Goal: Information Seeking & Learning: Learn about a topic

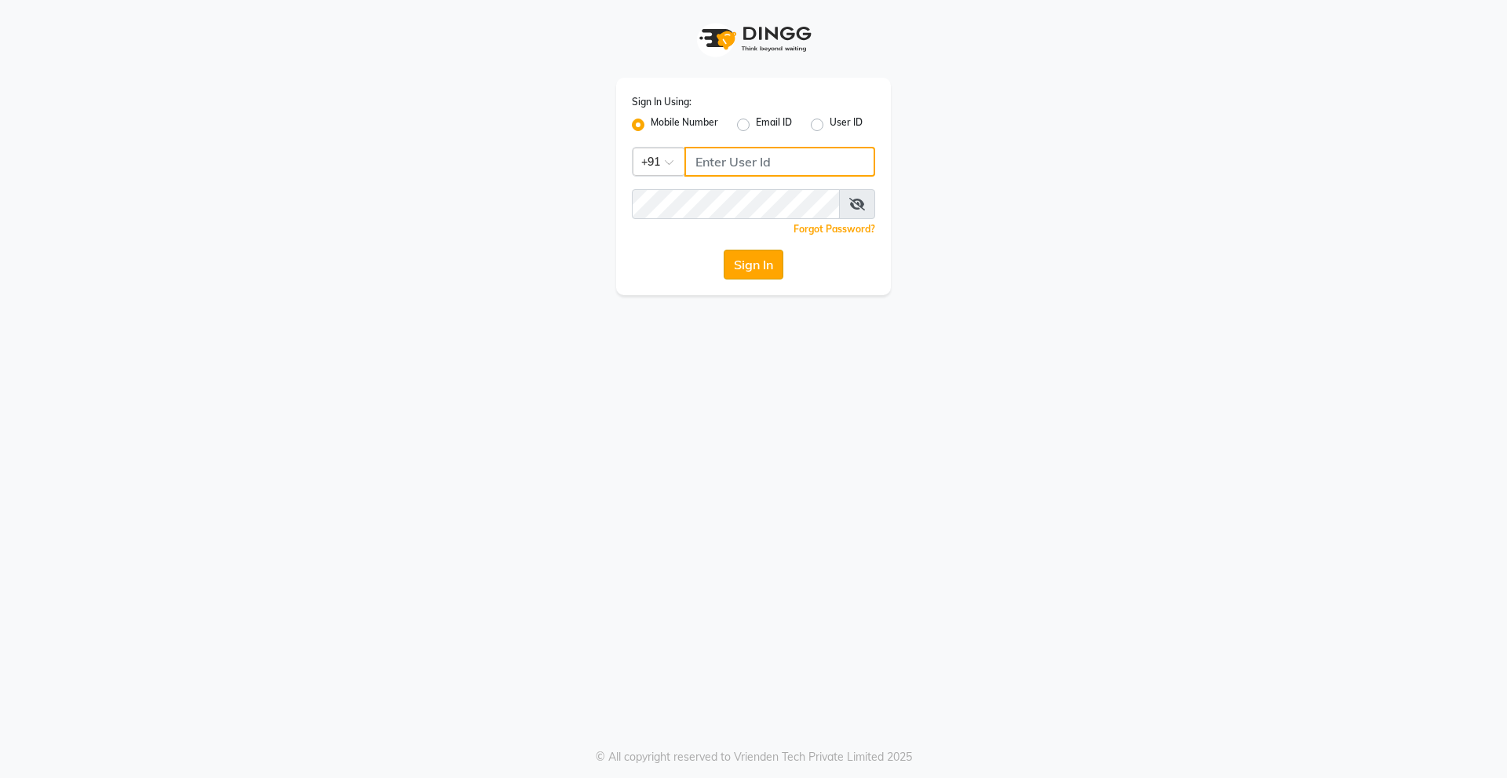
type input "9920225009"
click at [749, 252] on button "Sign In" at bounding box center [754, 265] width 60 height 30
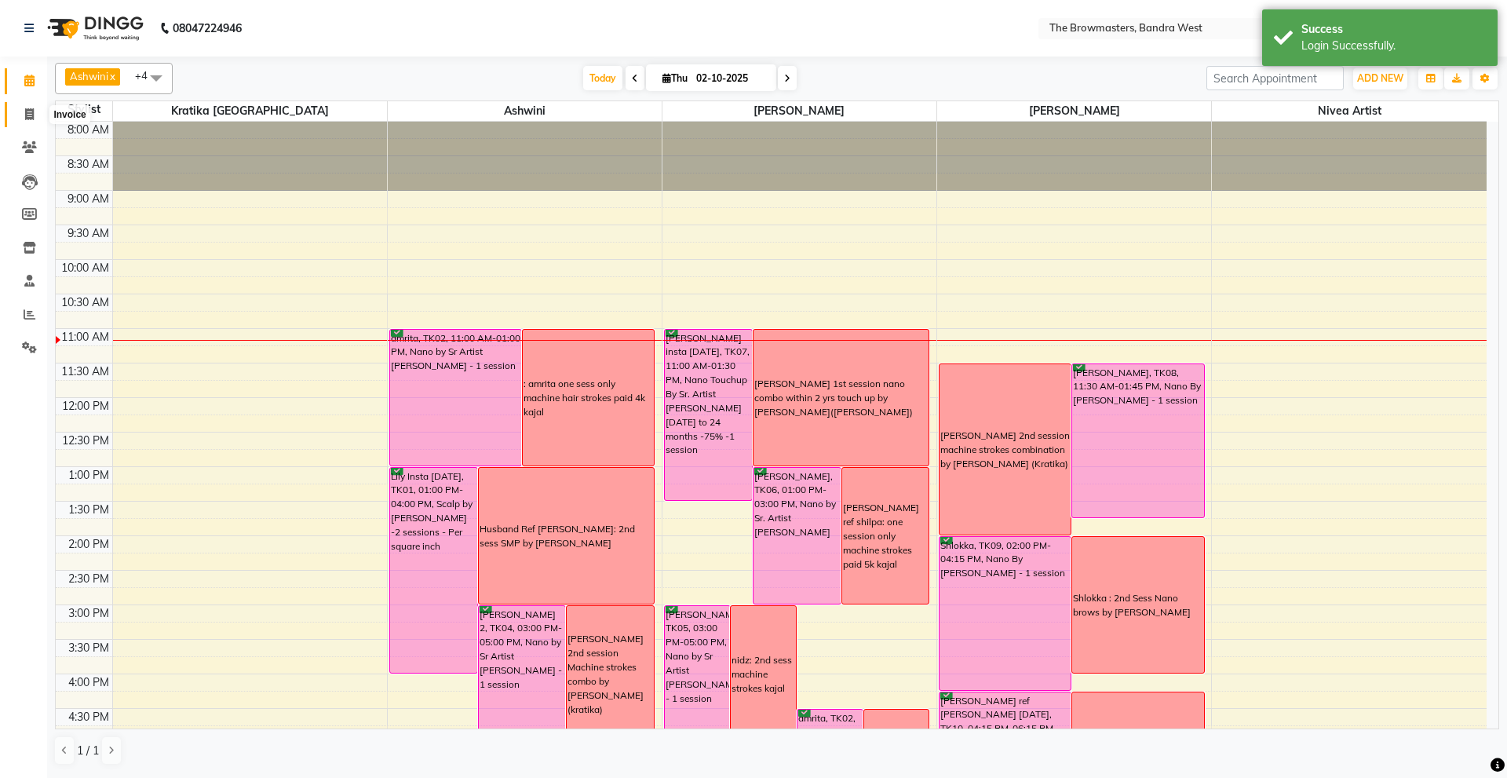
click at [26, 116] on icon at bounding box center [29, 114] width 9 height 12
select select "6949"
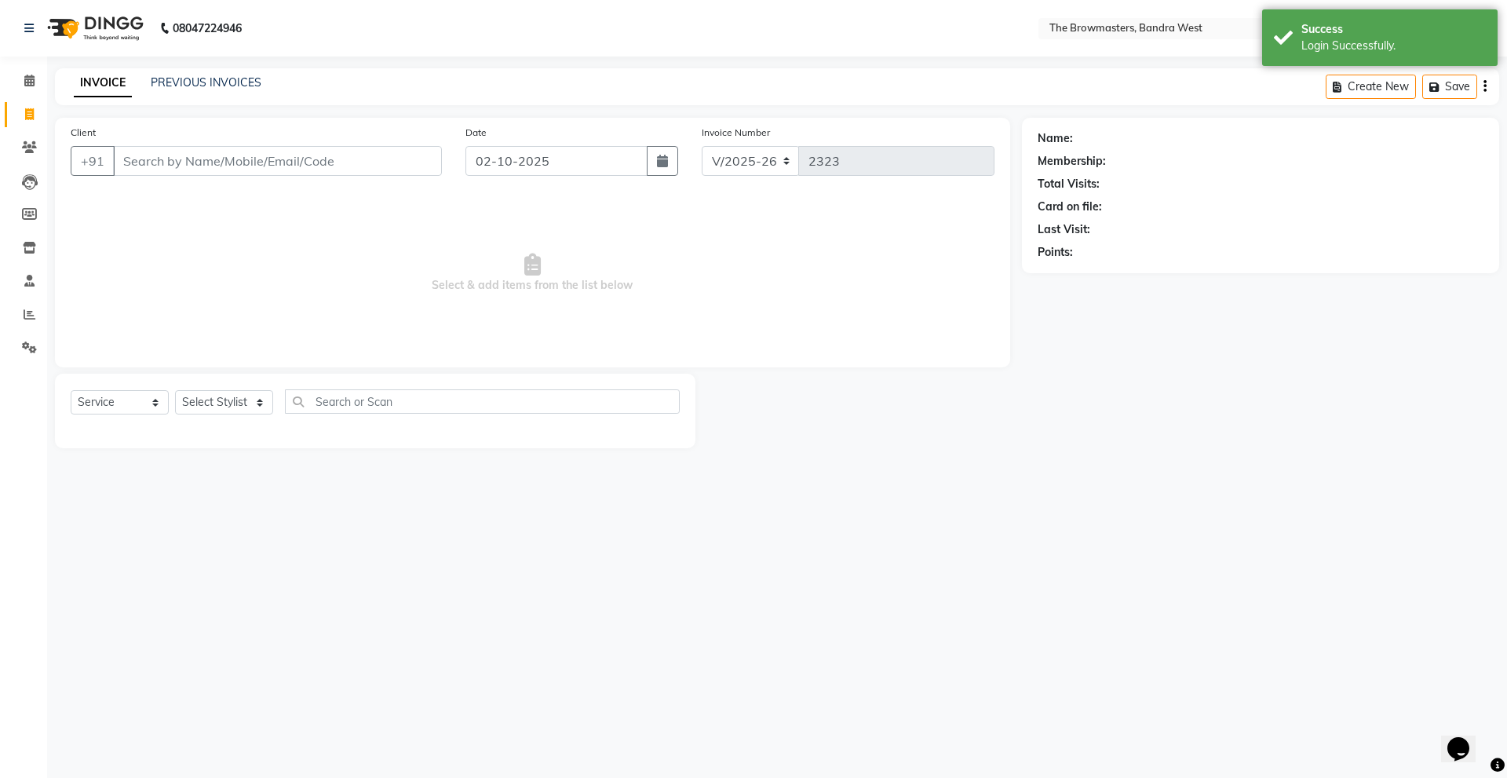
select select "package"
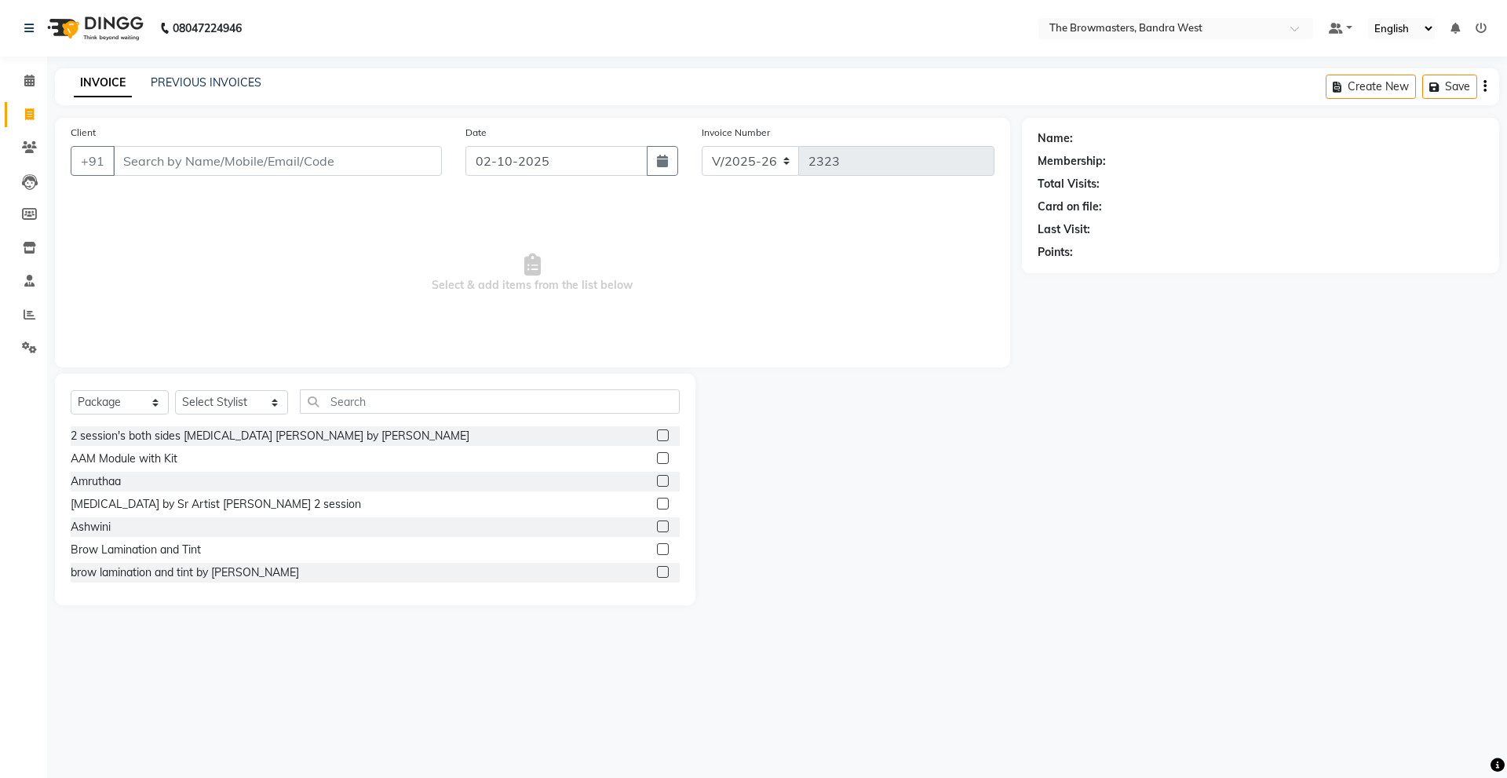
click at [213, 168] on input "Client" at bounding box center [277, 161] width 329 height 30
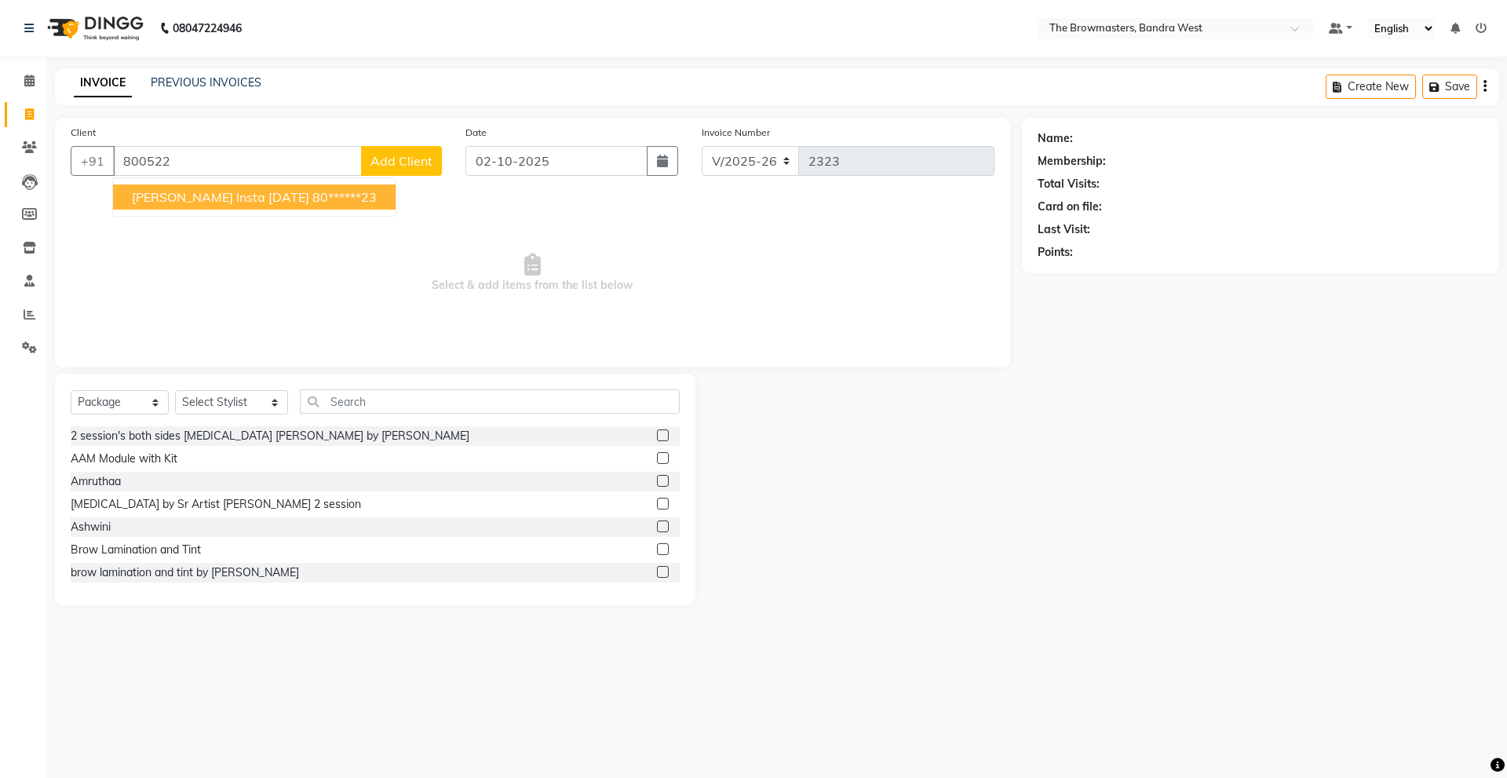
click at [234, 200] on span "[PERSON_NAME] insta [DATE]" at bounding box center [220, 197] width 177 height 16
type input "80******23"
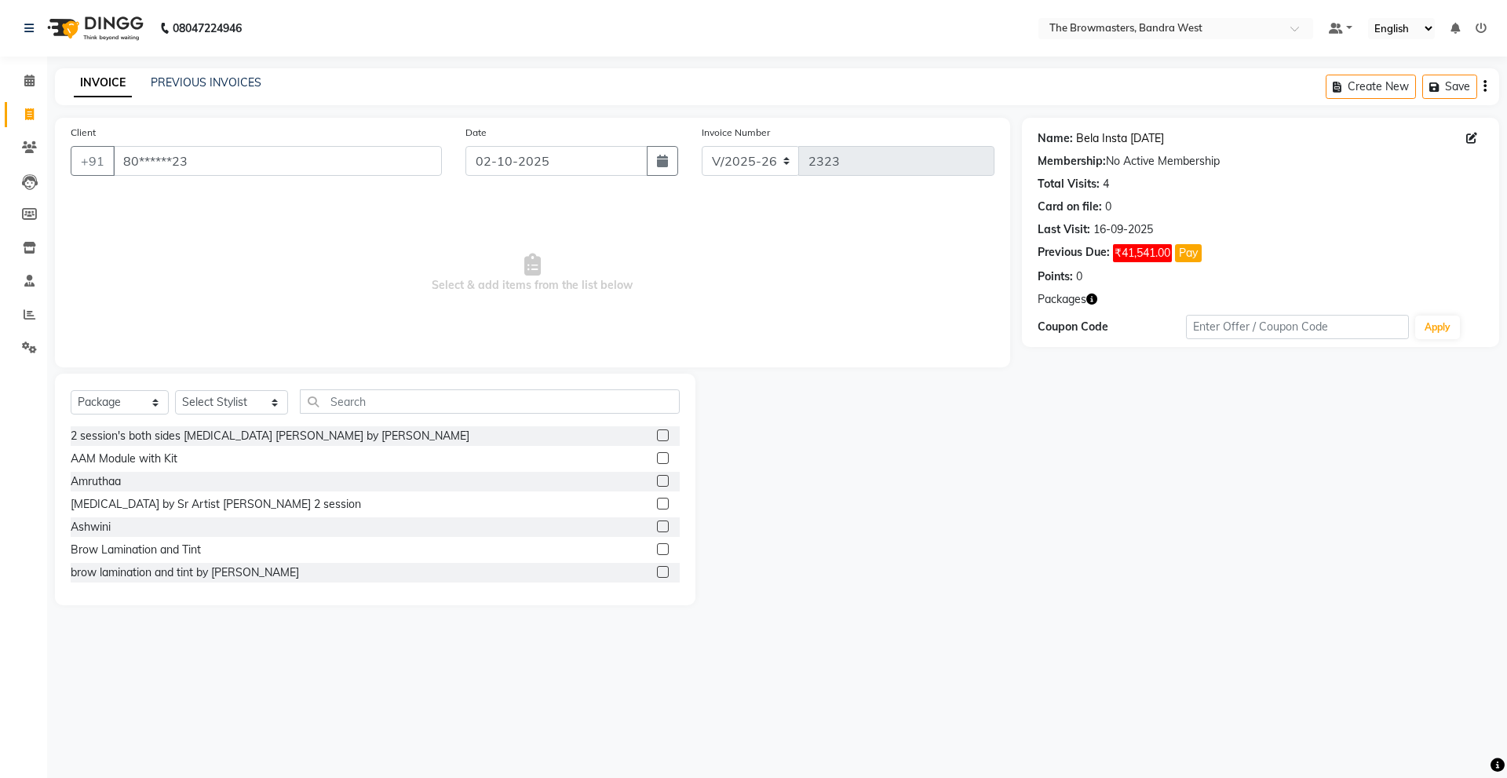
click at [1115, 139] on link "Bela Insta [DATE]" at bounding box center [1120, 138] width 88 height 16
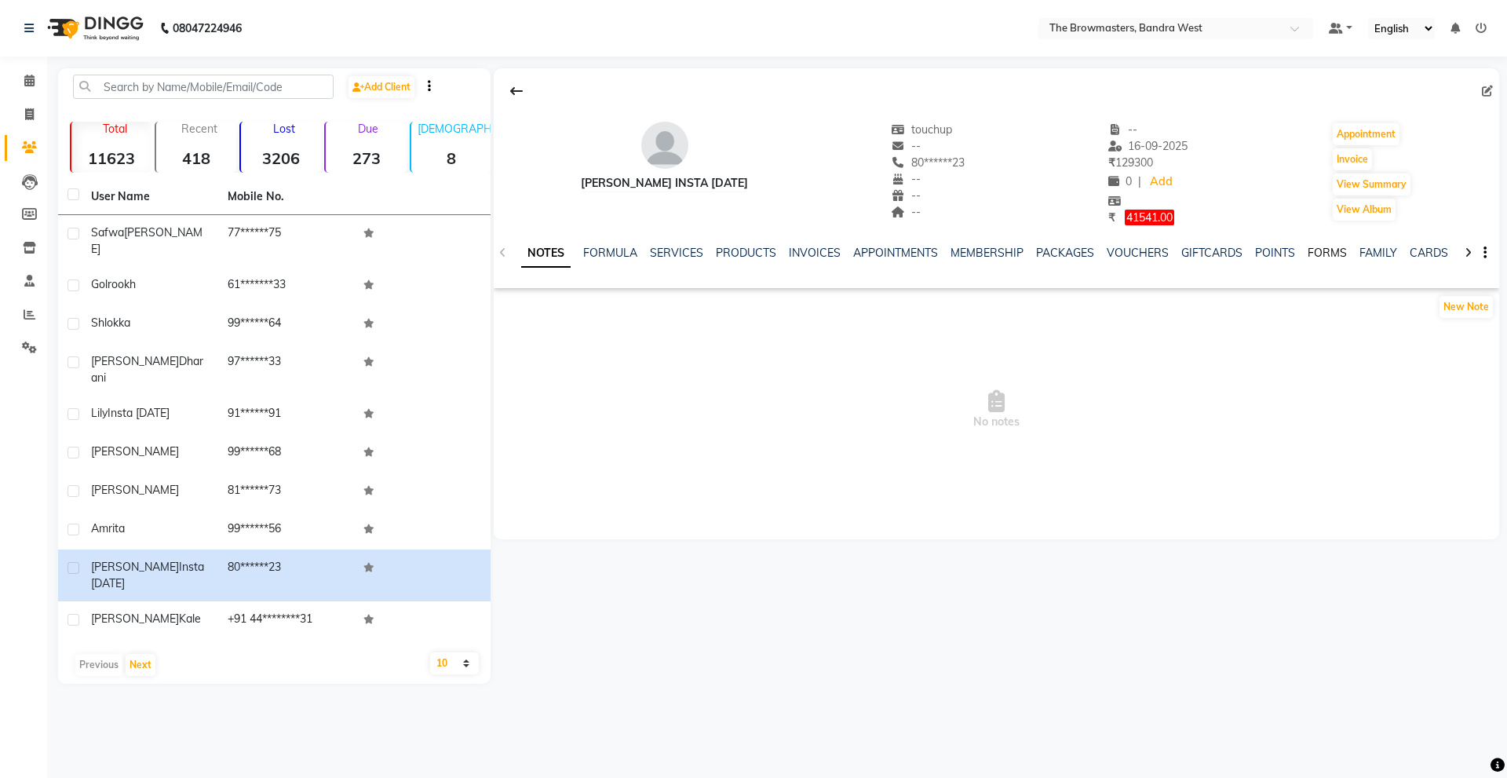
click at [1334, 255] on link "FORMS" at bounding box center [1327, 253] width 39 height 14
click at [547, 301] on button "Request New Form" at bounding box center [550, 306] width 112 height 24
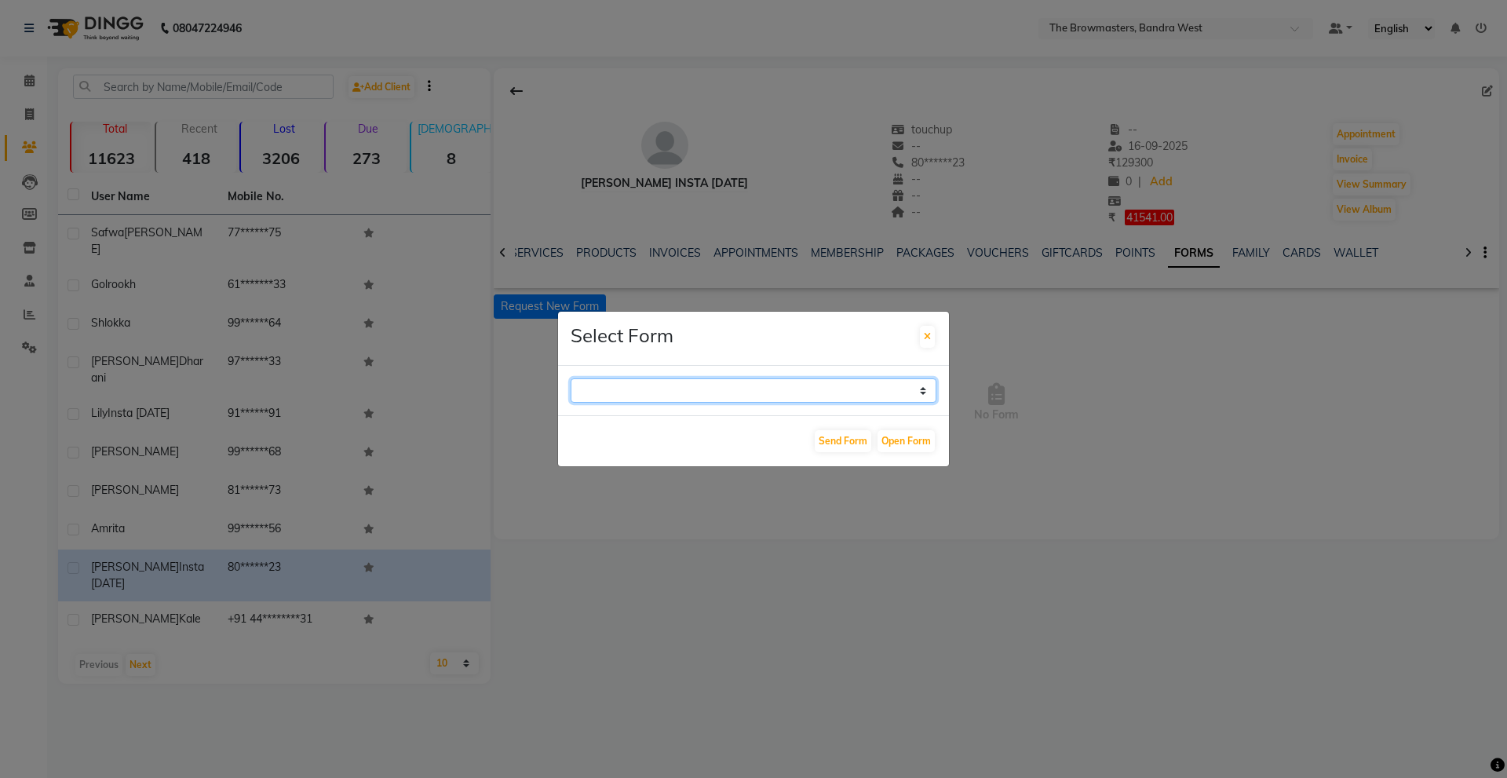
click at [692, 394] on select "Paramedical Consent Form Lips Consent Form Eyeliner Consent Form Brows Consent …" at bounding box center [754, 390] width 366 height 24
select select "206"
click at [571, 378] on select "Paramedical Consent Form Lips Consent Form Eyeliner Consent Form Brows Consent …" at bounding box center [754, 390] width 366 height 24
click at [852, 440] on button "Send Form" at bounding box center [843, 441] width 57 height 22
select select
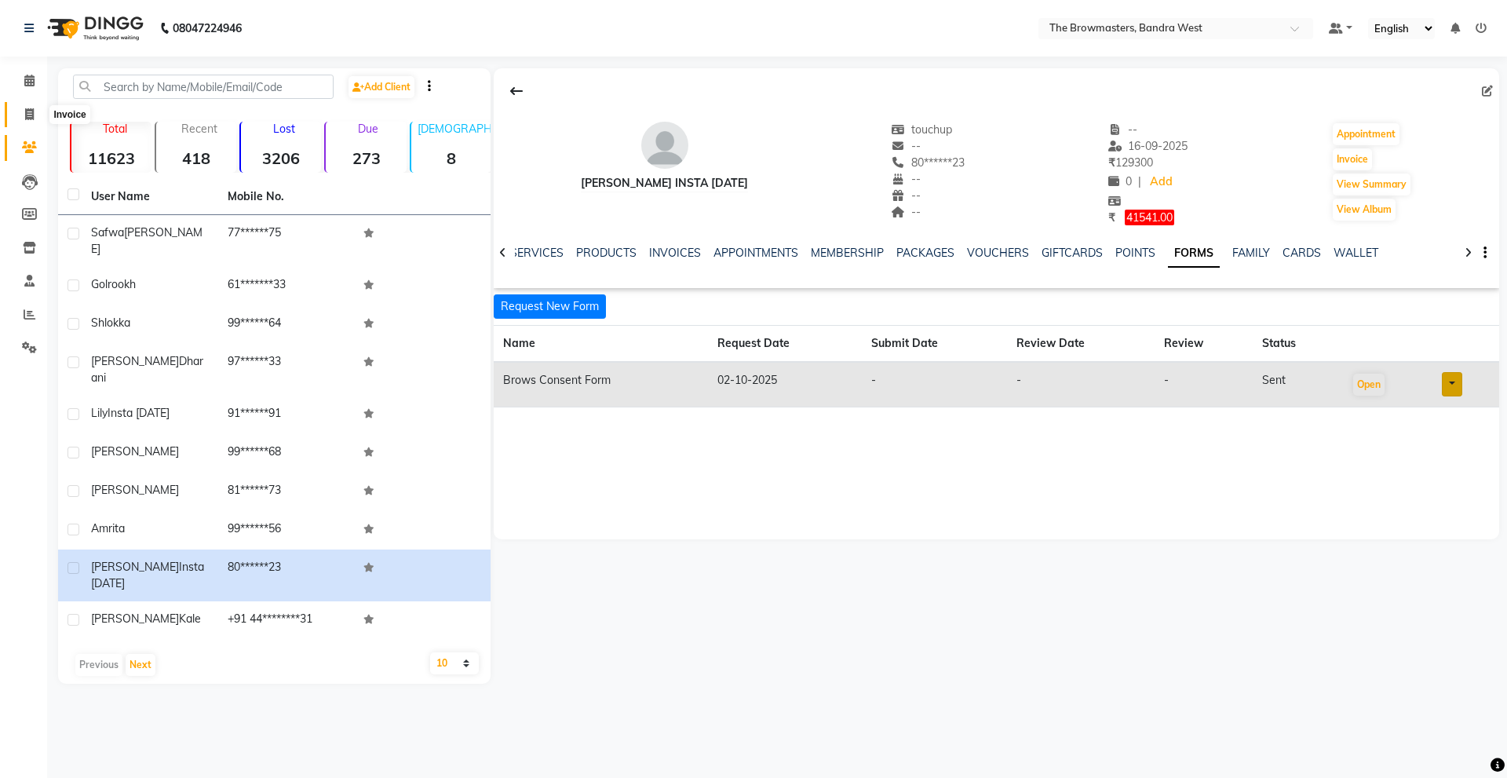
click at [21, 112] on span at bounding box center [29, 115] width 27 height 18
select select "service"
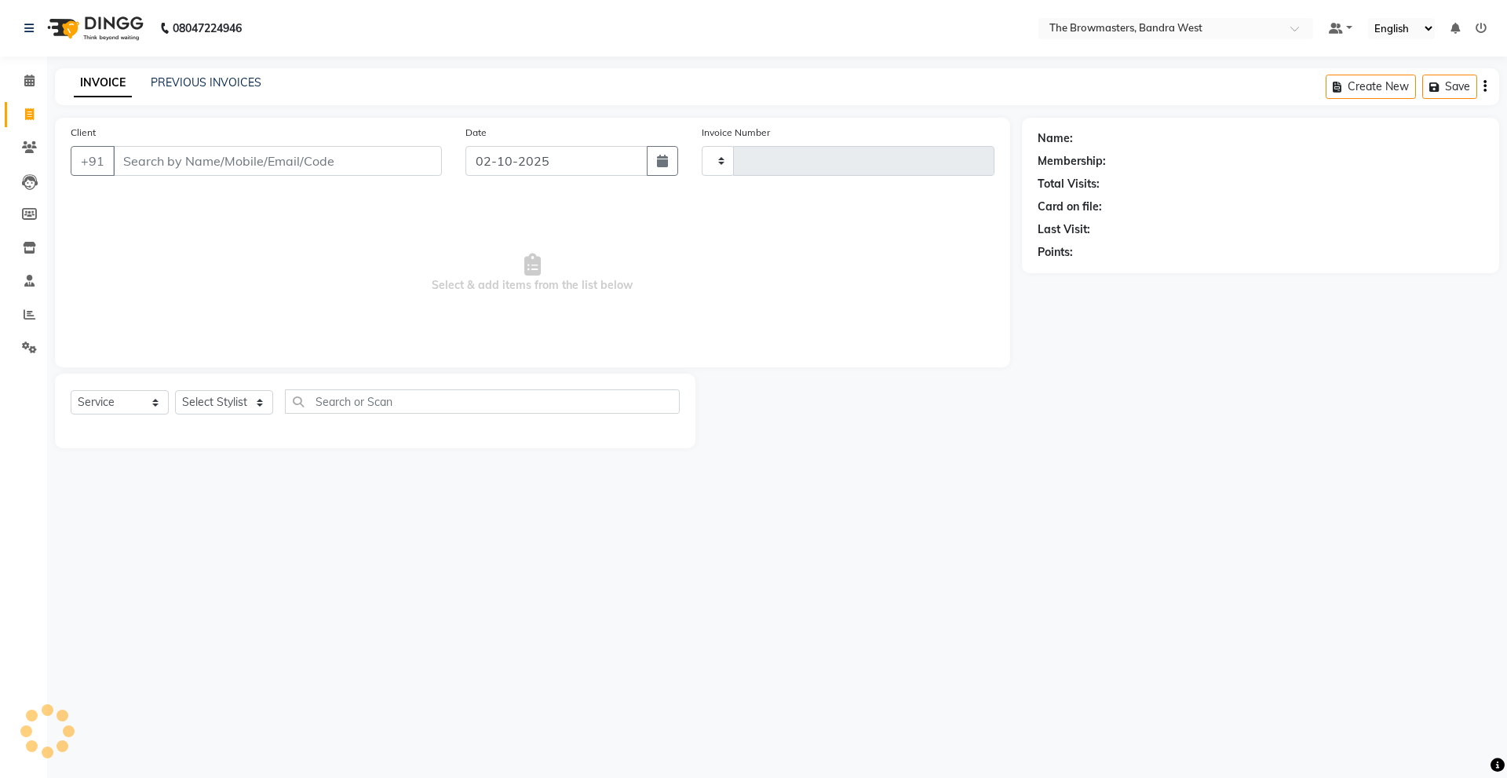
type input "2323"
select select "6949"
select select "package"
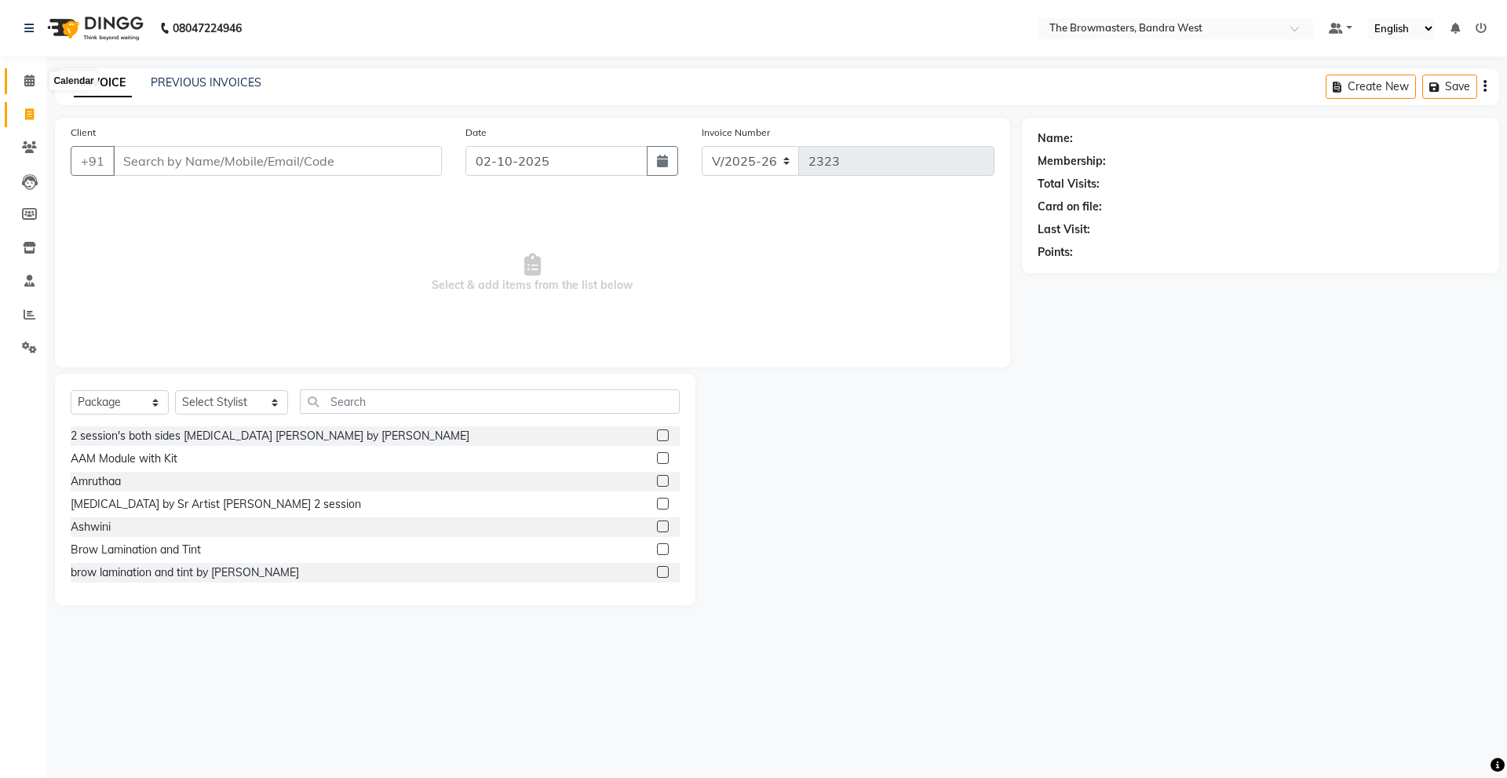
click at [23, 81] on span at bounding box center [29, 81] width 27 height 18
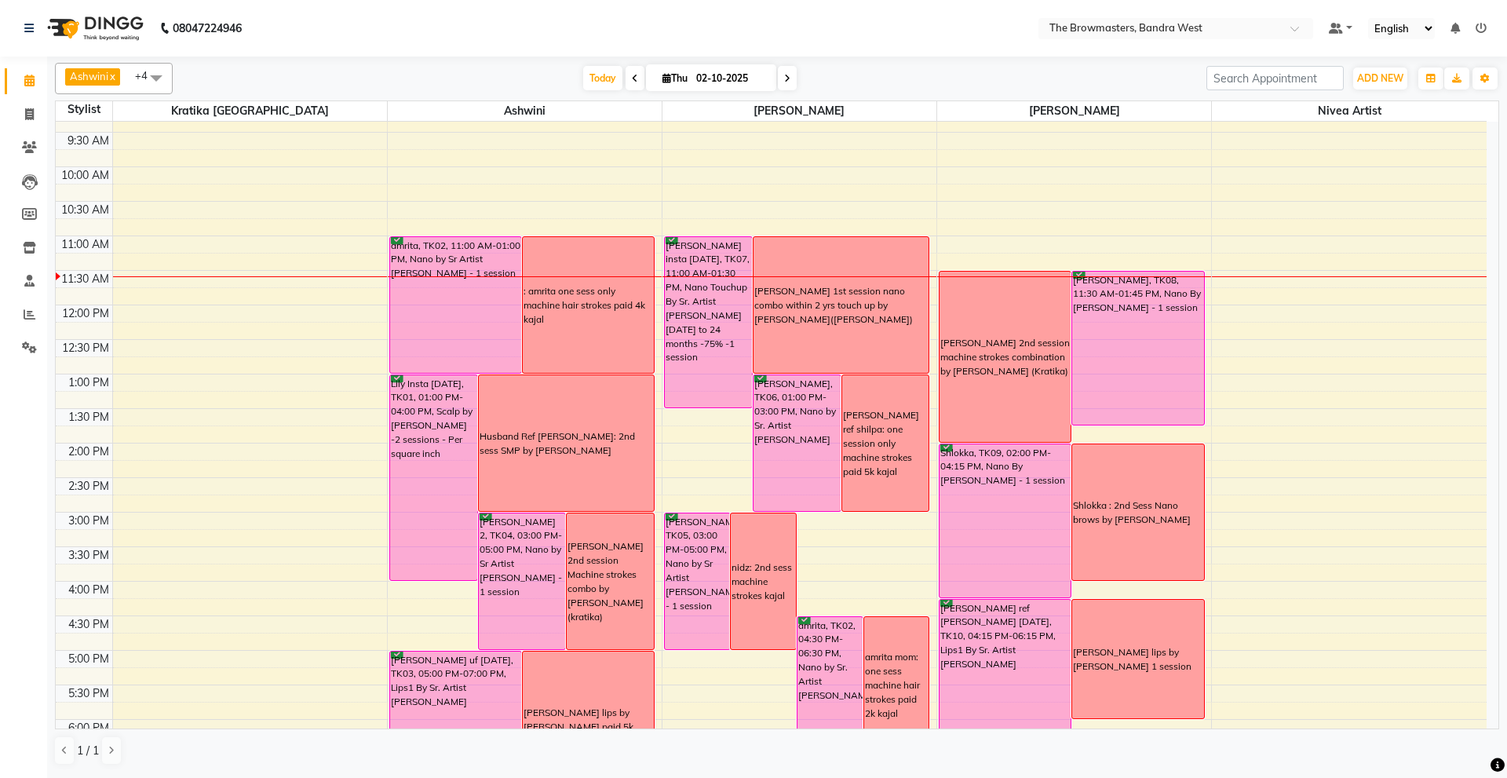
scroll to position [92, 0]
click at [725, 75] on input "02-10-2025" at bounding box center [731, 79] width 78 height 24
select select "10"
select select "2025"
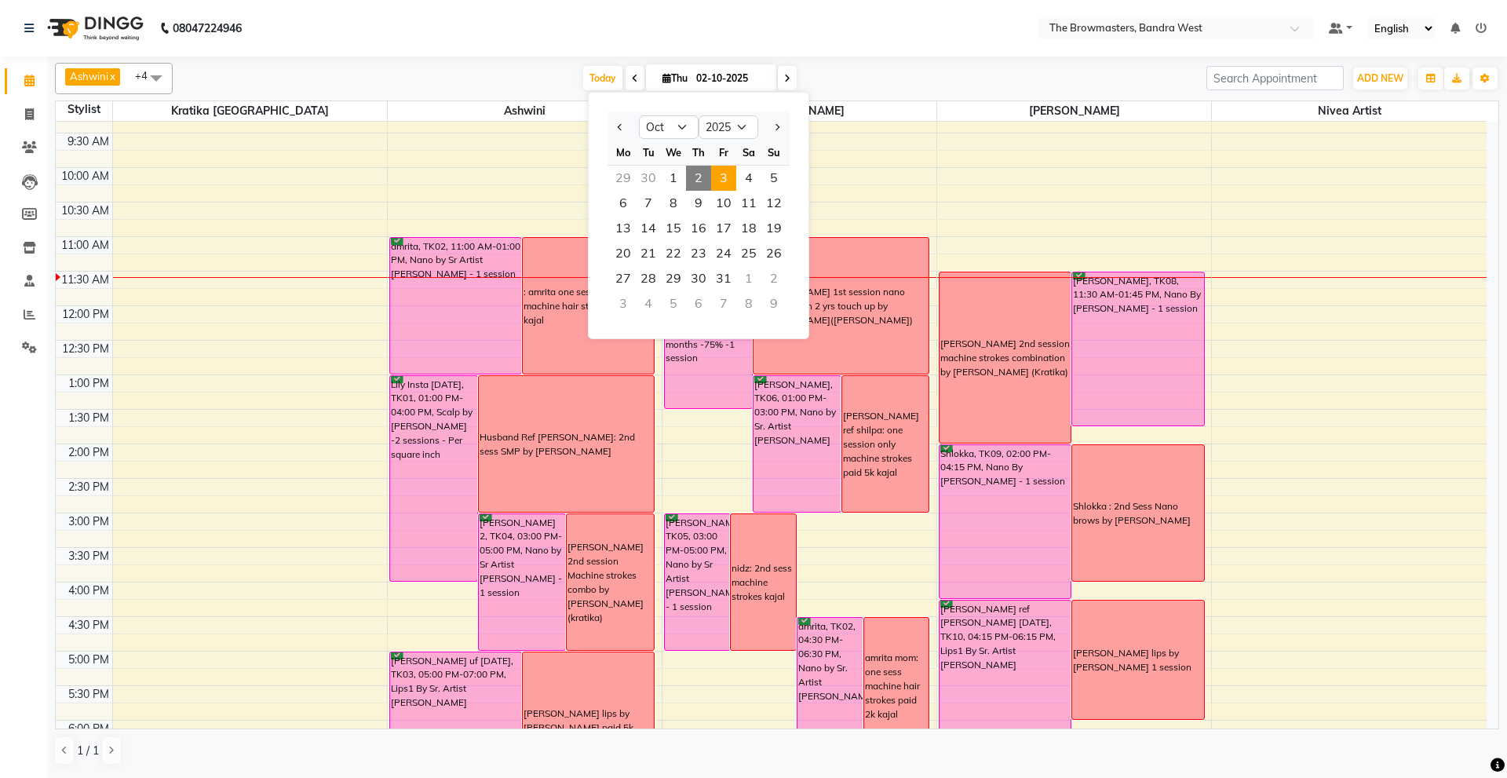
click at [716, 175] on span "3" at bounding box center [723, 178] width 25 height 25
type input "03-10-2025"
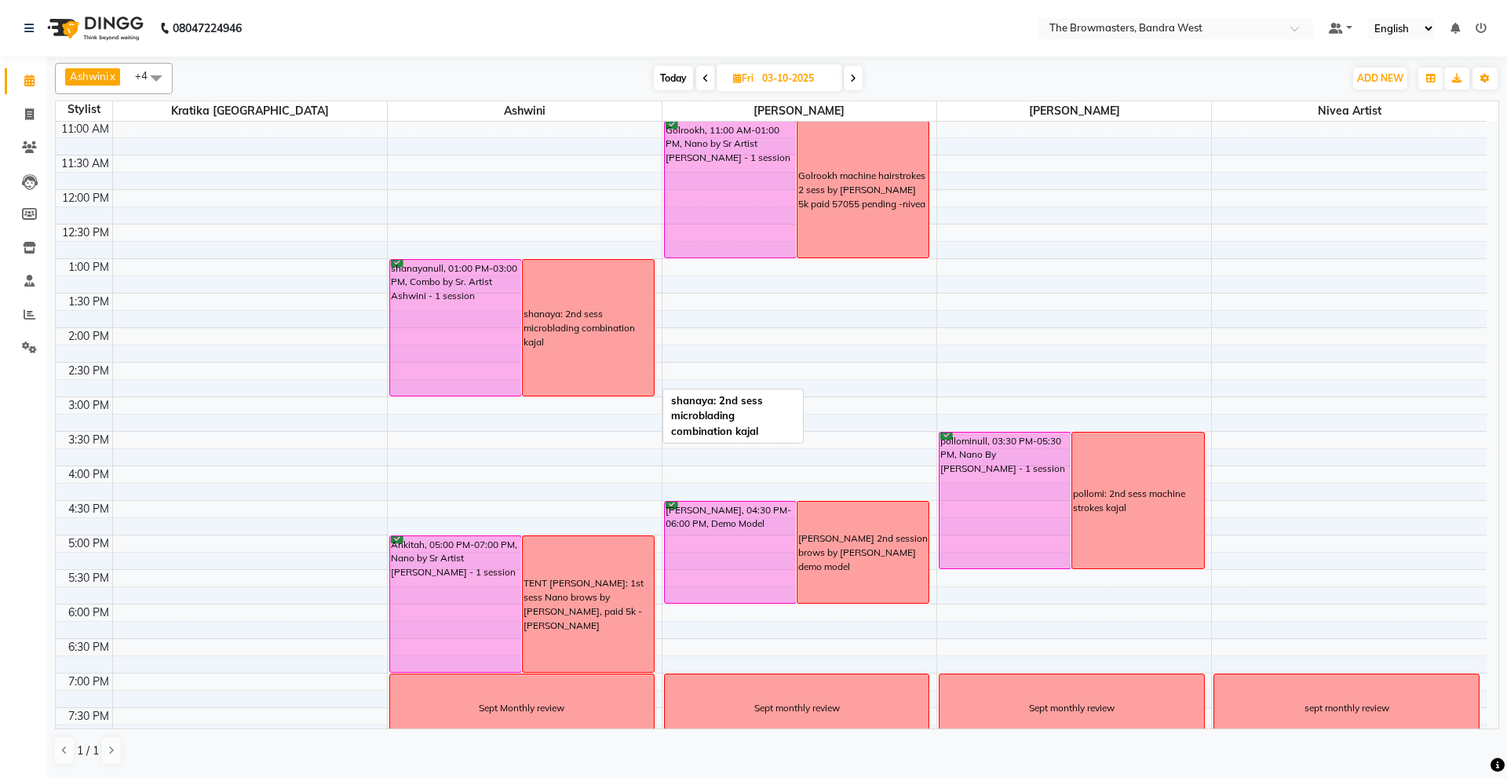
scroll to position [221, 0]
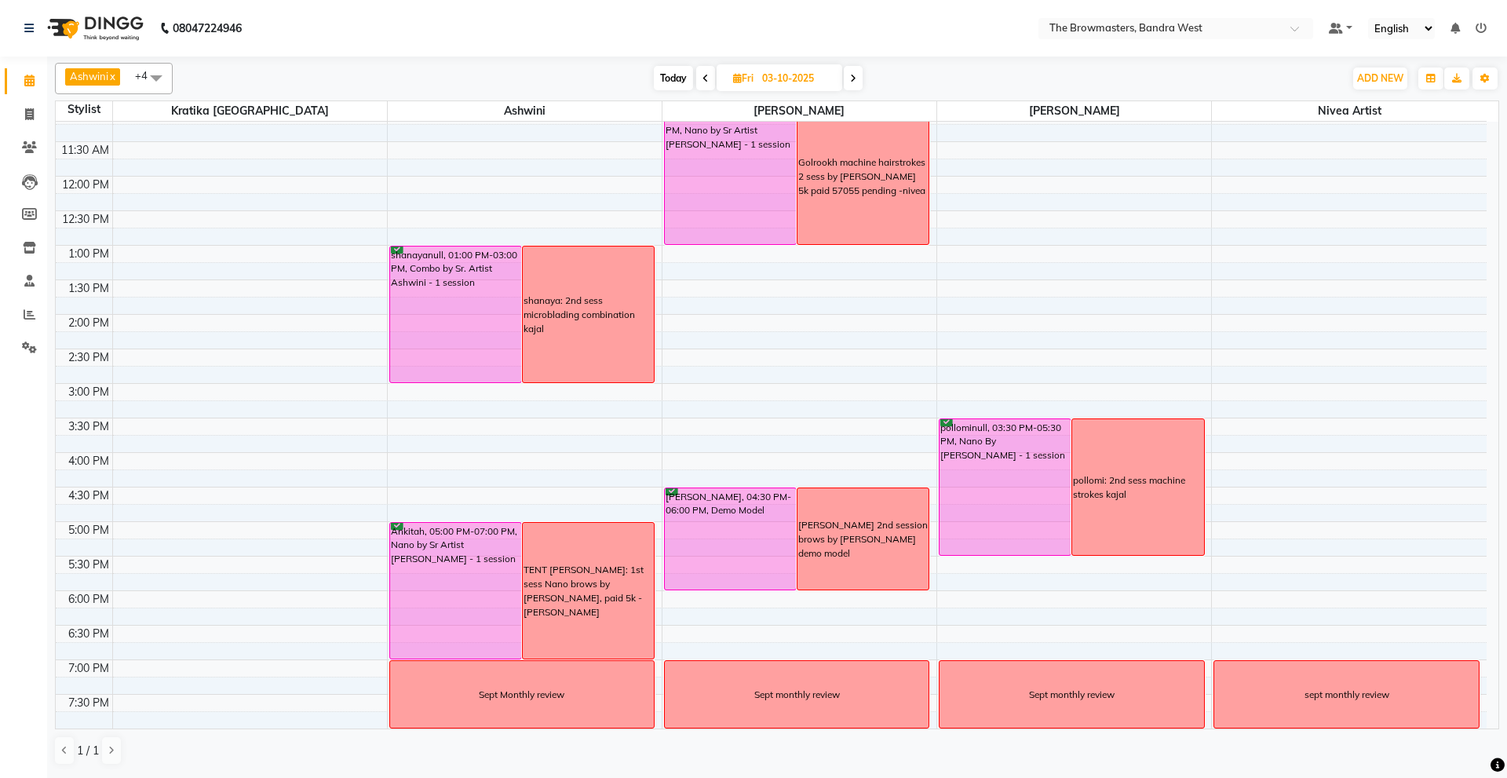
click at [786, 76] on input "03-10-2025" at bounding box center [796, 79] width 78 height 24
select select "10"
select select "2025"
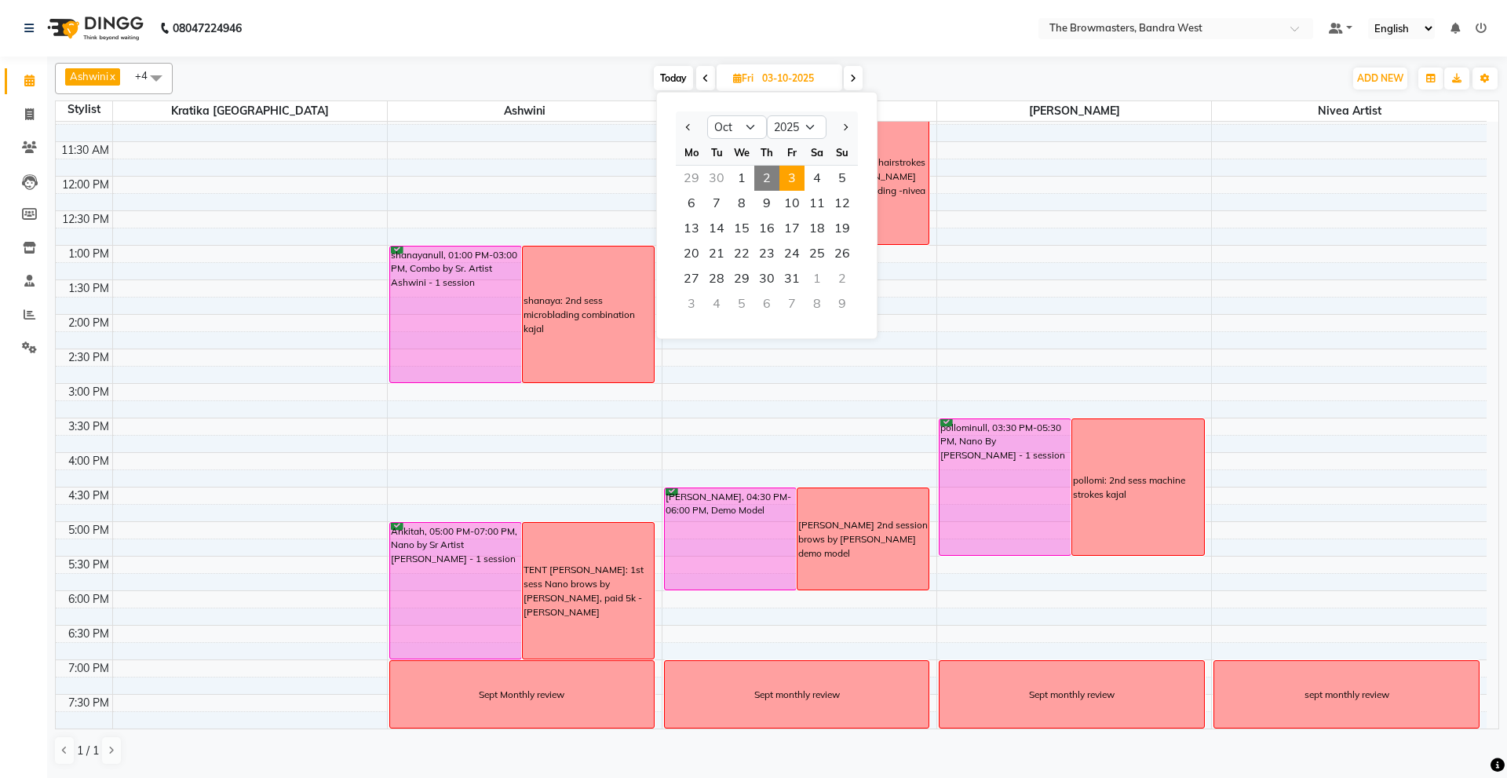
click at [764, 169] on span "2" at bounding box center [766, 178] width 25 height 25
type input "02-10-2025"
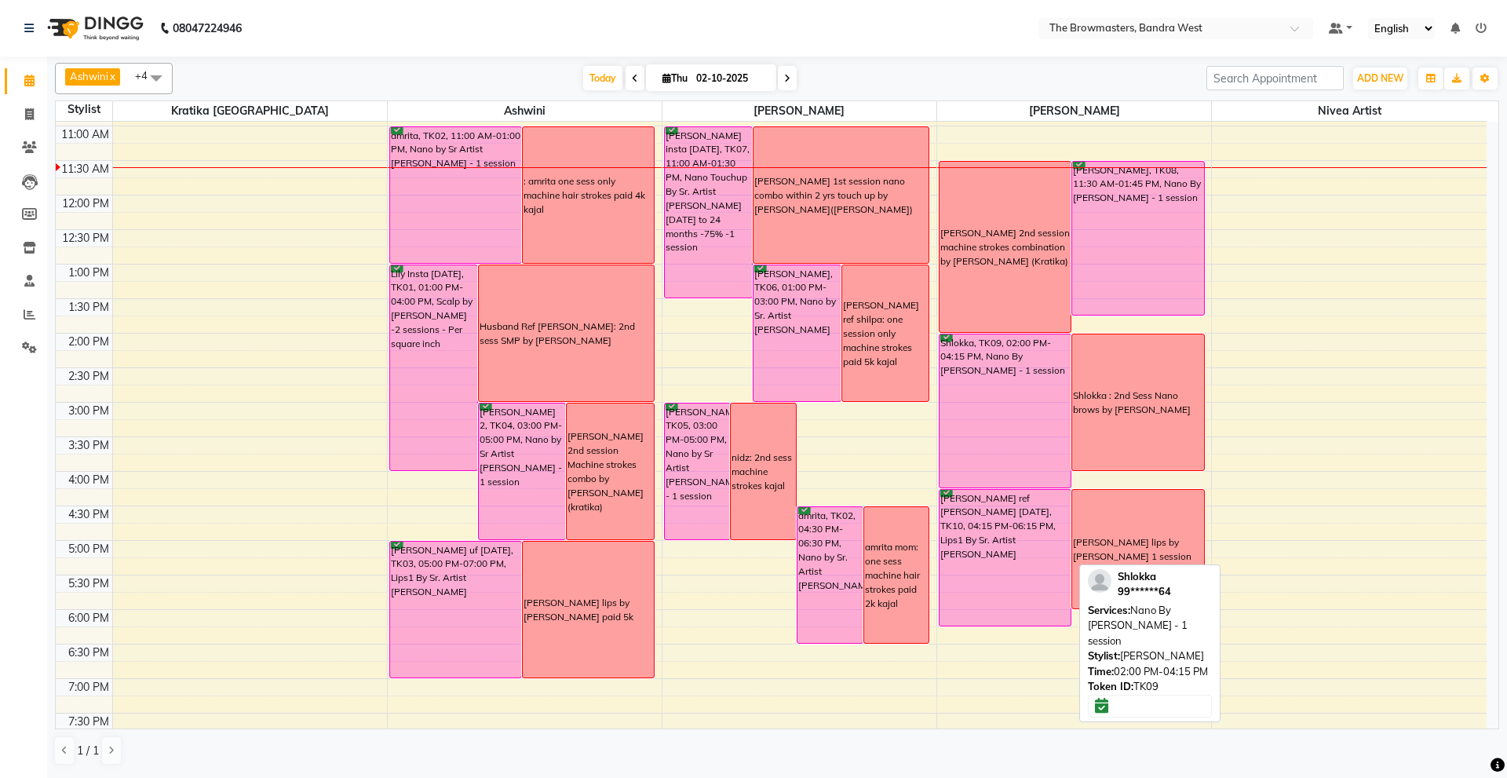
scroll to position [203, 0]
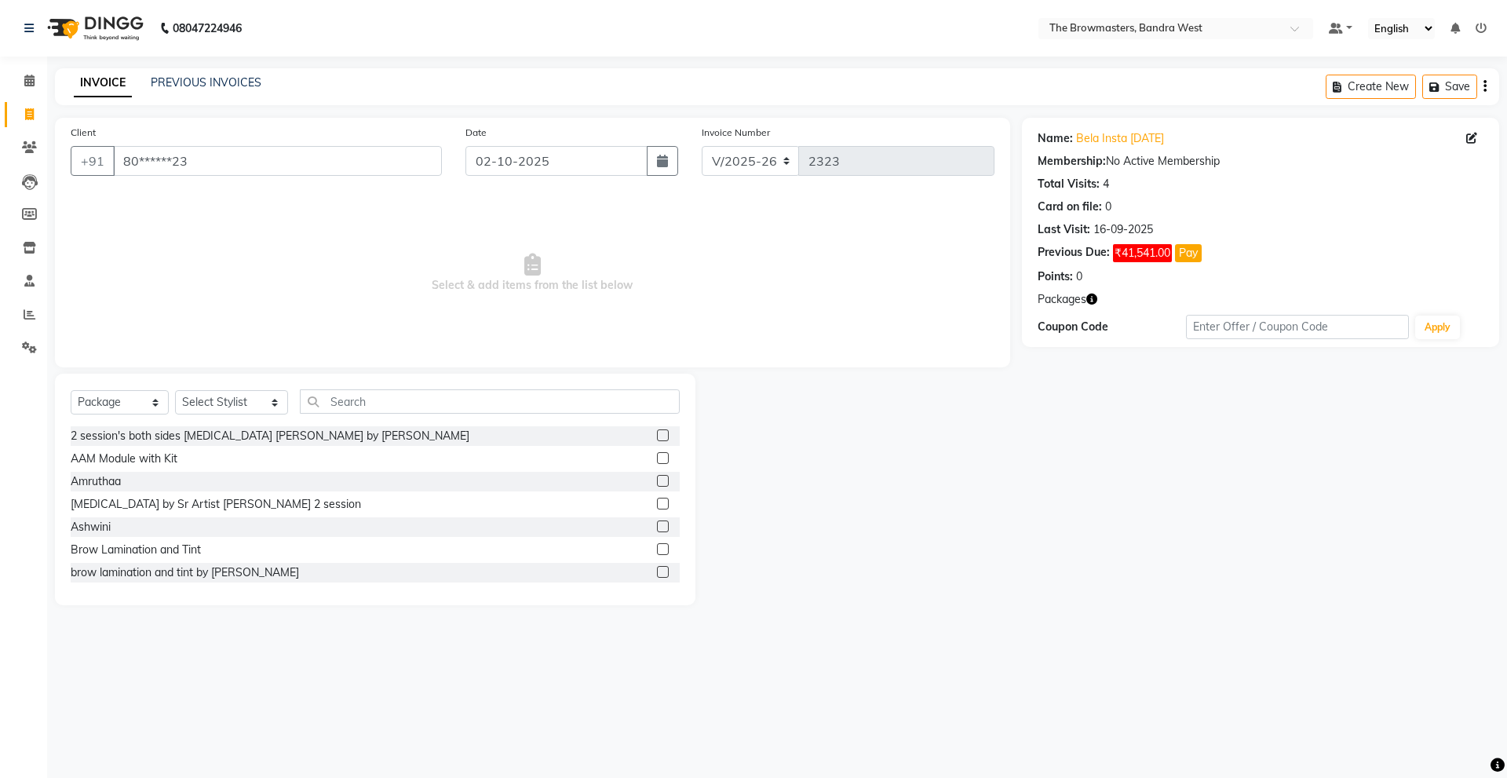
select select "6949"
select select "package"
click at [31, 311] on icon at bounding box center [30, 314] width 12 height 12
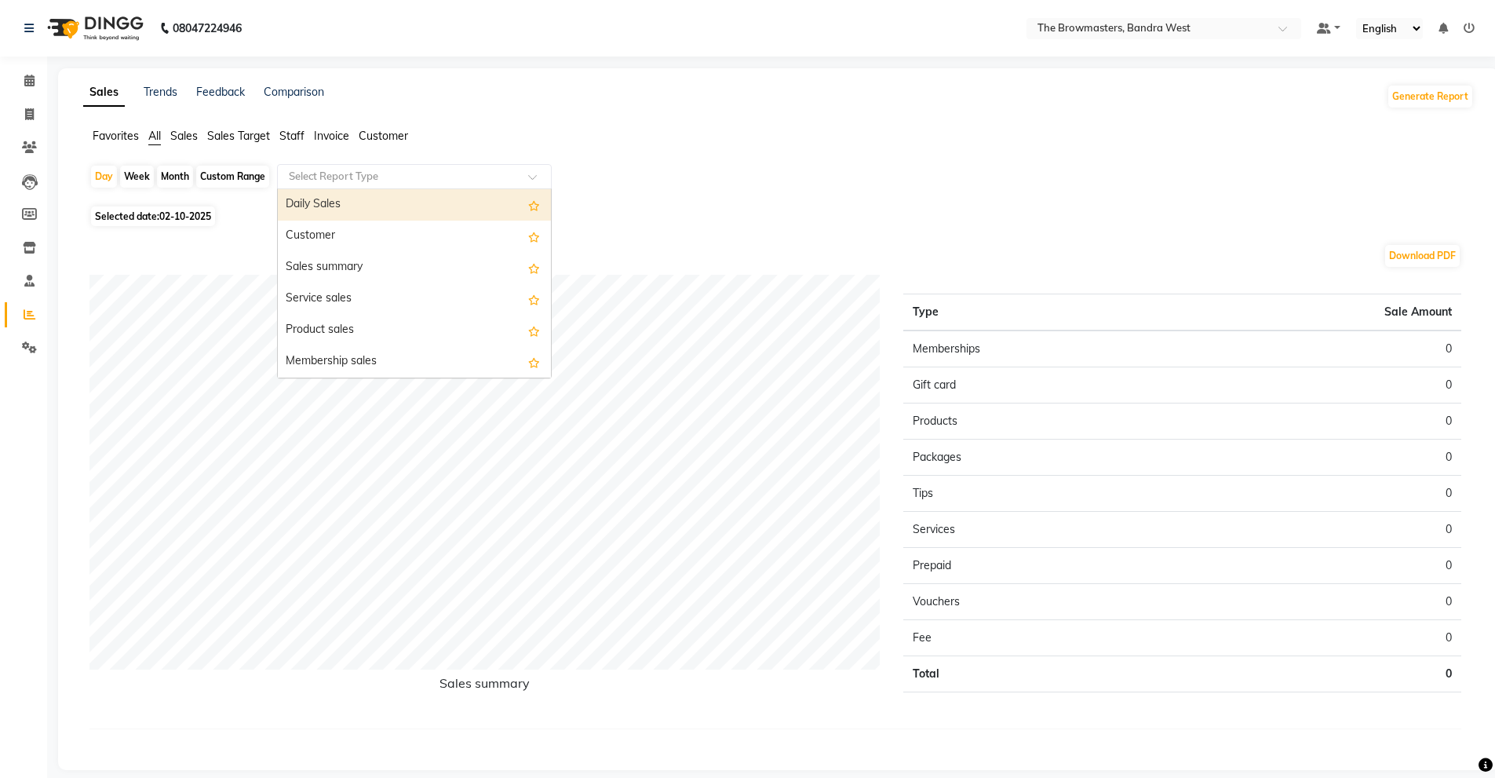
click at [378, 171] on input "text" at bounding box center [399, 177] width 226 height 16
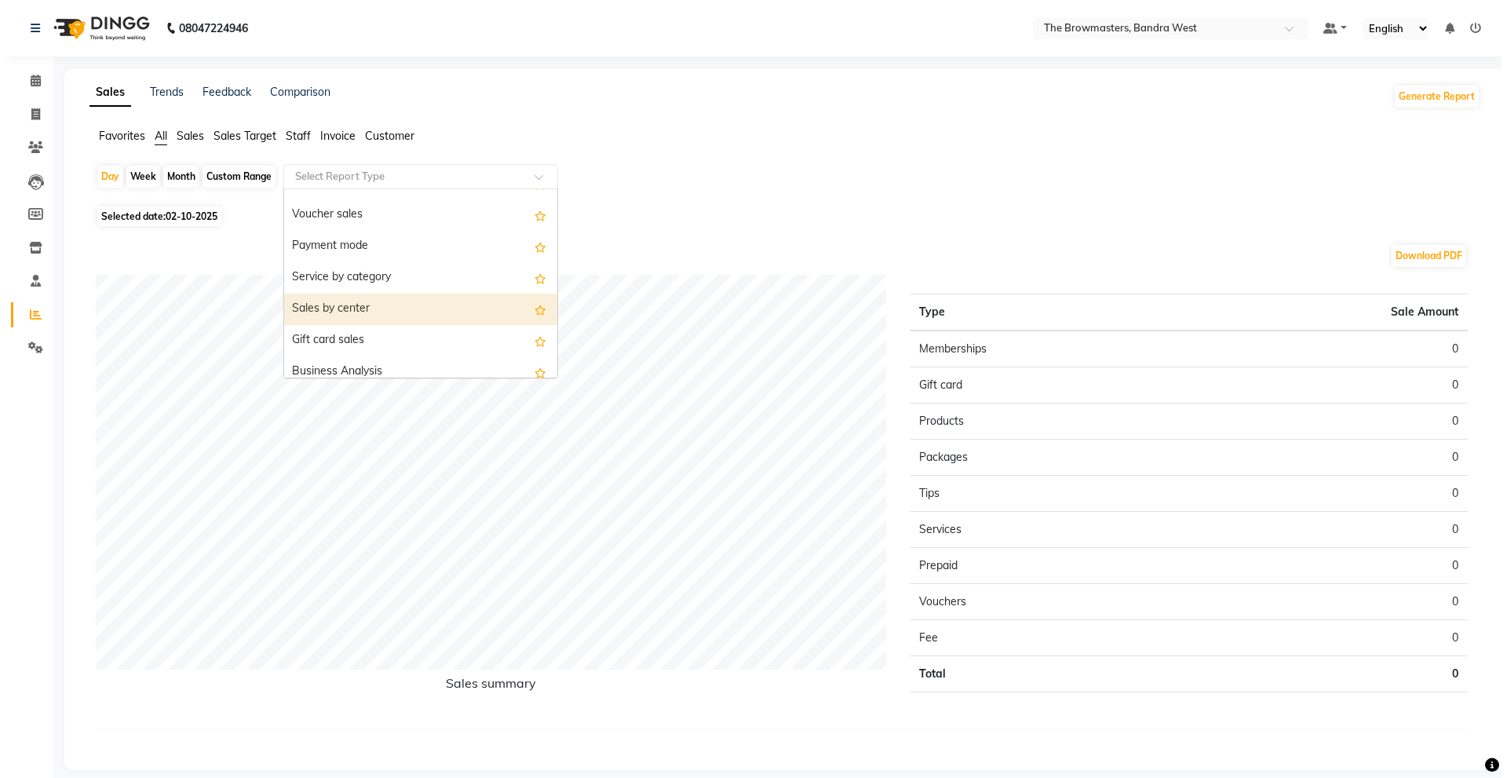
scroll to position [250, 0]
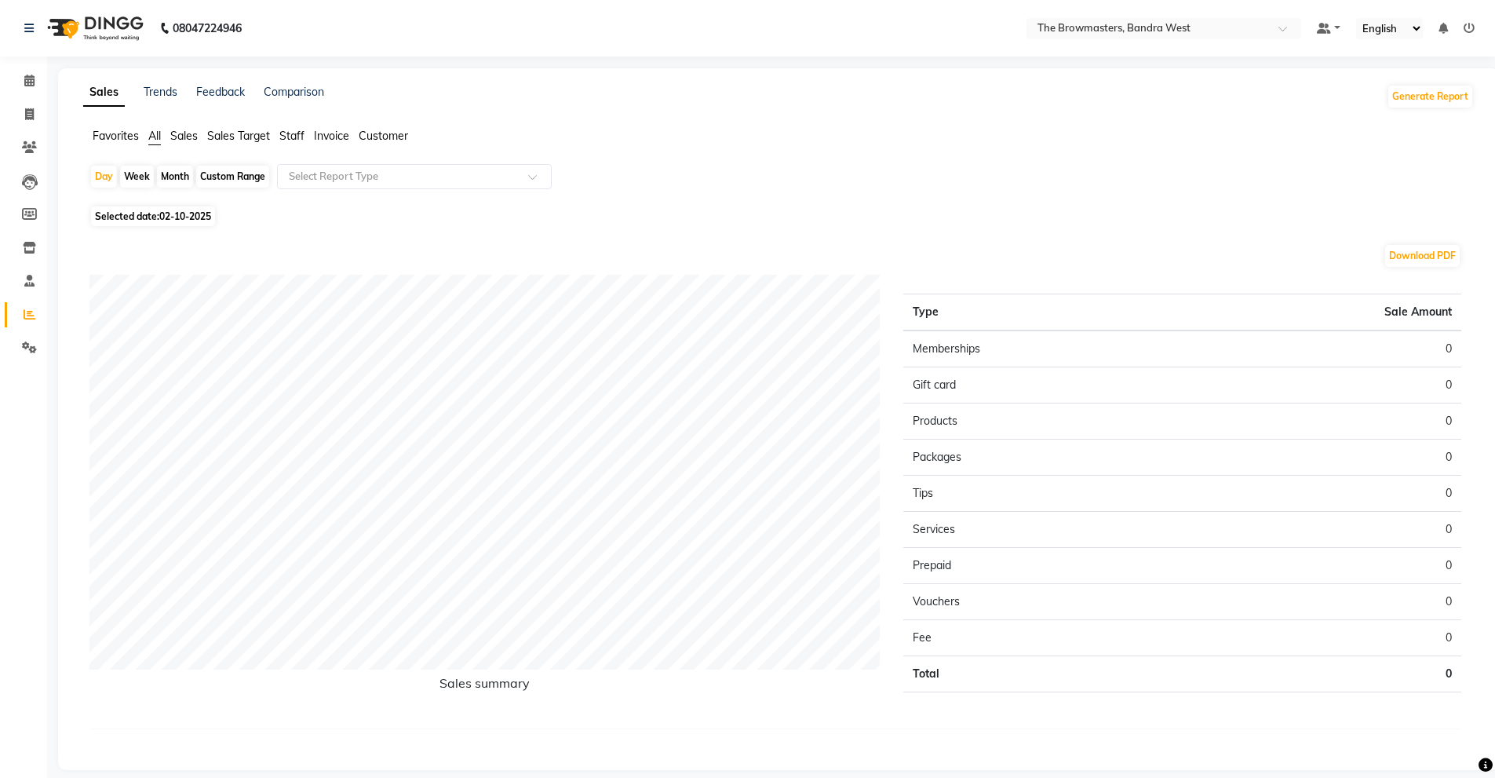
click at [297, 137] on span "Staff" at bounding box center [291, 136] width 25 height 14
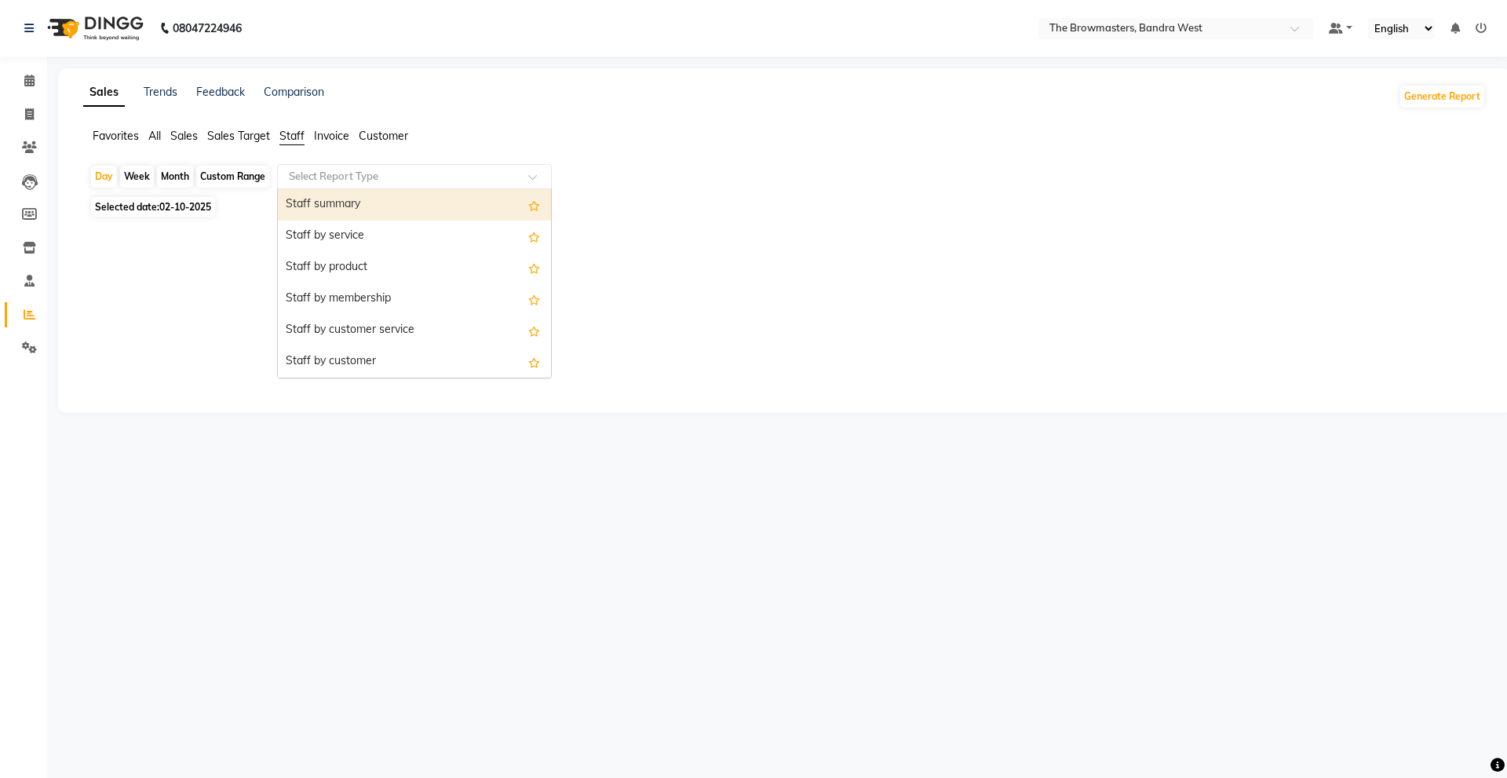
click at [438, 181] on input "text" at bounding box center [399, 177] width 226 height 16
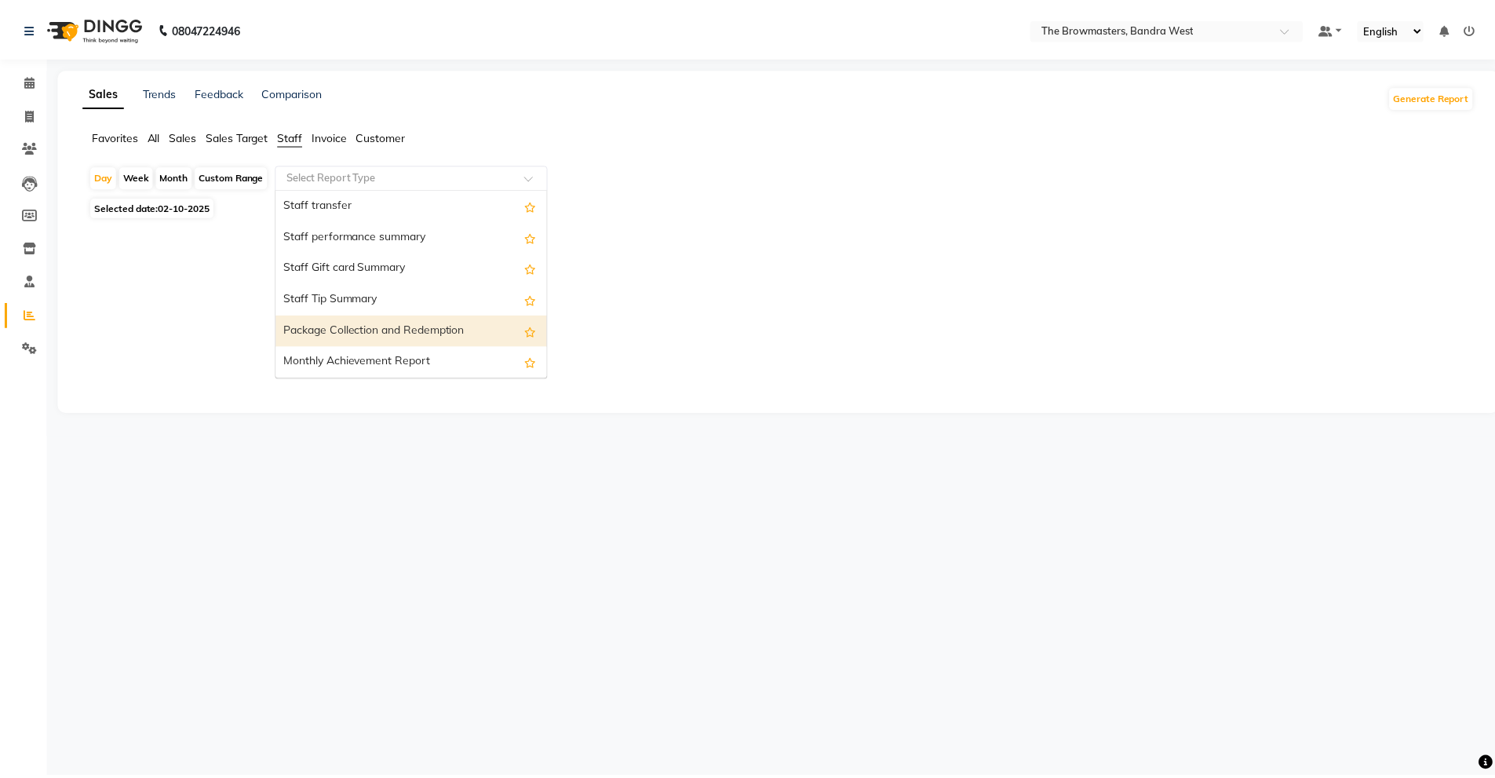
scroll to position [551, 0]
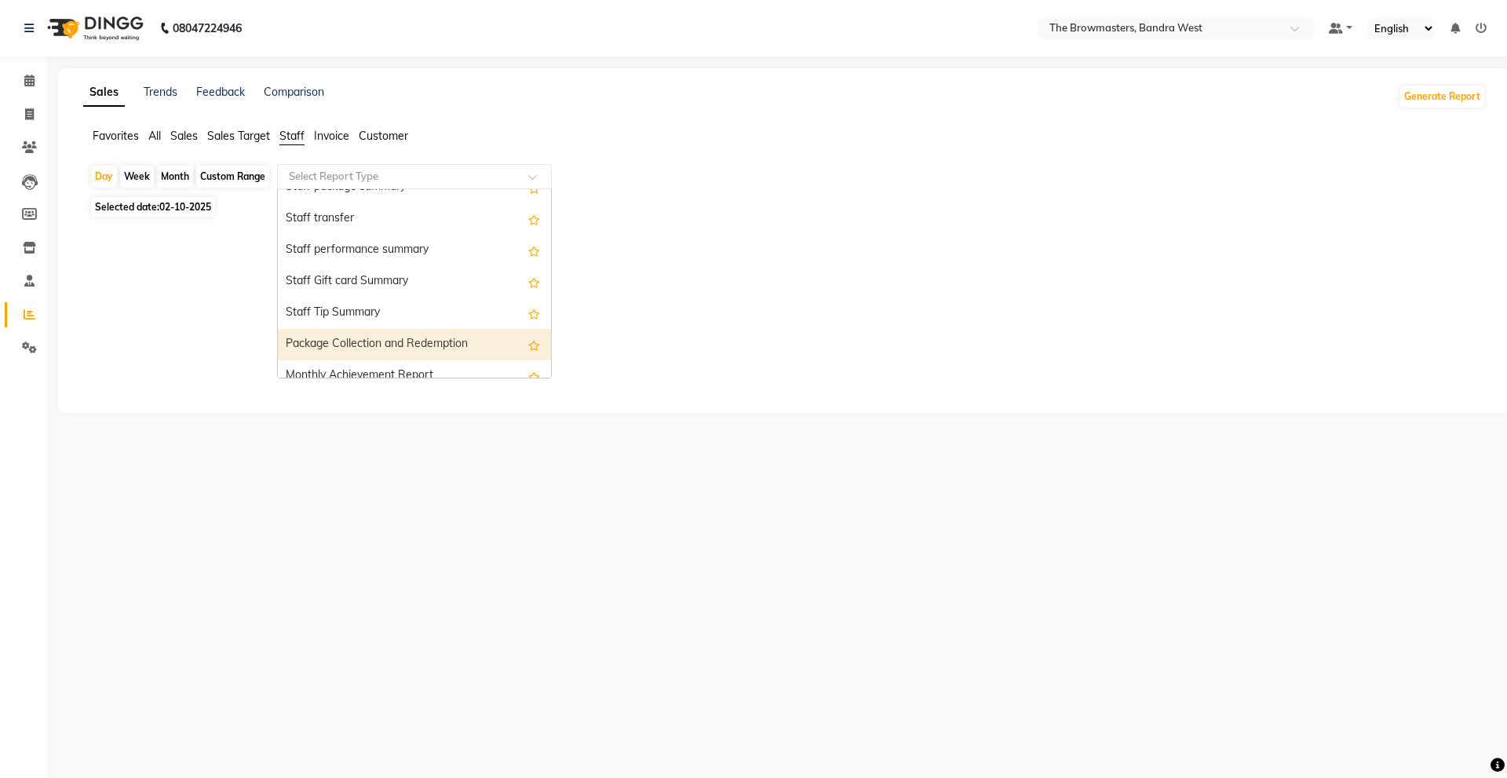
click at [412, 338] on div "Package Collection and Redemption" at bounding box center [414, 344] width 273 height 31
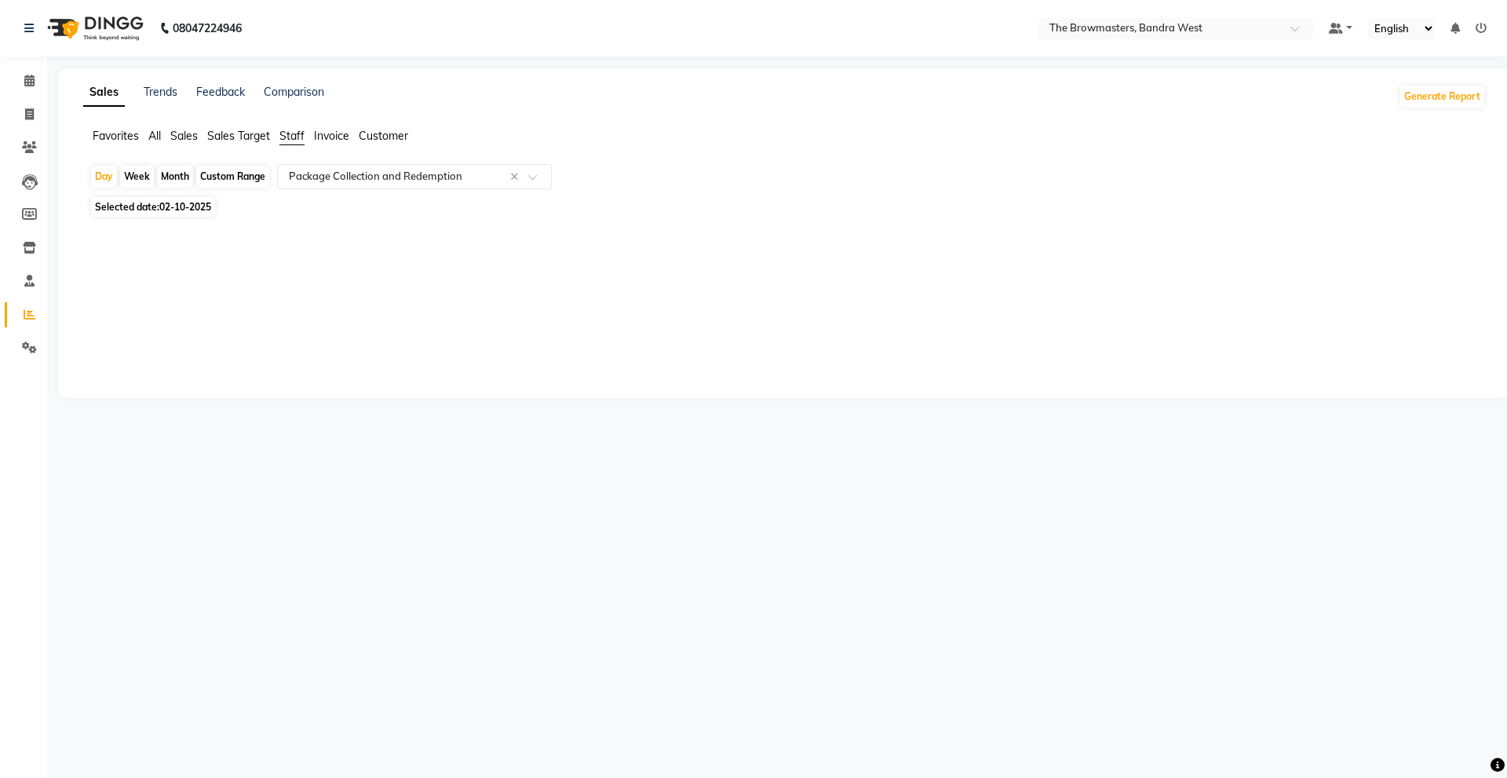
click at [170, 177] on div "Month" at bounding box center [175, 177] width 36 height 22
select select "10"
select select "2025"
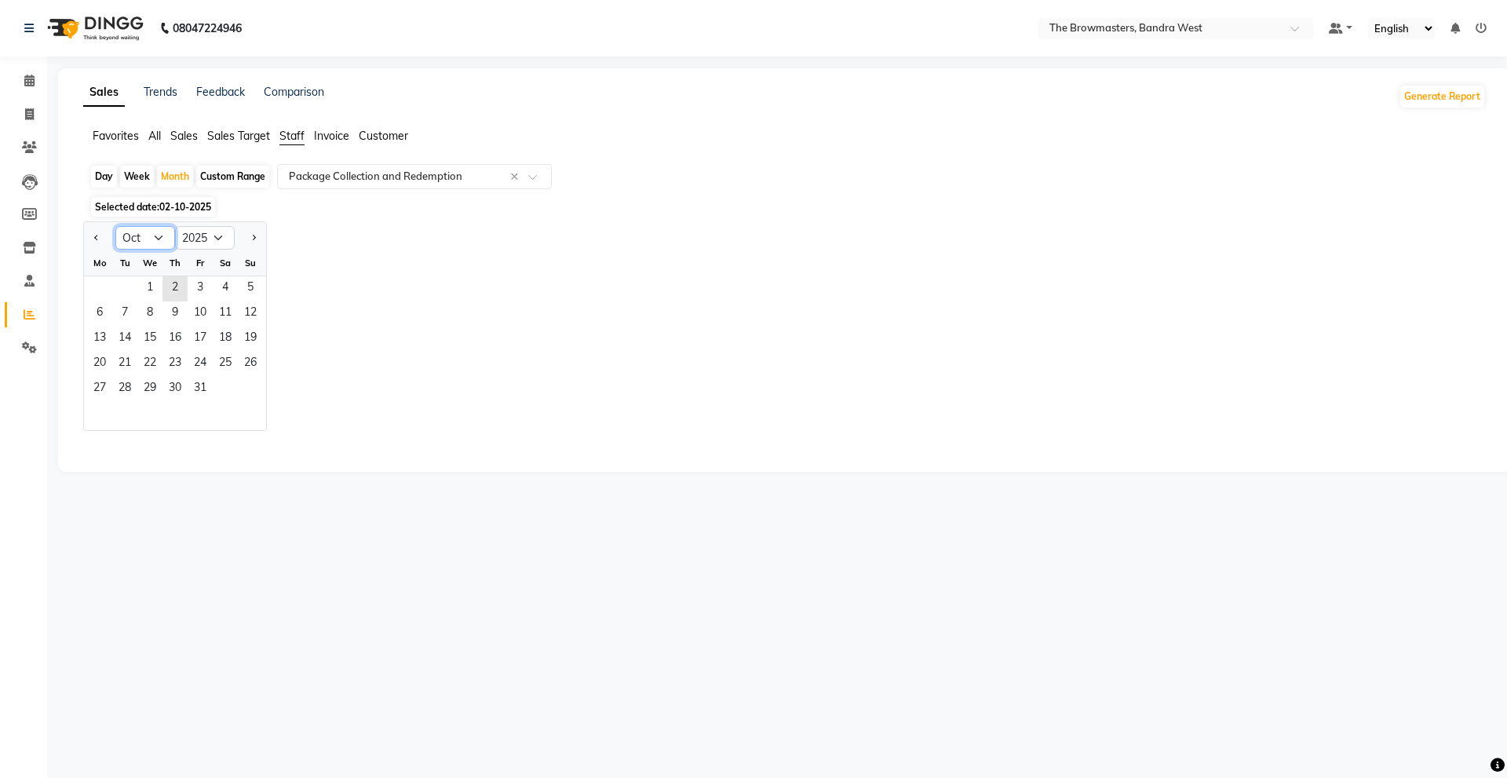
click at [158, 228] on select "Jan Feb Mar Apr May Jun Jul Aug Sep Oct Nov Dec" at bounding box center [145, 238] width 60 height 24
select select "9"
click at [115, 226] on select "Jan Feb Mar Apr May Jun Jul Aug Sep Oct Nov Dec" at bounding box center [145, 238] width 60 height 24
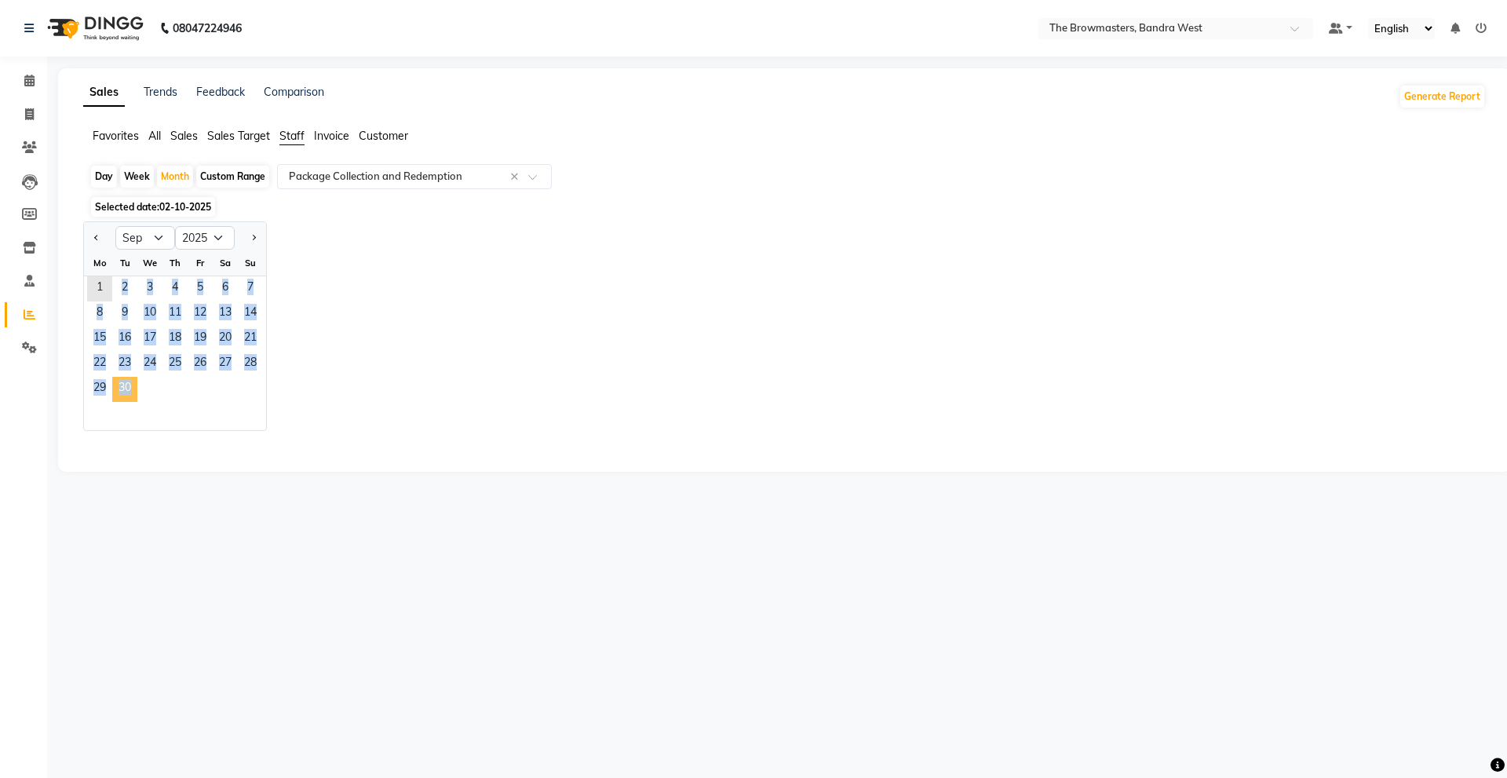
drag, startPoint x: 96, startPoint y: 290, endPoint x: 123, endPoint y: 382, distance: 96.6
click at [123, 382] on ngb-datepicker-month "Mo Tu We Th Fr Sa Su 1 2 3 4 5 6 7 8 9 10 11 12 13 14 15 16 17 18 19 20 21 22 2…" at bounding box center [175, 340] width 182 height 180
click at [123, 382] on span "30" at bounding box center [124, 389] width 25 height 25
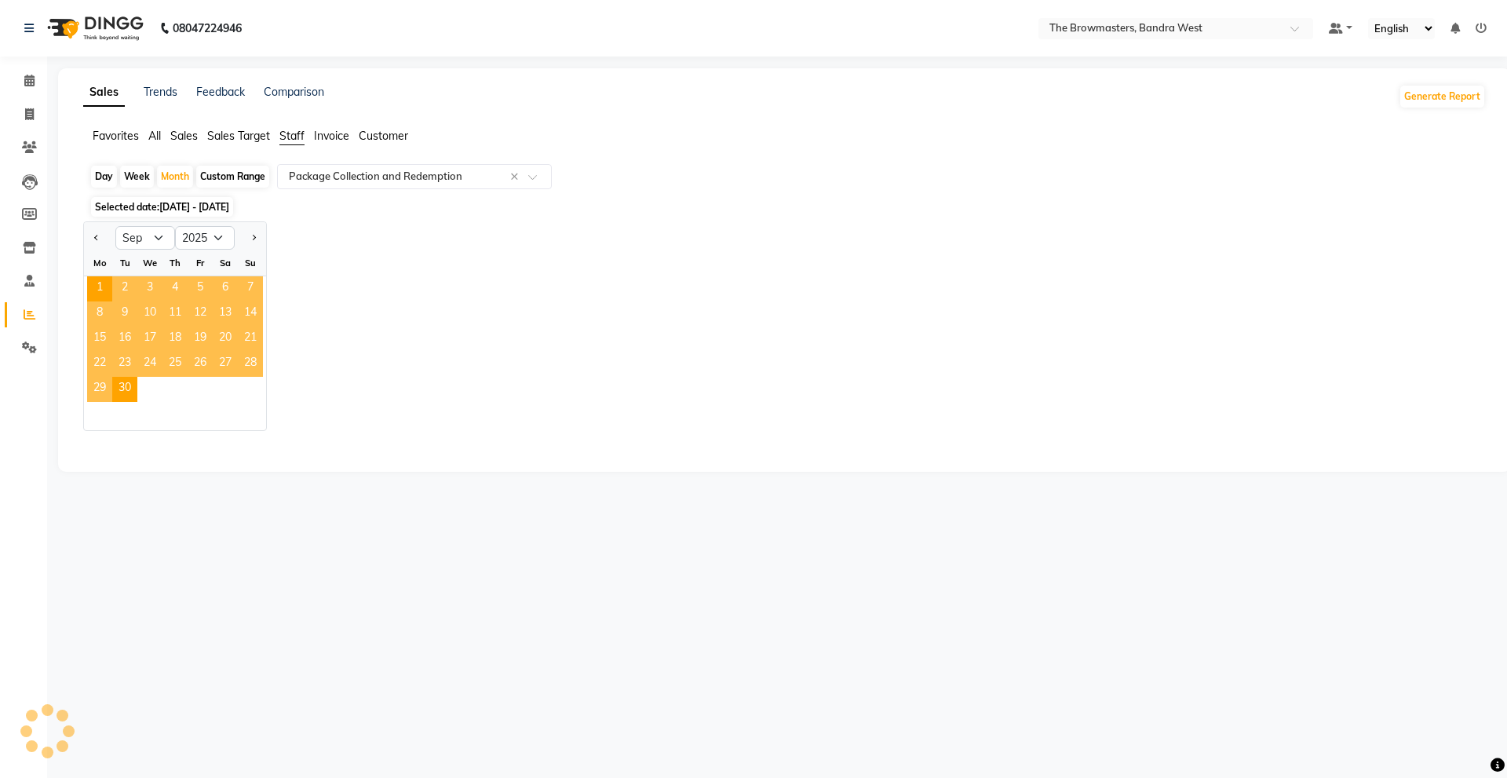
select select "full_report"
select select "csv"
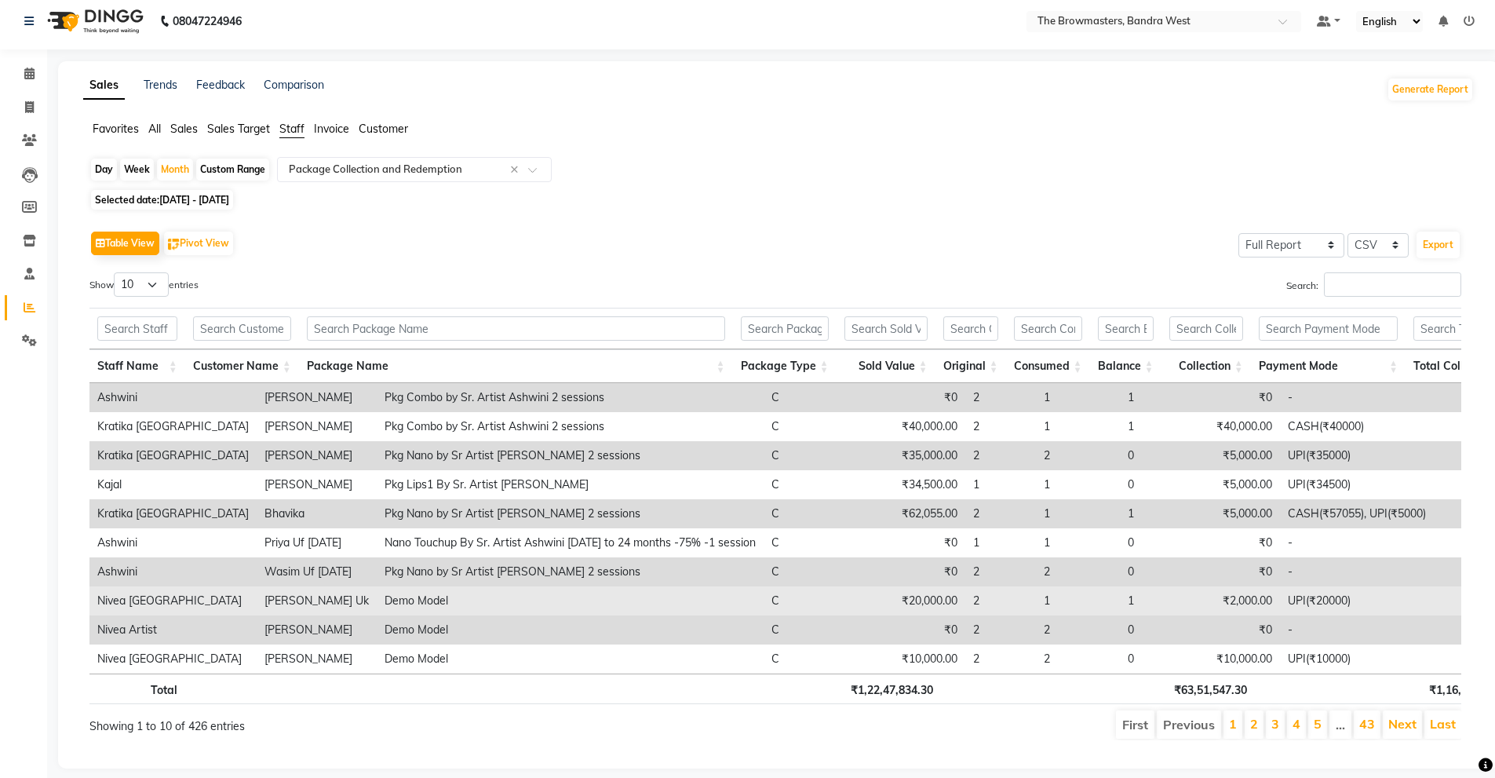
scroll to position [0, 0]
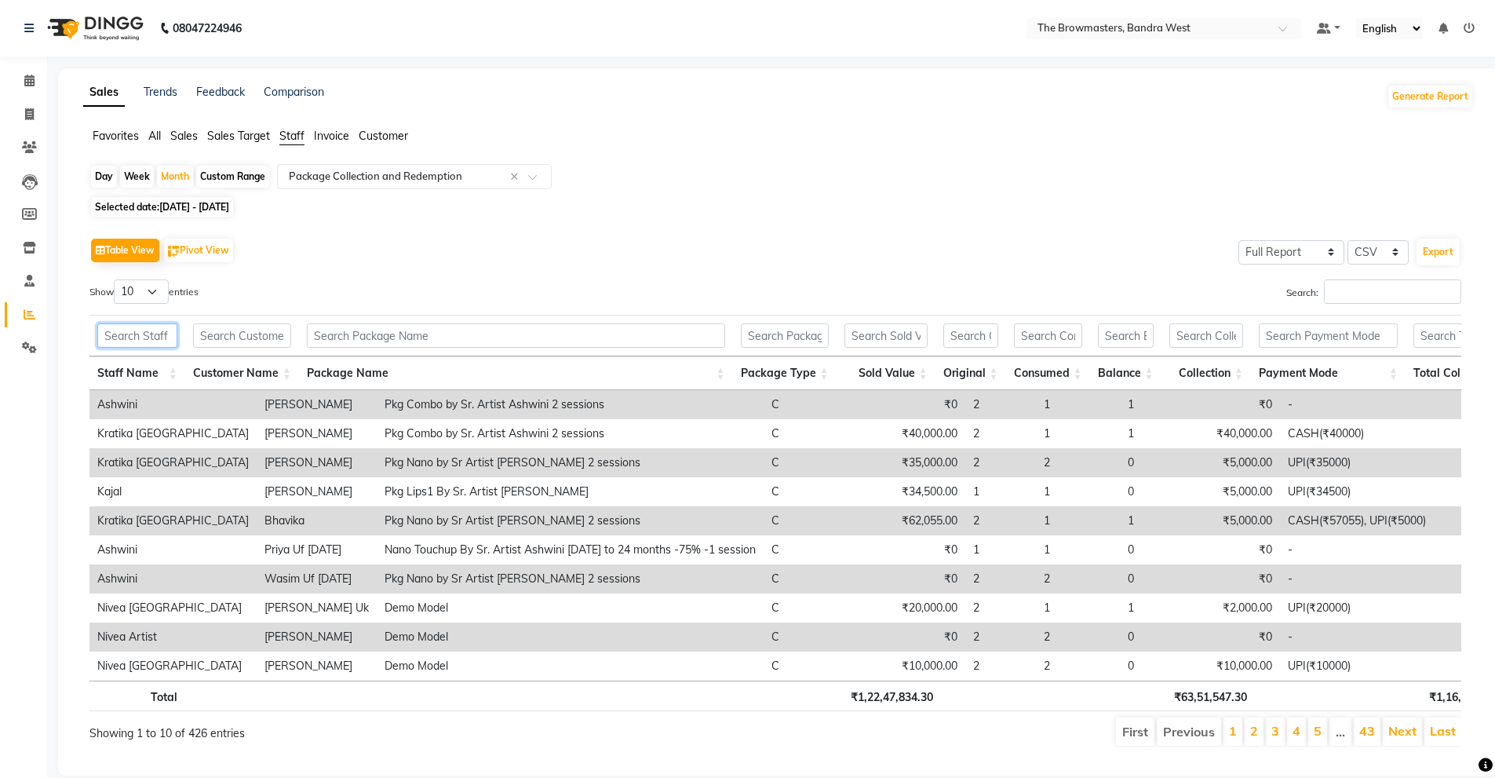
click at [144, 332] on input "text" at bounding box center [137, 335] width 80 height 24
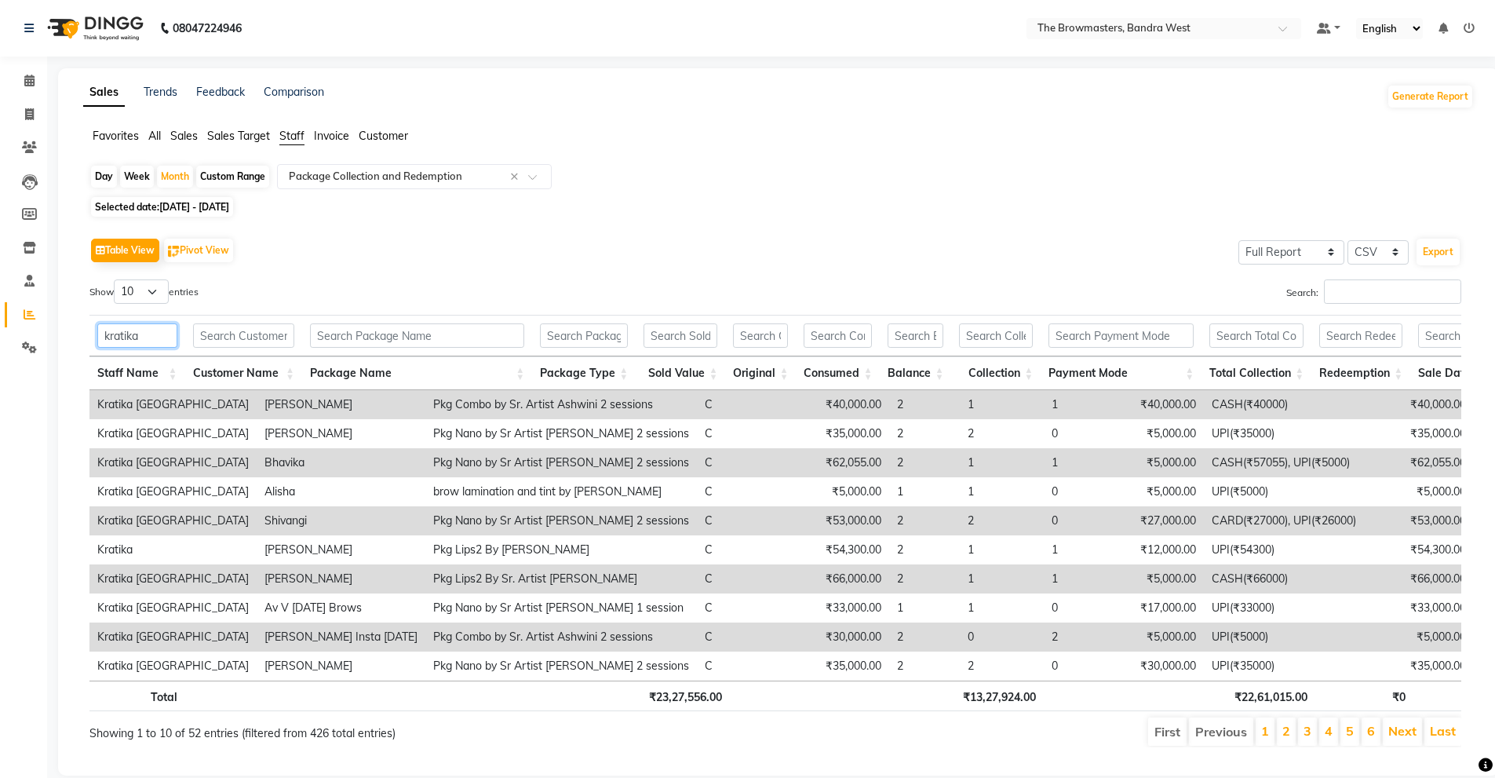
scroll to position [45, 0]
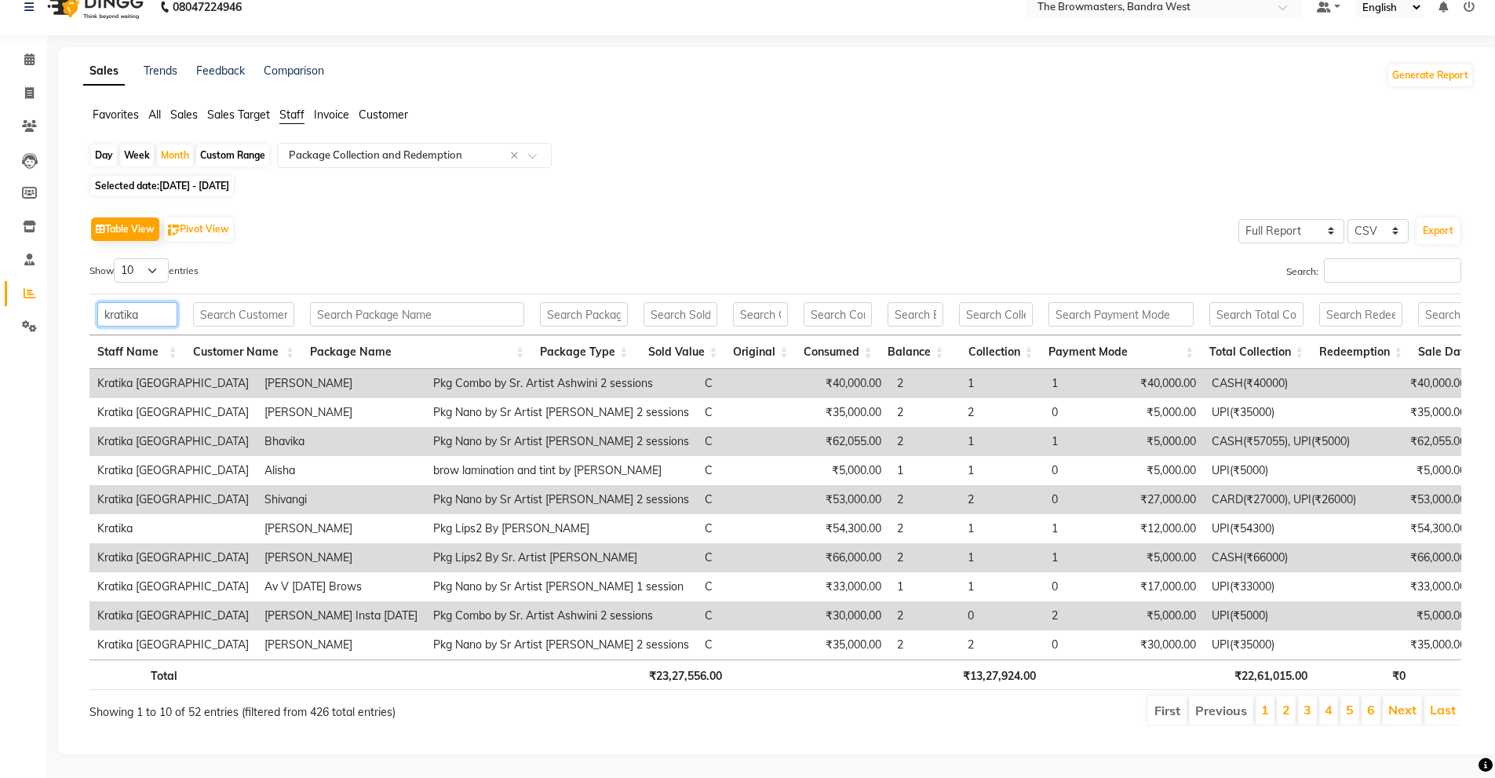
type input "kratika"
click at [159, 258] on select "10 25 50 100" at bounding box center [141, 270] width 55 height 24
select select "100"
click at [116, 258] on select "10 25 50 100" at bounding box center [141, 270] width 55 height 24
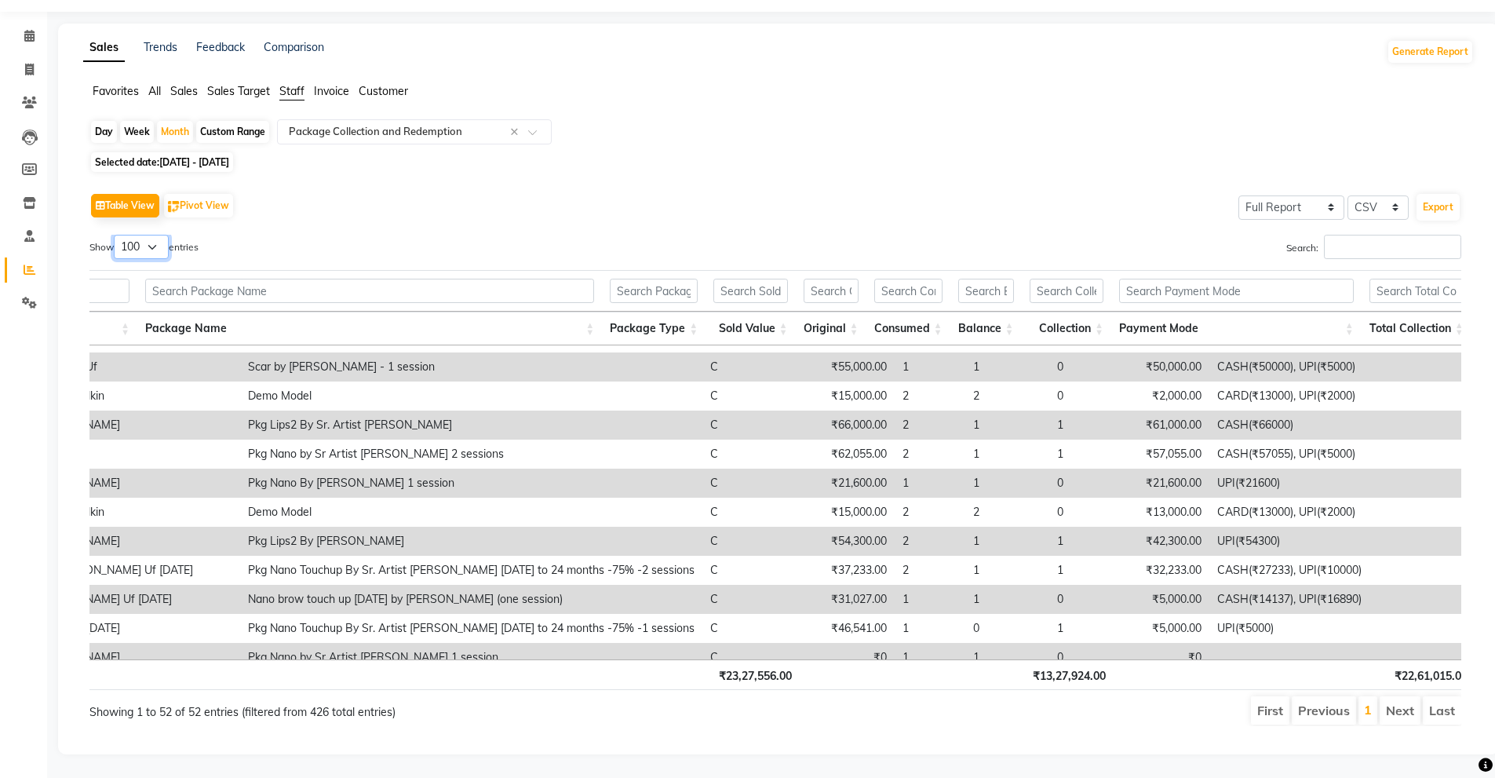
scroll to position [0, 0]
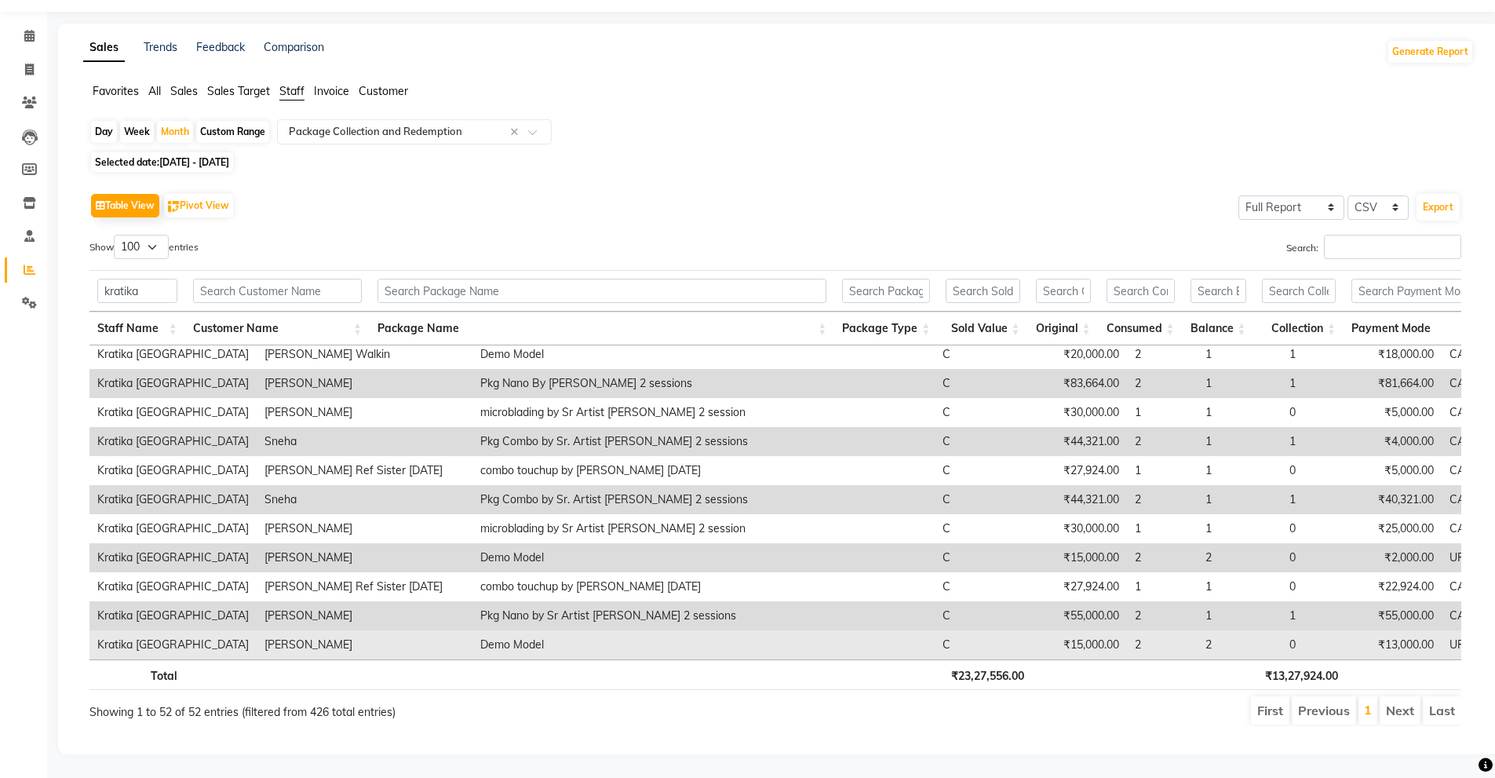
select select "service"
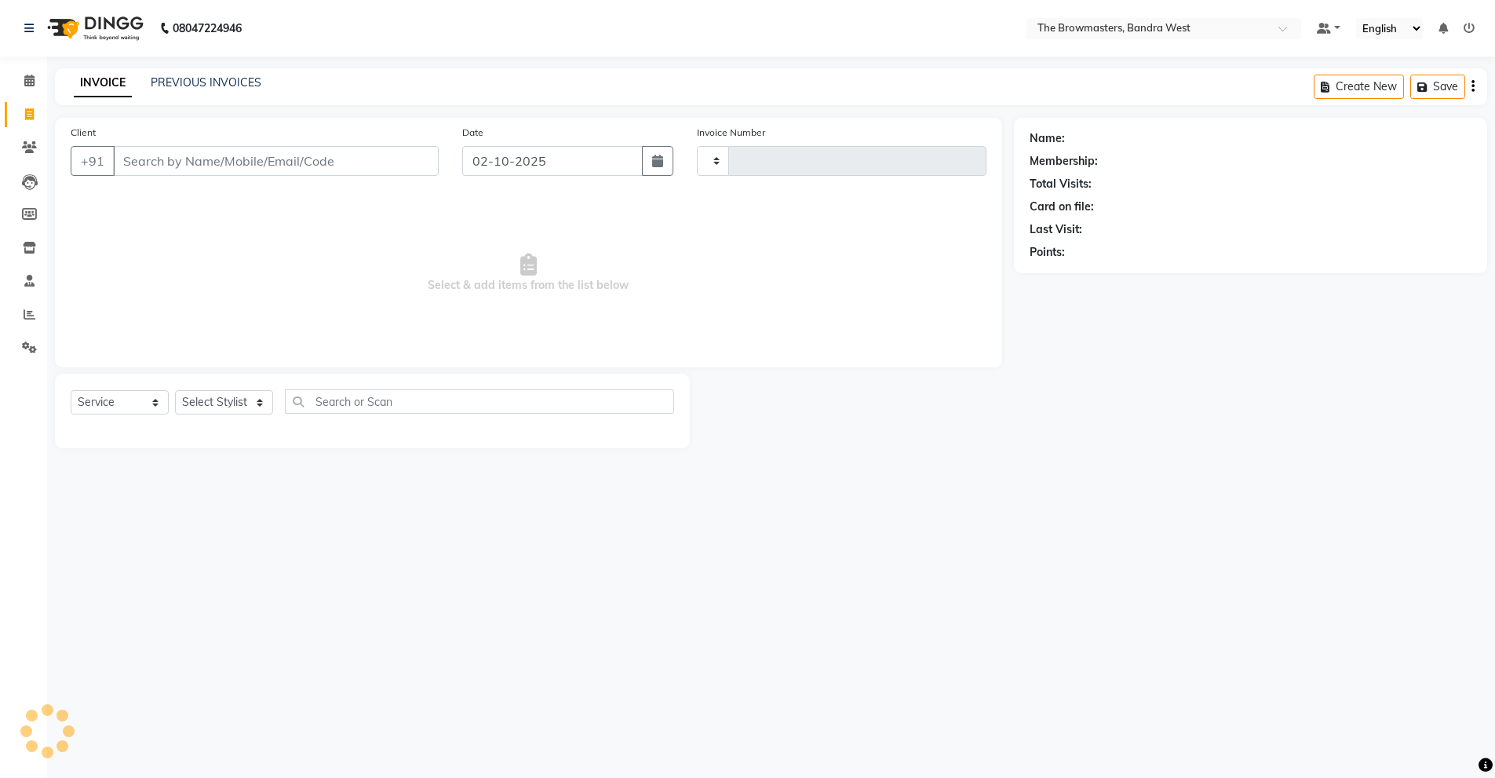
type input "2323"
select select "6949"
select select "package"
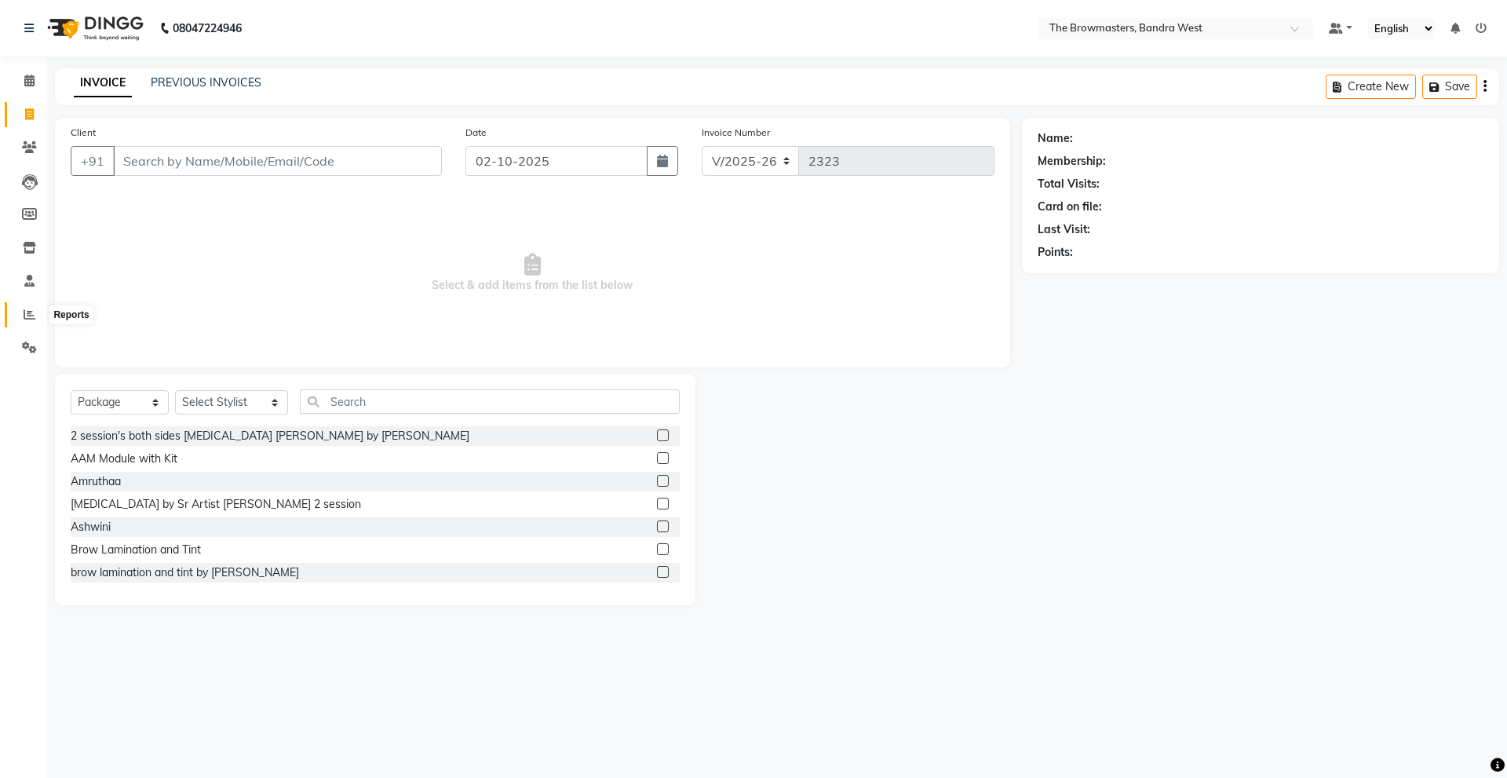
click at [28, 312] on icon at bounding box center [30, 314] width 12 height 12
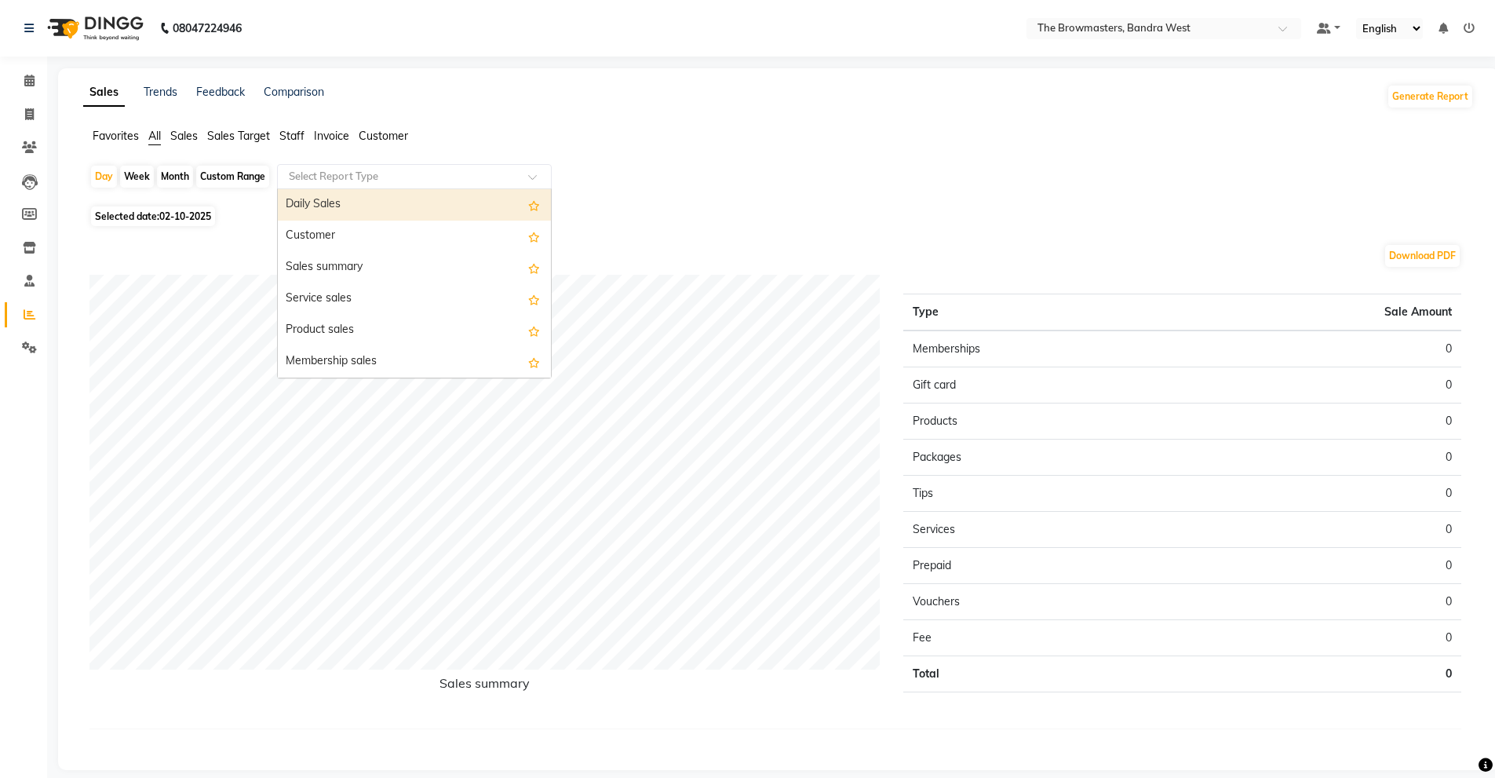
click at [356, 165] on div "Select Report Type" at bounding box center [414, 176] width 275 height 25
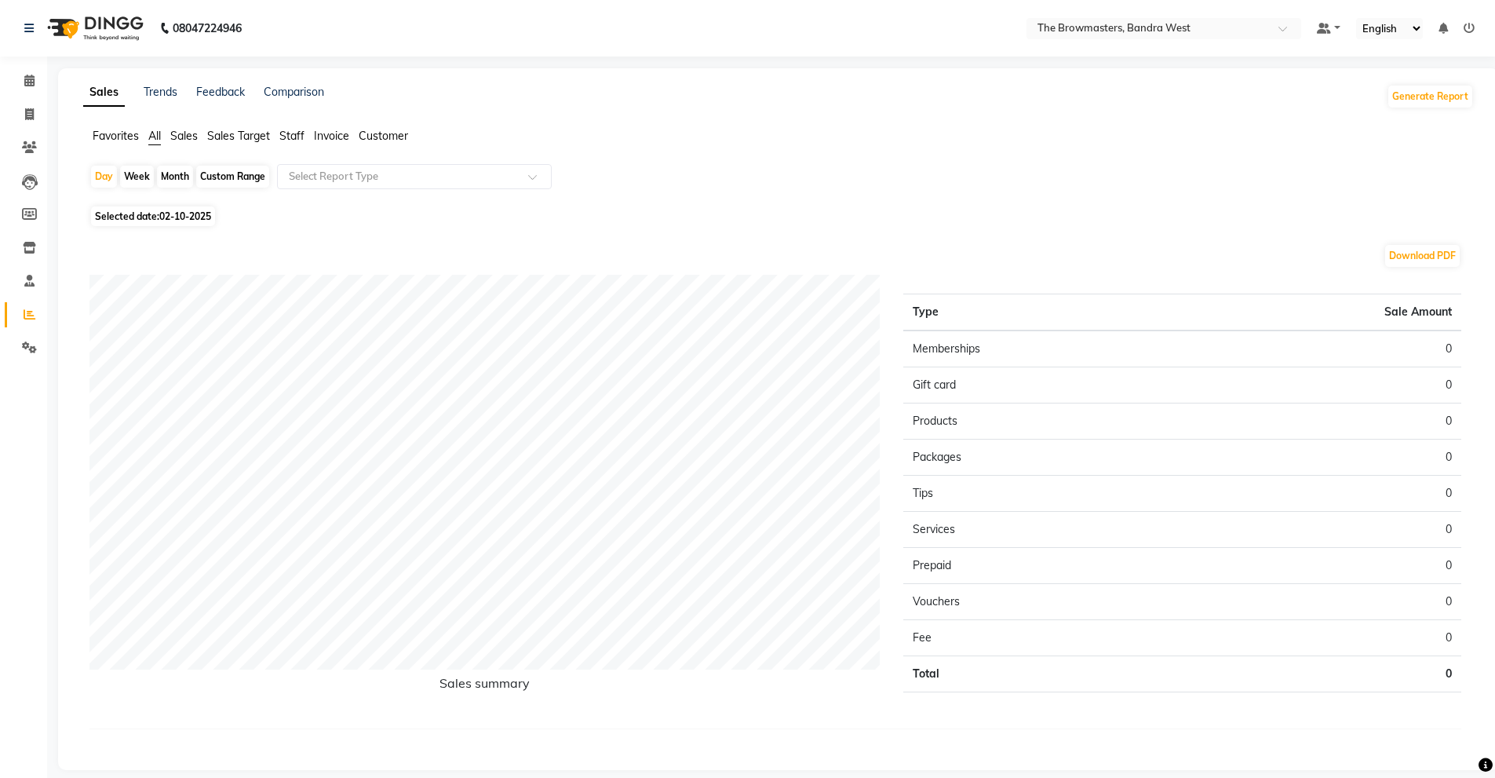
click at [293, 141] on span "Staff" at bounding box center [291, 136] width 25 height 14
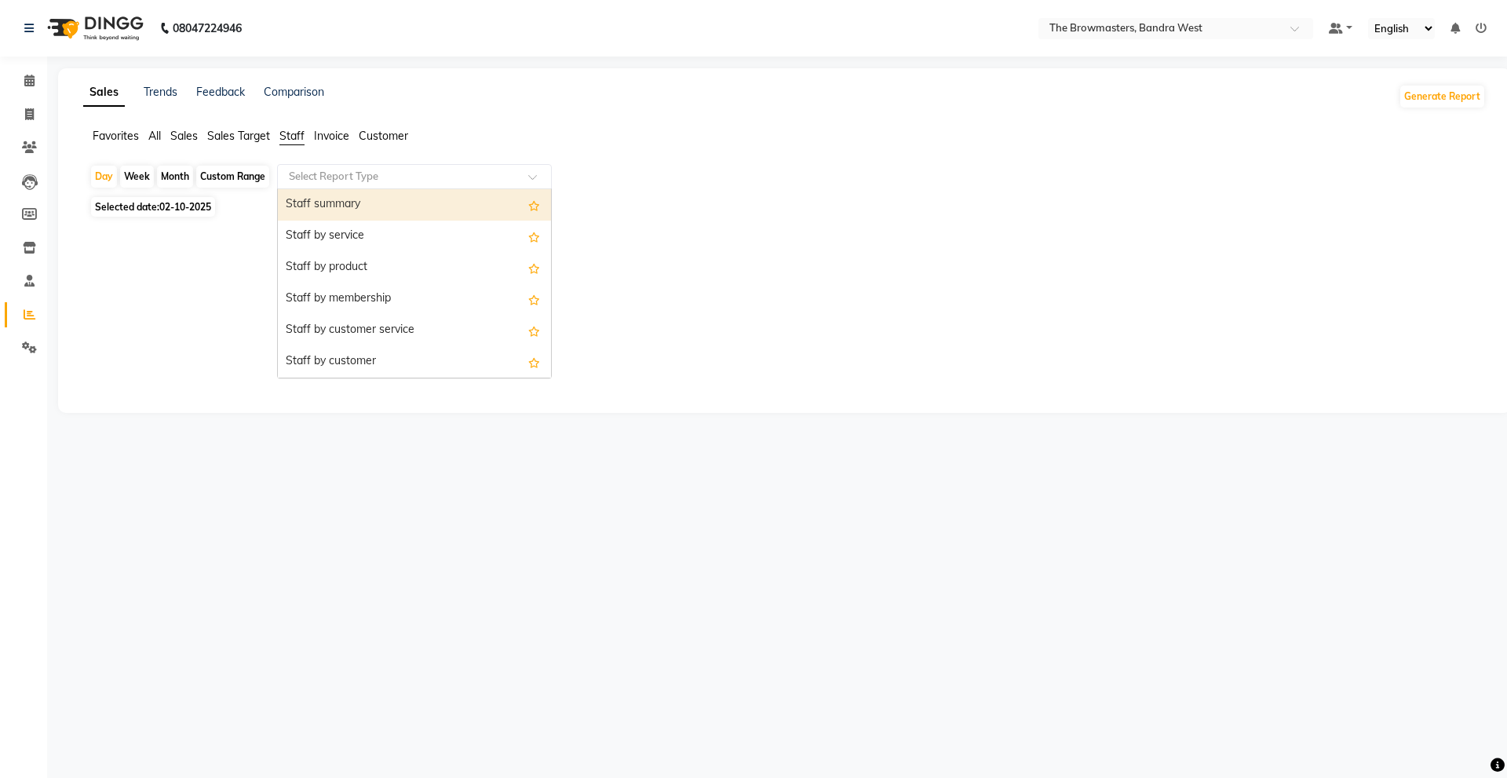
click at [429, 188] on div "Select Report Type" at bounding box center [414, 176] width 275 height 25
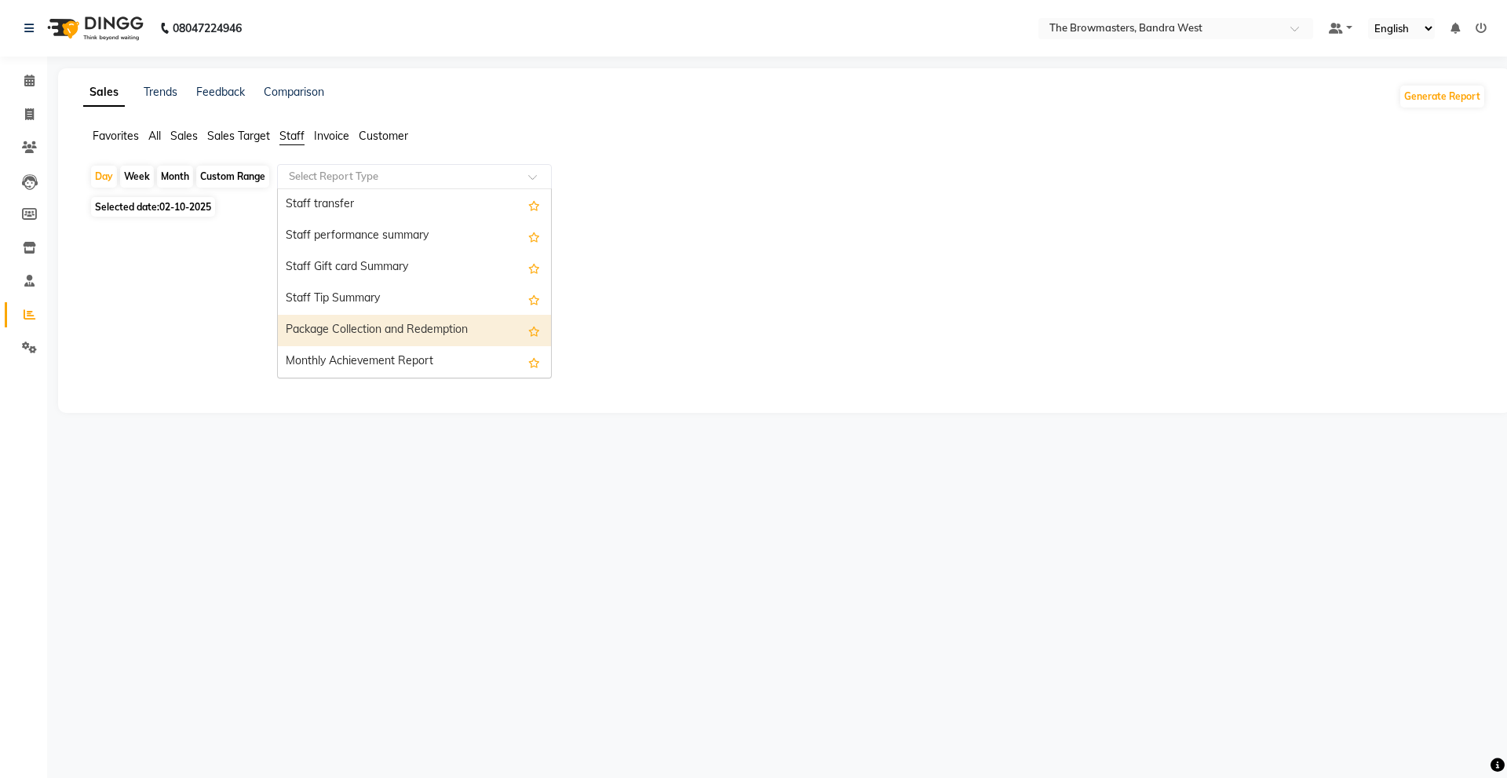
click at [408, 335] on div "Package Collection and Redemption" at bounding box center [414, 330] width 273 height 31
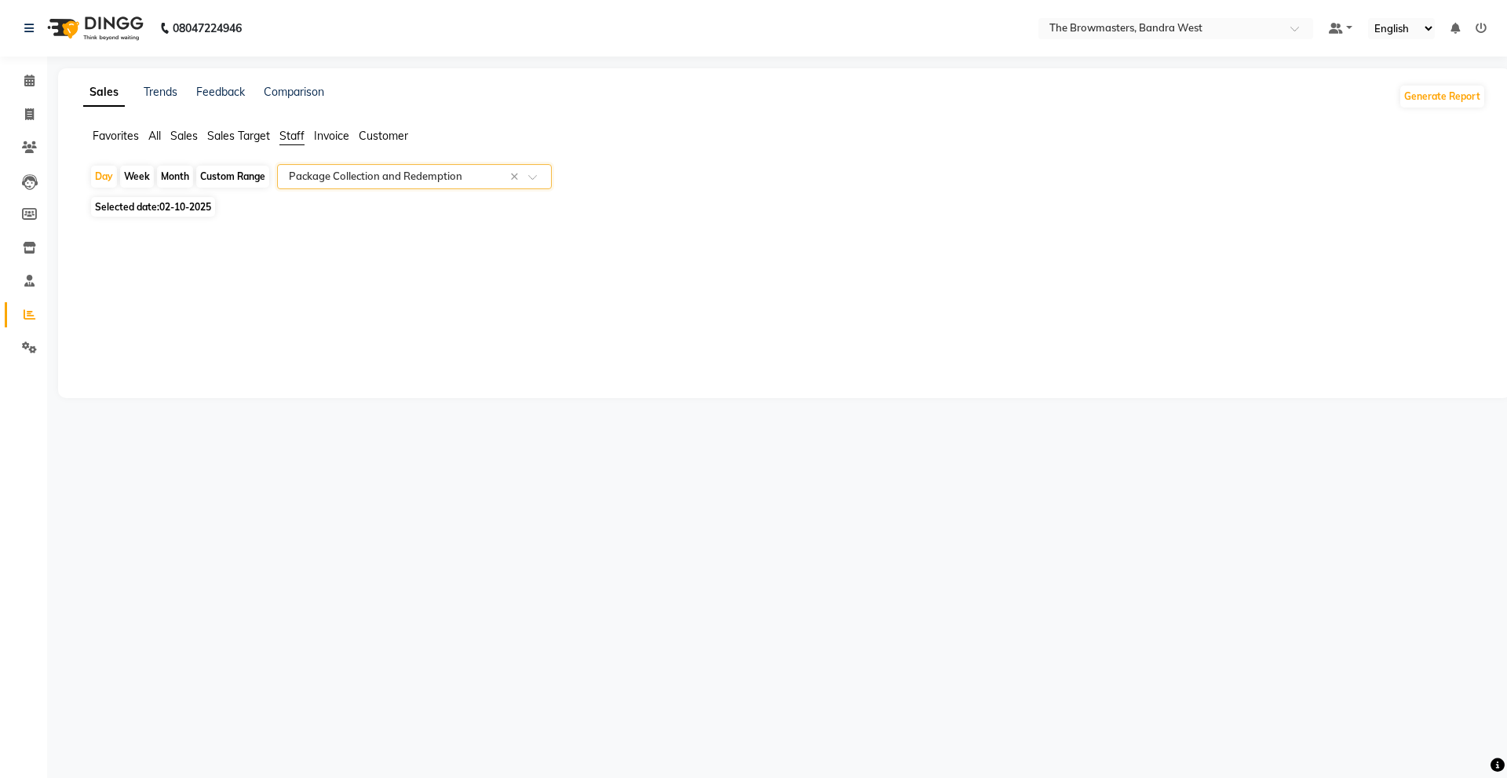
click at [184, 176] on div "Month" at bounding box center [175, 177] width 36 height 22
select select "10"
select select "2025"
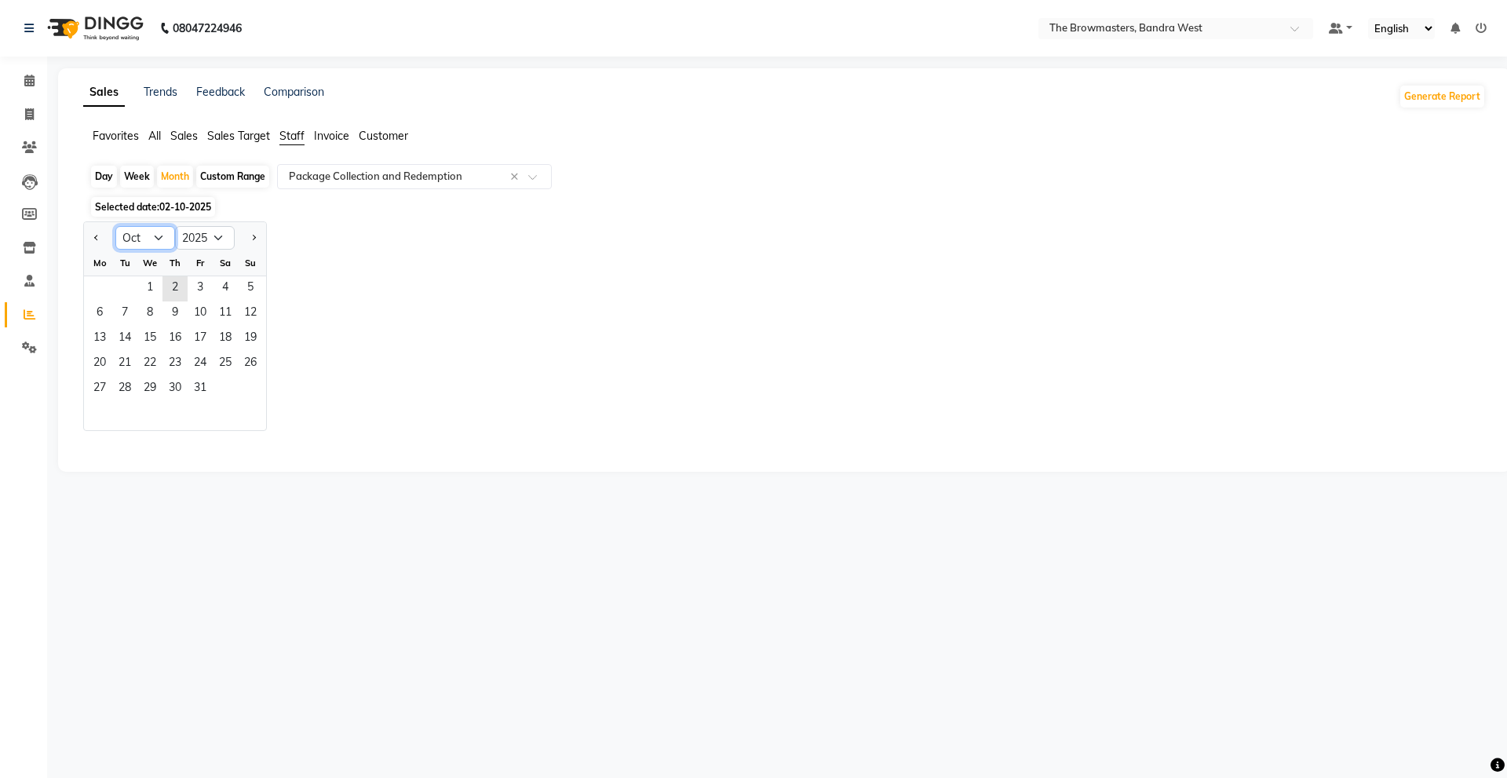
click at [152, 231] on select "Jan Feb Mar Apr May Jun Jul Aug Sep Oct Nov Dec" at bounding box center [145, 238] width 60 height 24
select select "9"
click at [115, 226] on select "Jan Feb Mar Apr May Jun Jul Aug Sep Oct Nov Dec" at bounding box center [145, 238] width 60 height 24
drag, startPoint x: 106, startPoint y: 281, endPoint x: 122, endPoint y: 385, distance: 105.6
click at [122, 385] on ngb-datepicker-month "Mo Tu We Th Fr Sa Su 1 2 3 4 5 6 7 8 9 10 11 12 13 14 15 16 17 18 19 20 21 22 2…" at bounding box center [175, 340] width 182 height 180
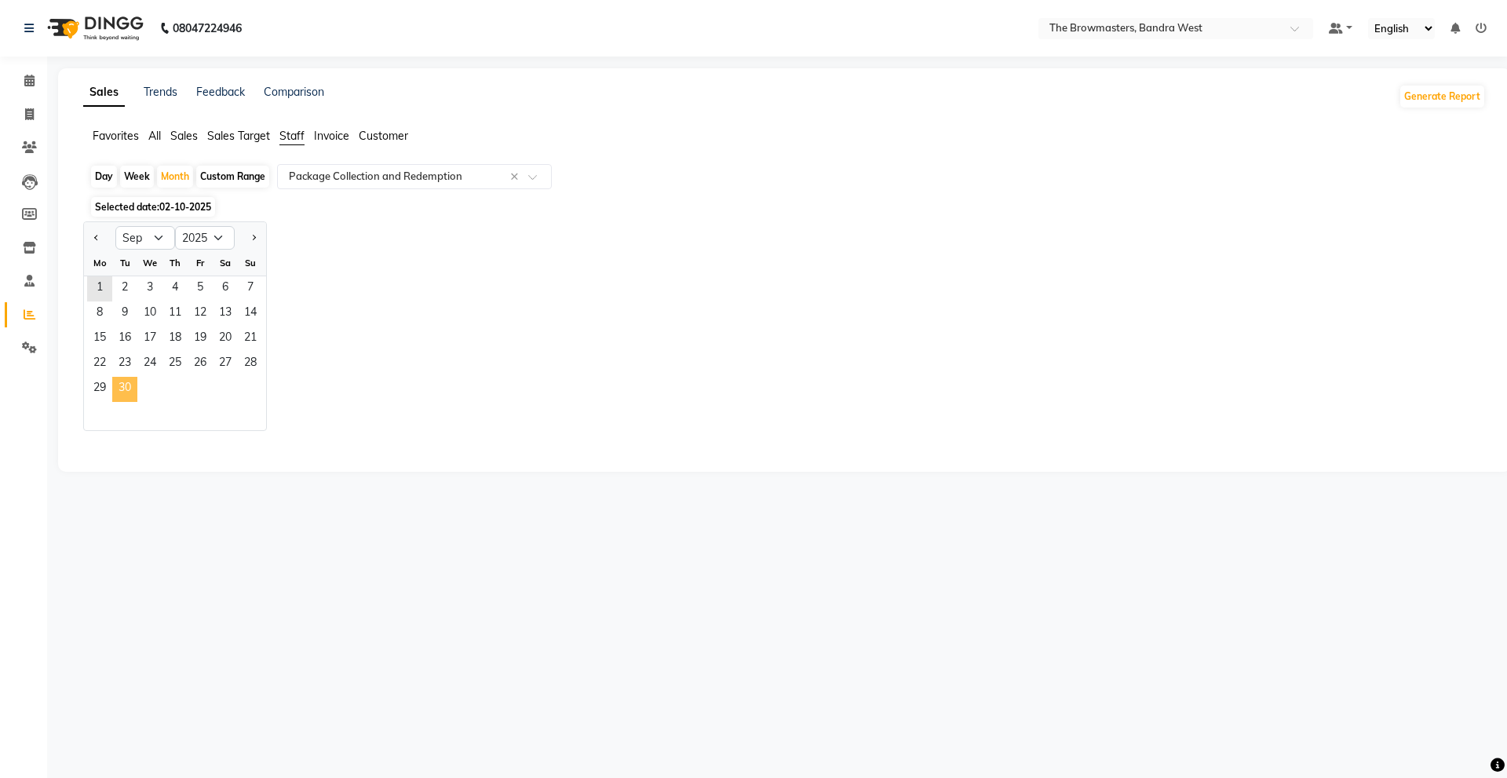
click at [122, 385] on span "30" at bounding box center [124, 389] width 25 height 25
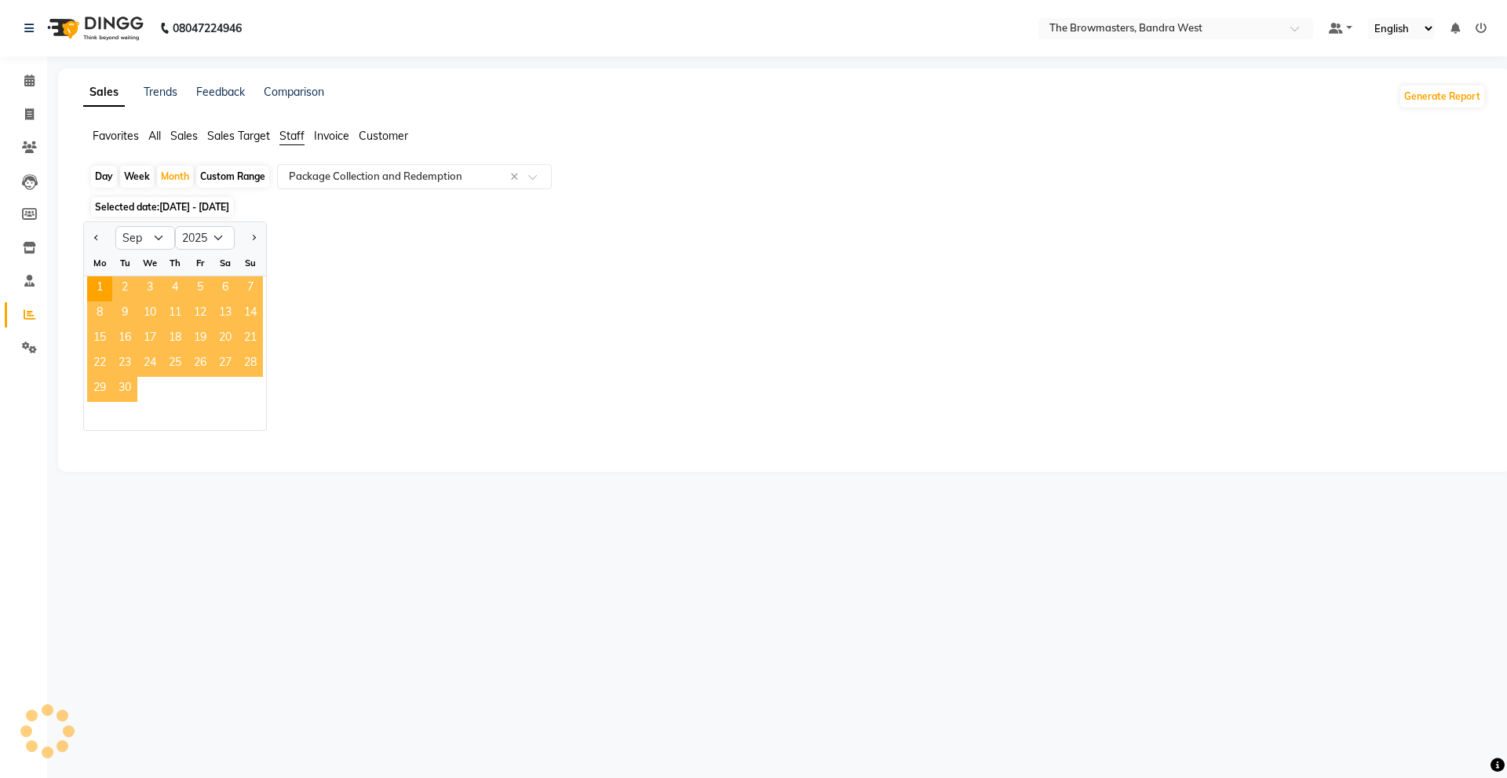
select select "full_report"
select select "csv"
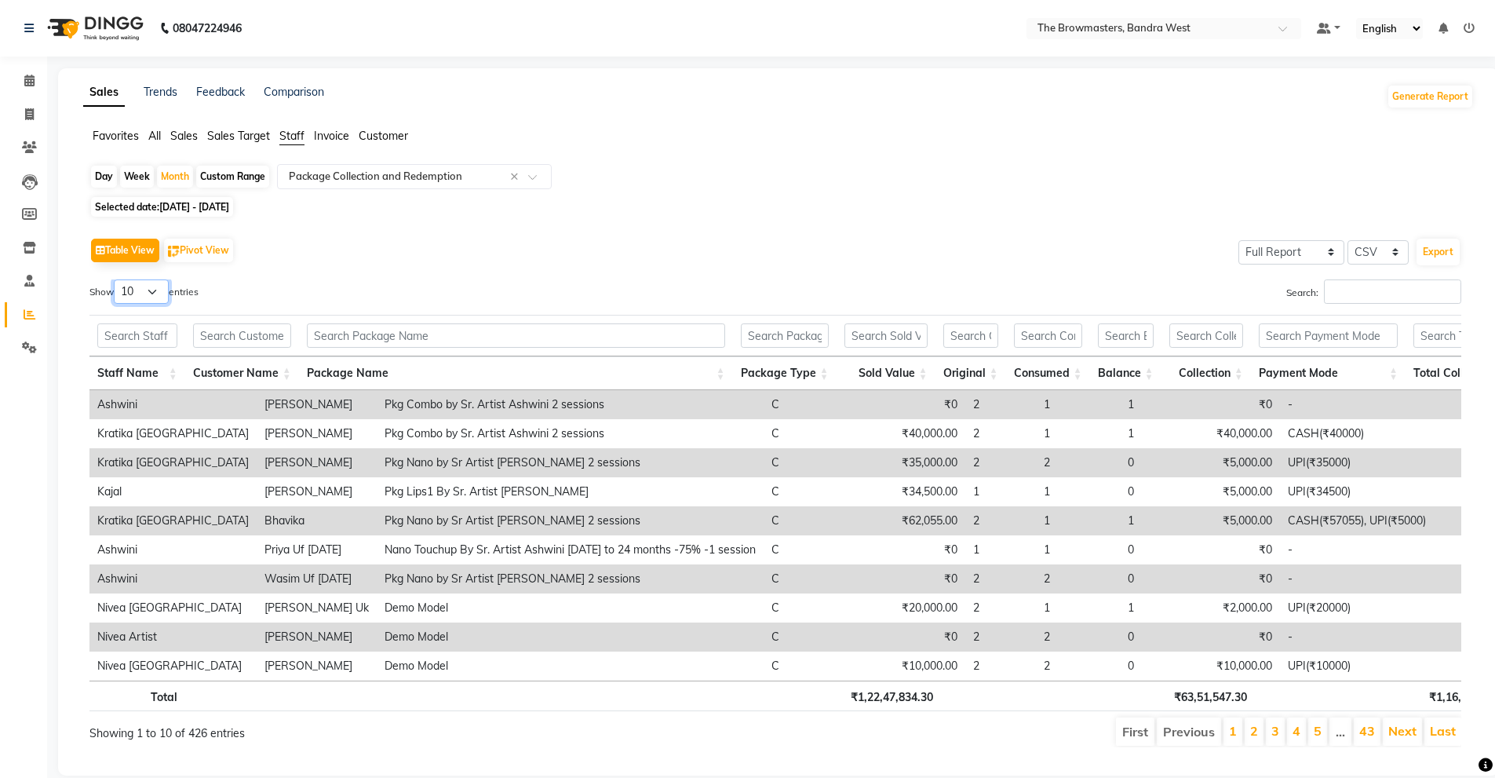
click at [163, 292] on select "10 25 50 100" at bounding box center [141, 291] width 55 height 24
select select "100"
click at [116, 279] on select "10 25 50 100" at bounding box center [141, 291] width 55 height 24
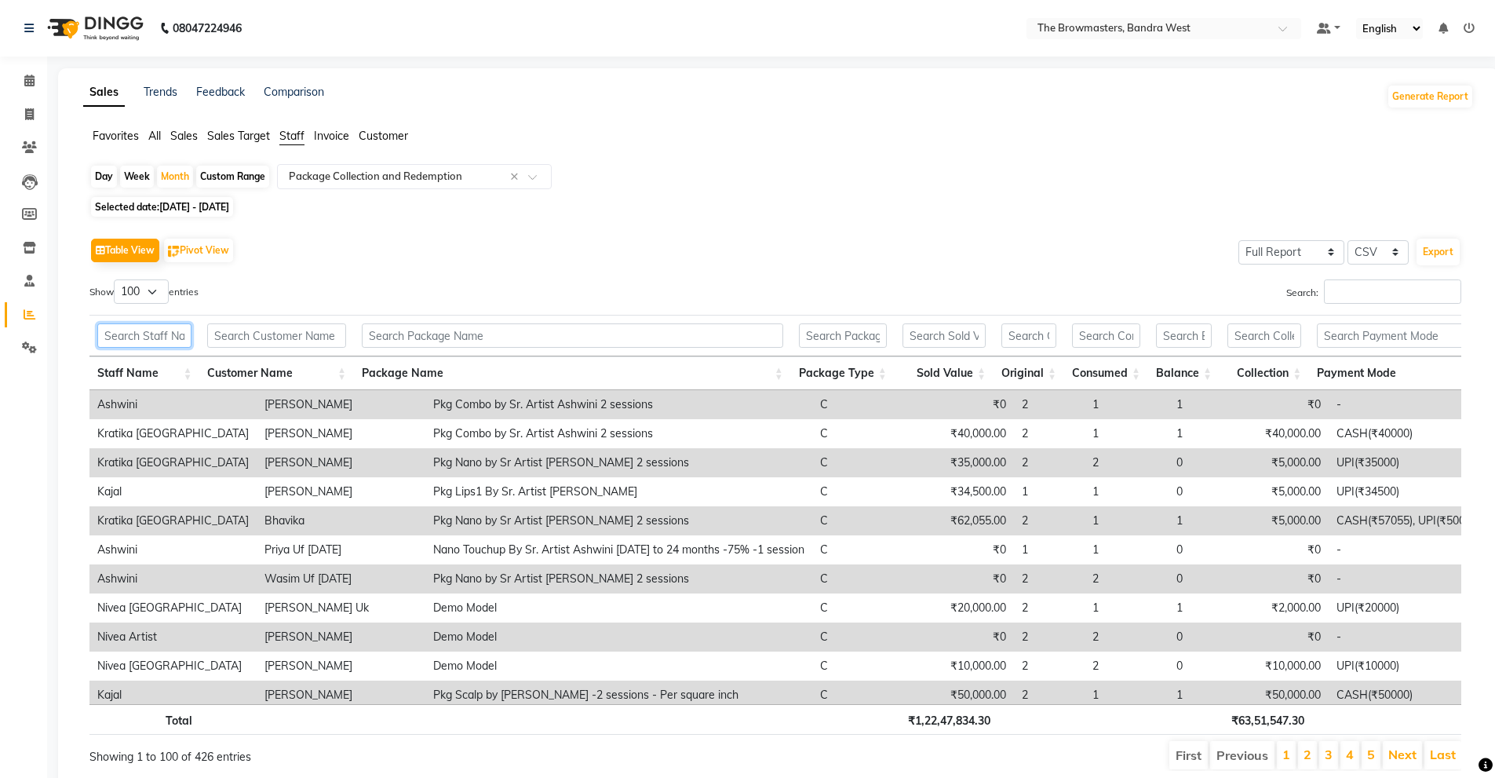
click at [140, 340] on input "text" at bounding box center [144, 335] width 94 height 24
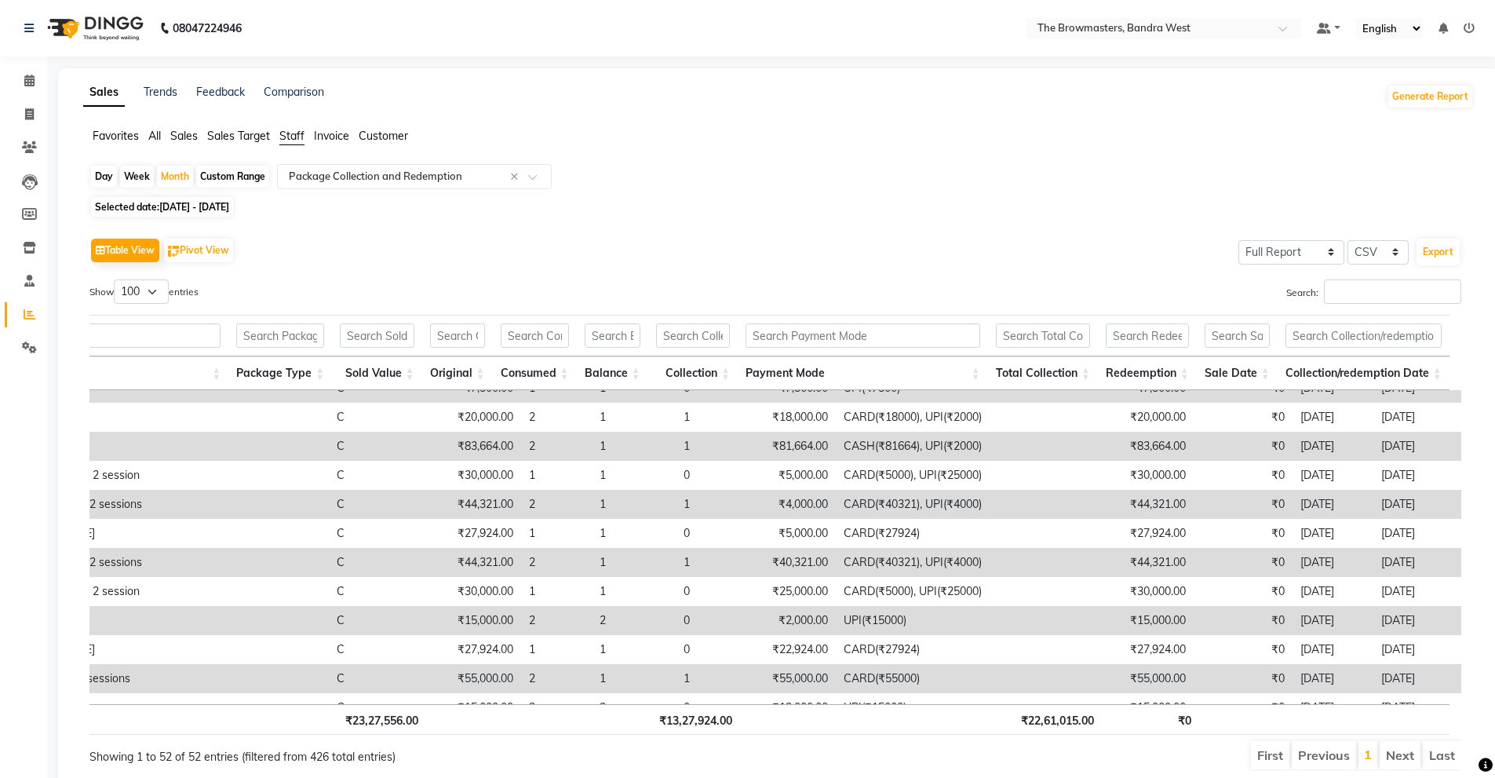
type input "kratika"
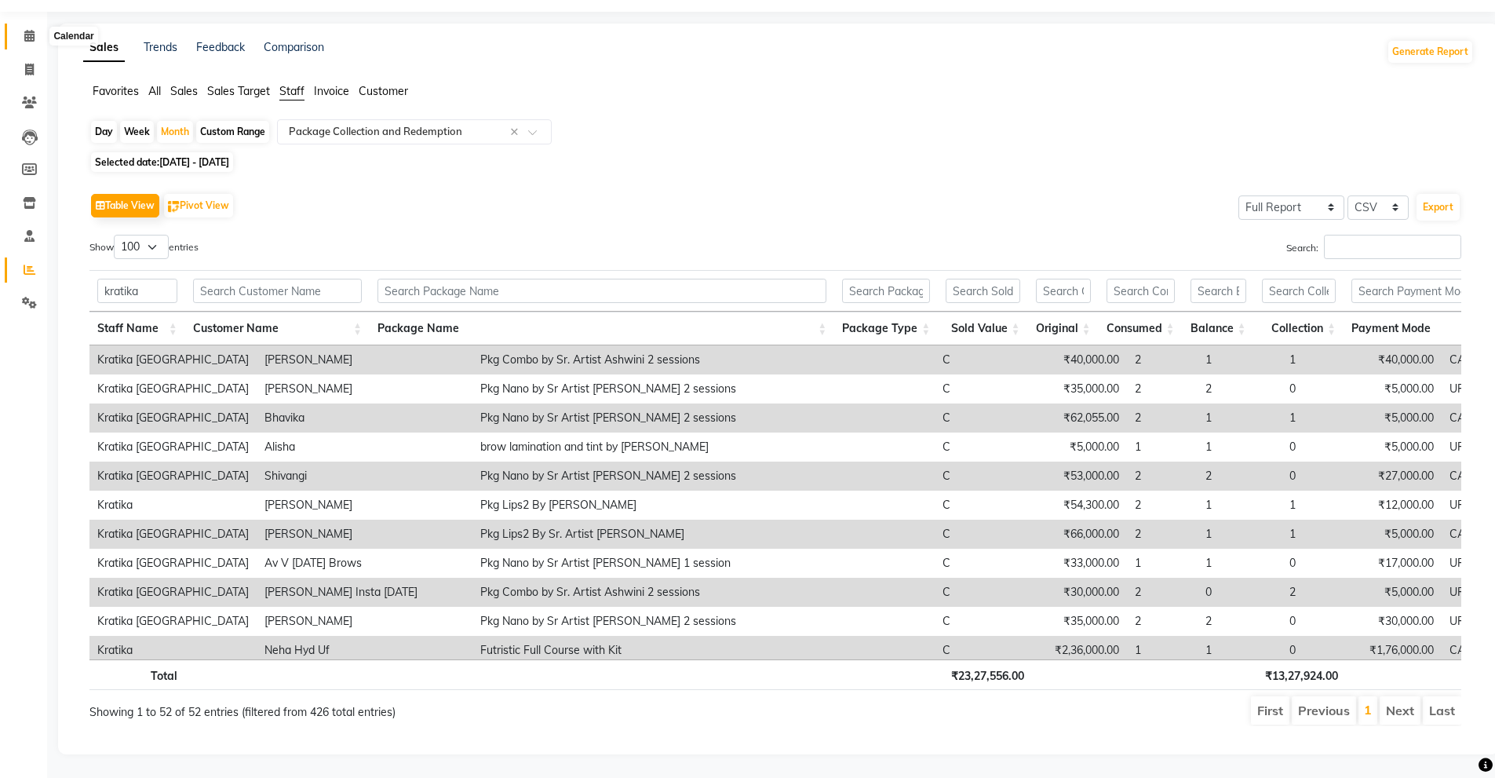
click at [35, 30] on icon at bounding box center [29, 36] width 10 height 12
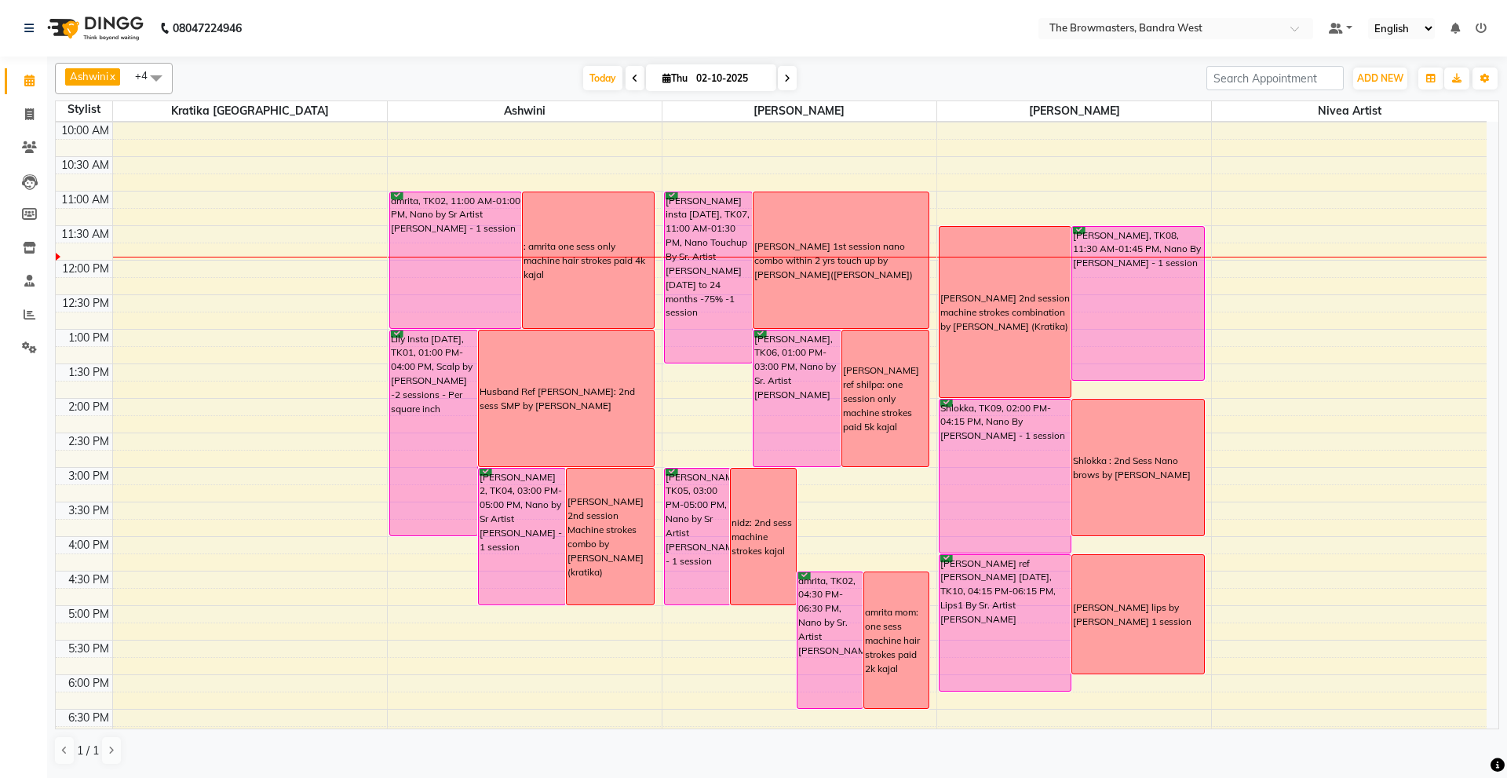
scroll to position [135, 0]
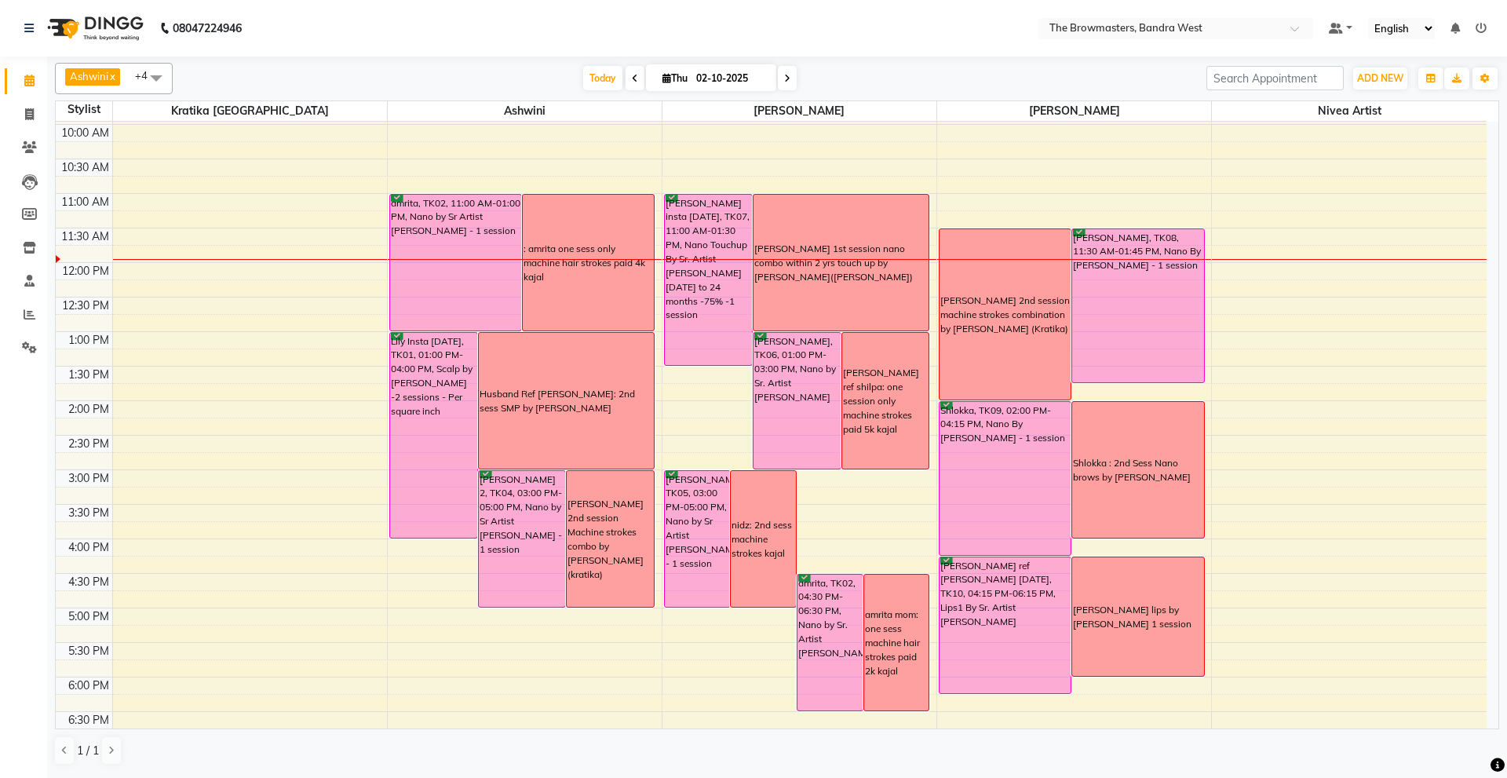
click at [714, 72] on input "02-10-2025" at bounding box center [731, 79] width 78 height 24
select select "10"
select select "2025"
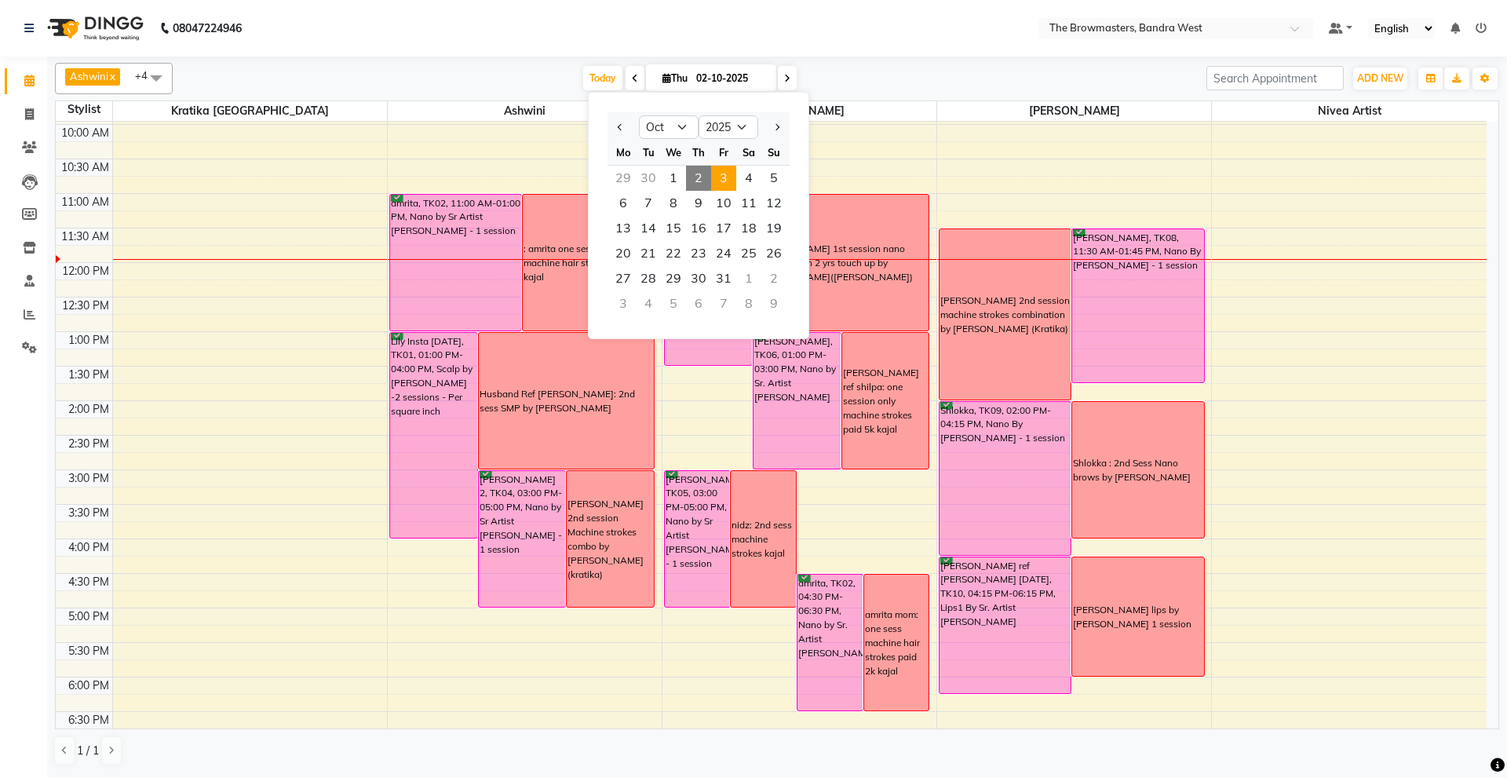
click at [730, 173] on span "3" at bounding box center [723, 178] width 25 height 25
type input "03-10-2025"
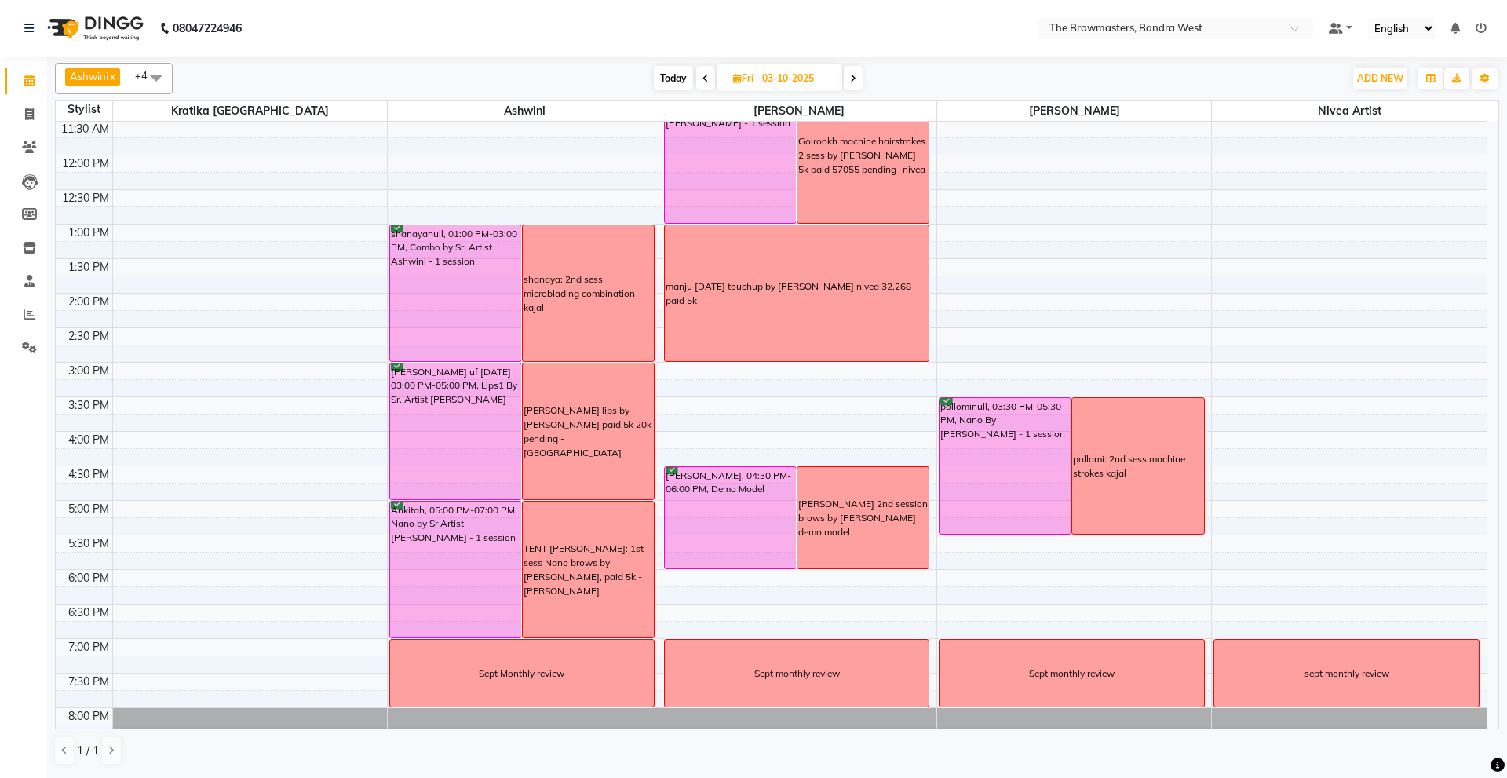
scroll to position [242, 0]
click at [772, 68] on input "03-10-2025" at bounding box center [796, 79] width 78 height 24
select select "10"
select select "2025"
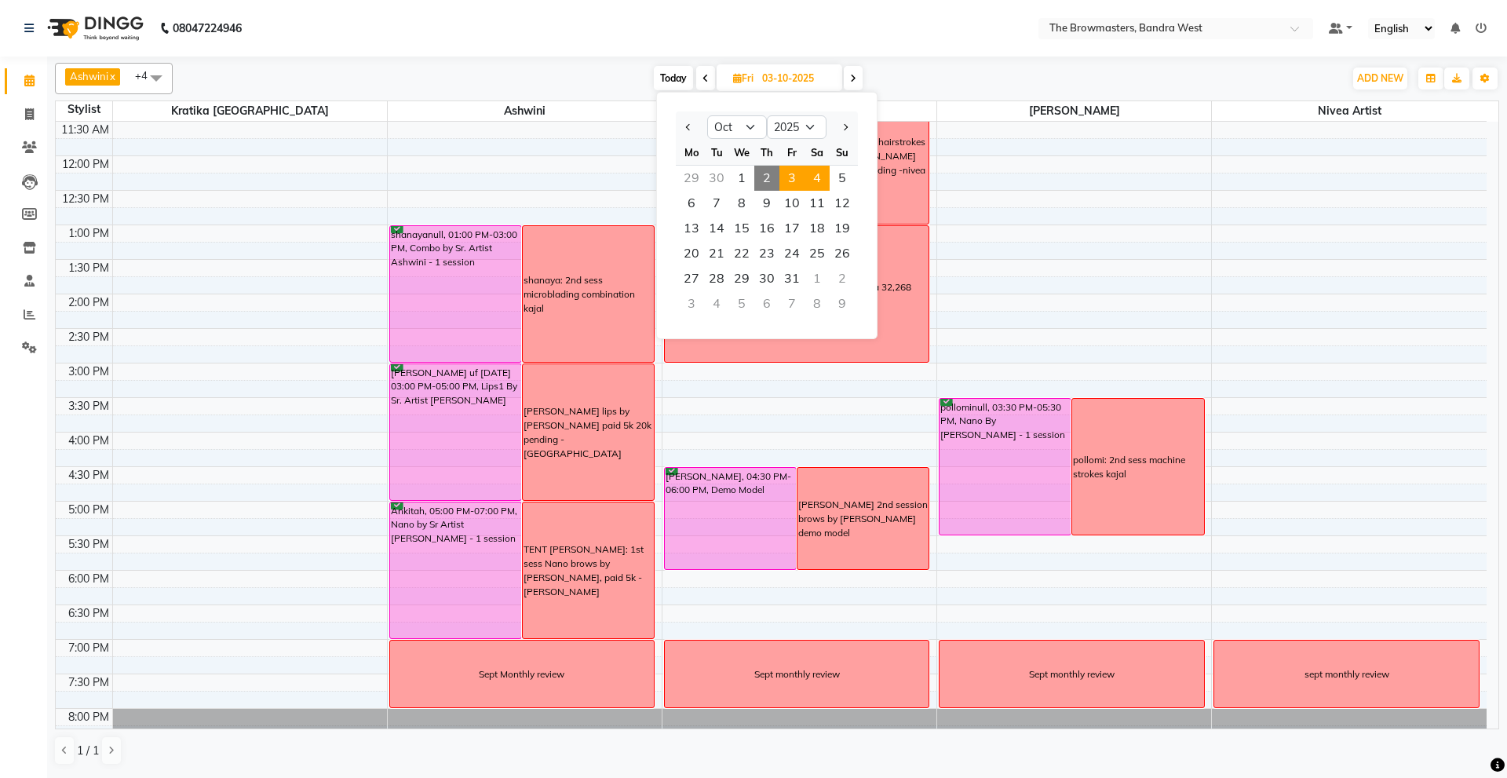
click at [815, 175] on span "4" at bounding box center [817, 178] width 25 height 25
type input "04-10-2025"
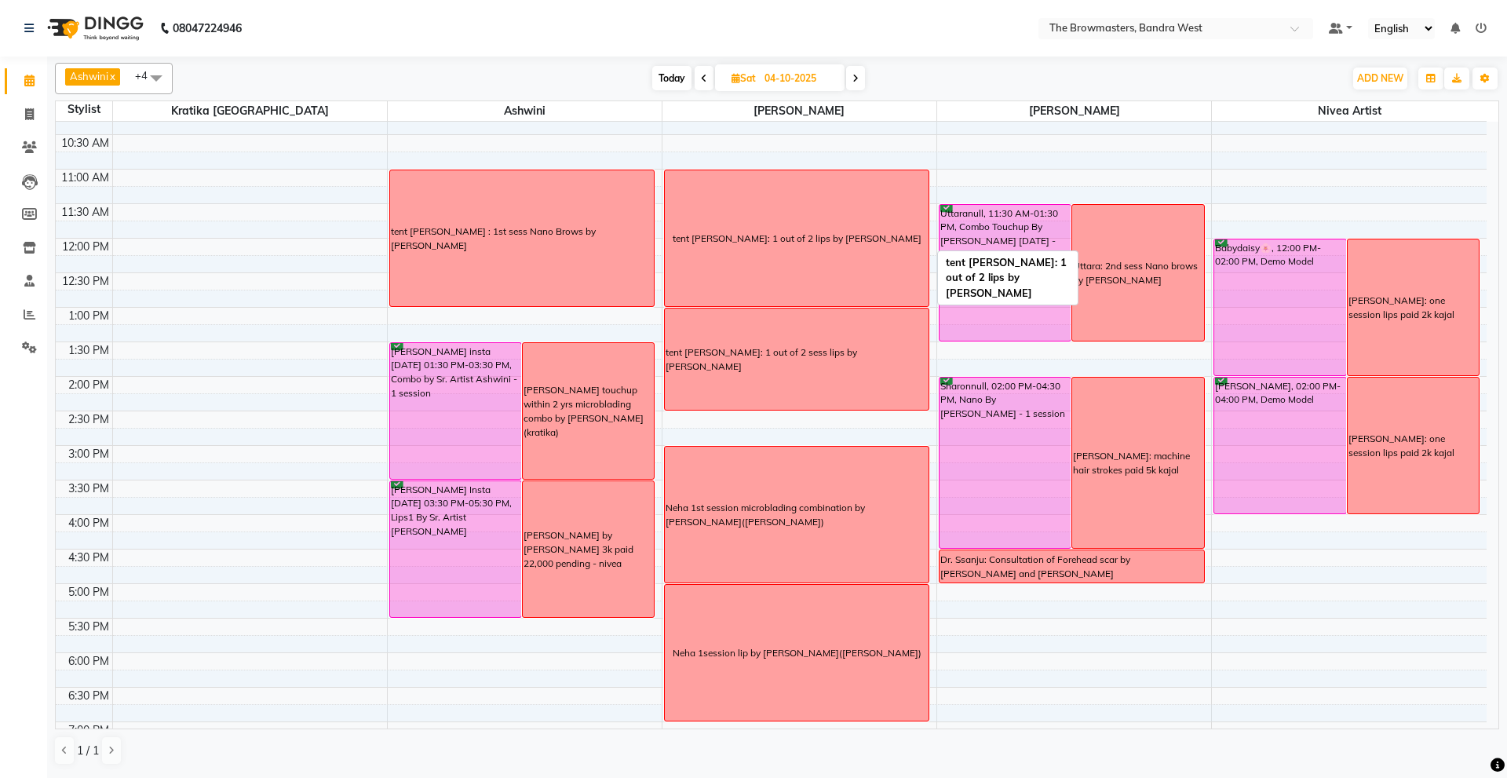
scroll to position [160, 0]
click at [797, 85] on input "04-10-2025" at bounding box center [799, 79] width 78 height 24
select select "10"
select select "2025"
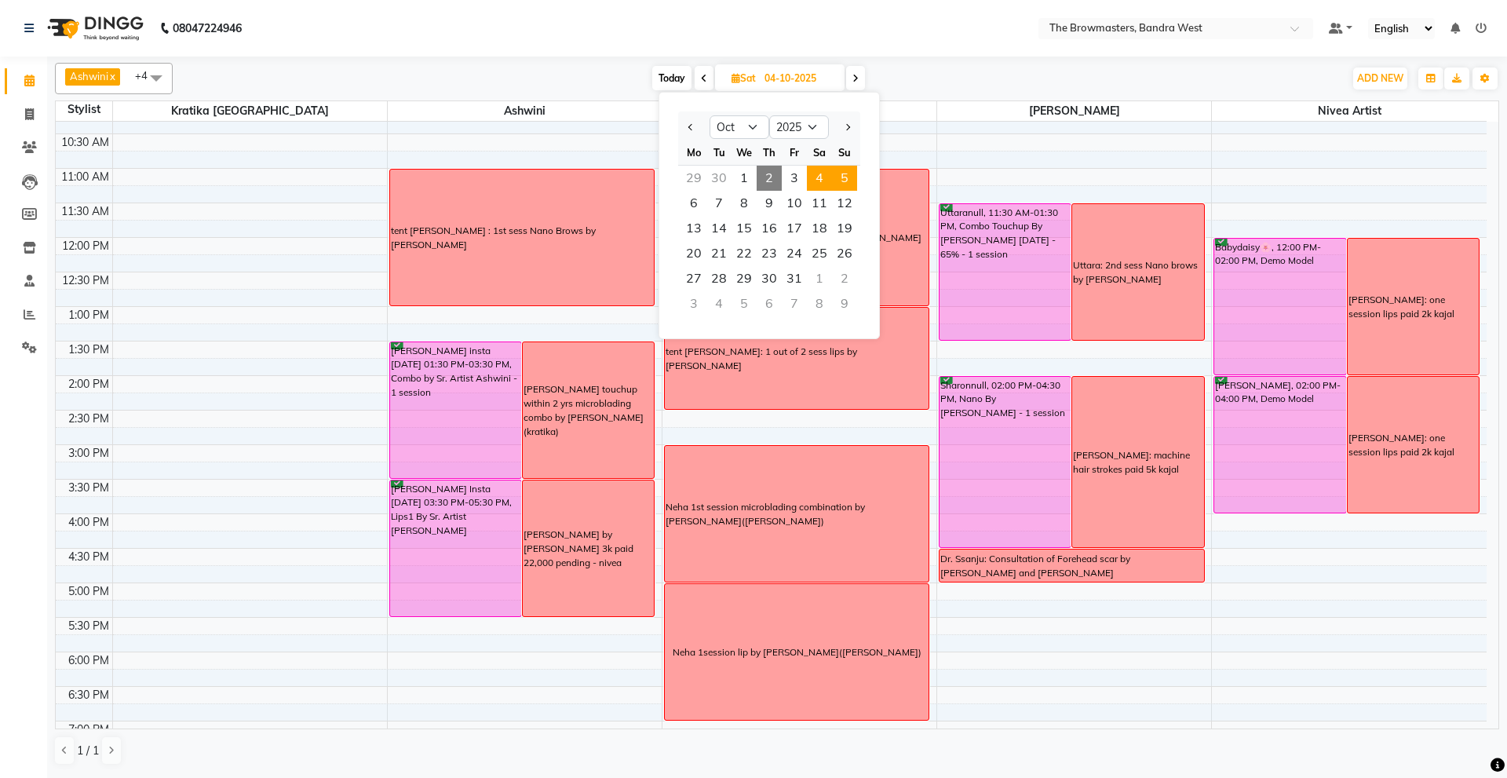
click at [846, 177] on span "5" at bounding box center [844, 178] width 25 height 25
type input "05-10-2025"
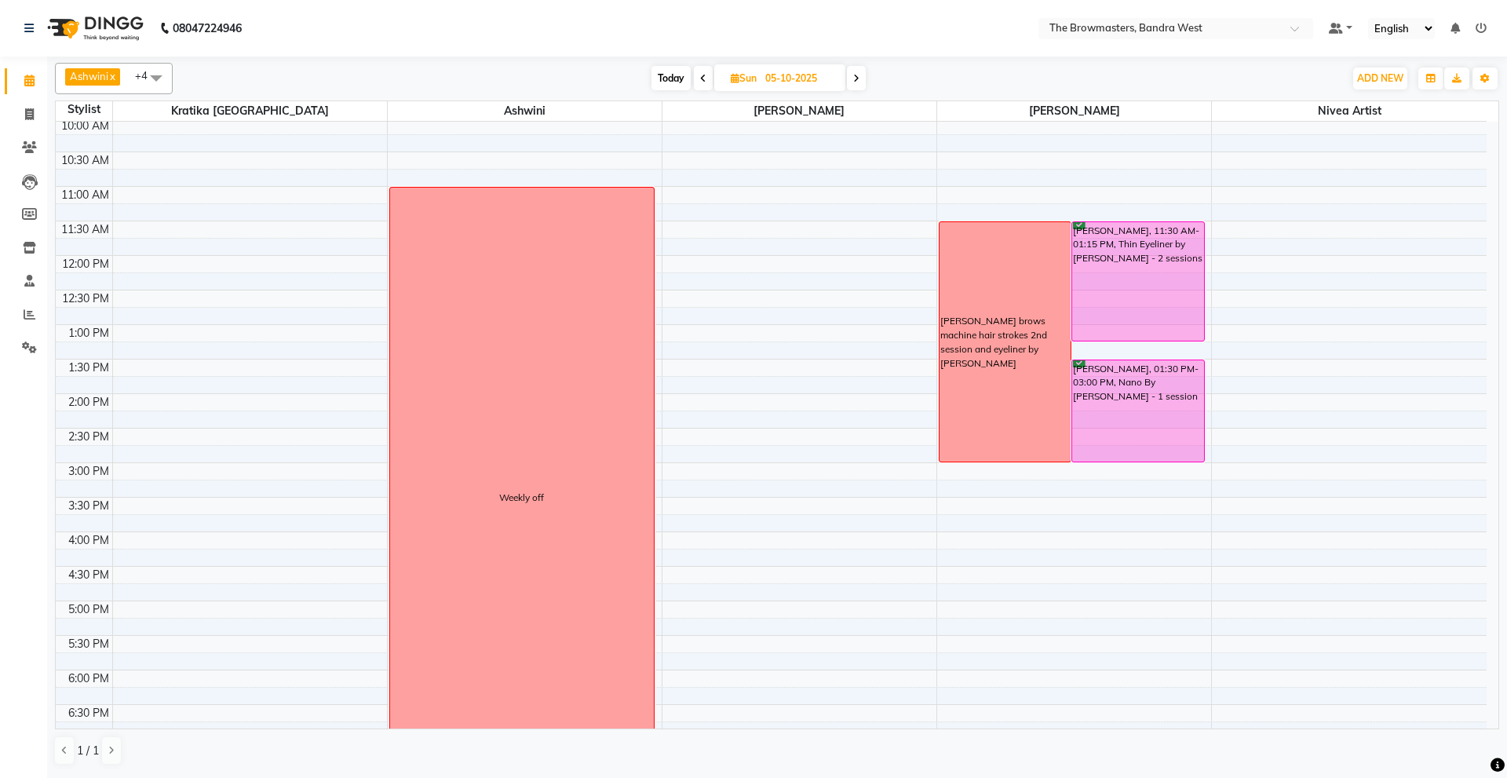
scroll to position [141, 0]
click at [772, 79] on input "05-10-2025" at bounding box center [800, 79] width 78 height 24
select select "10"
select select "2025"
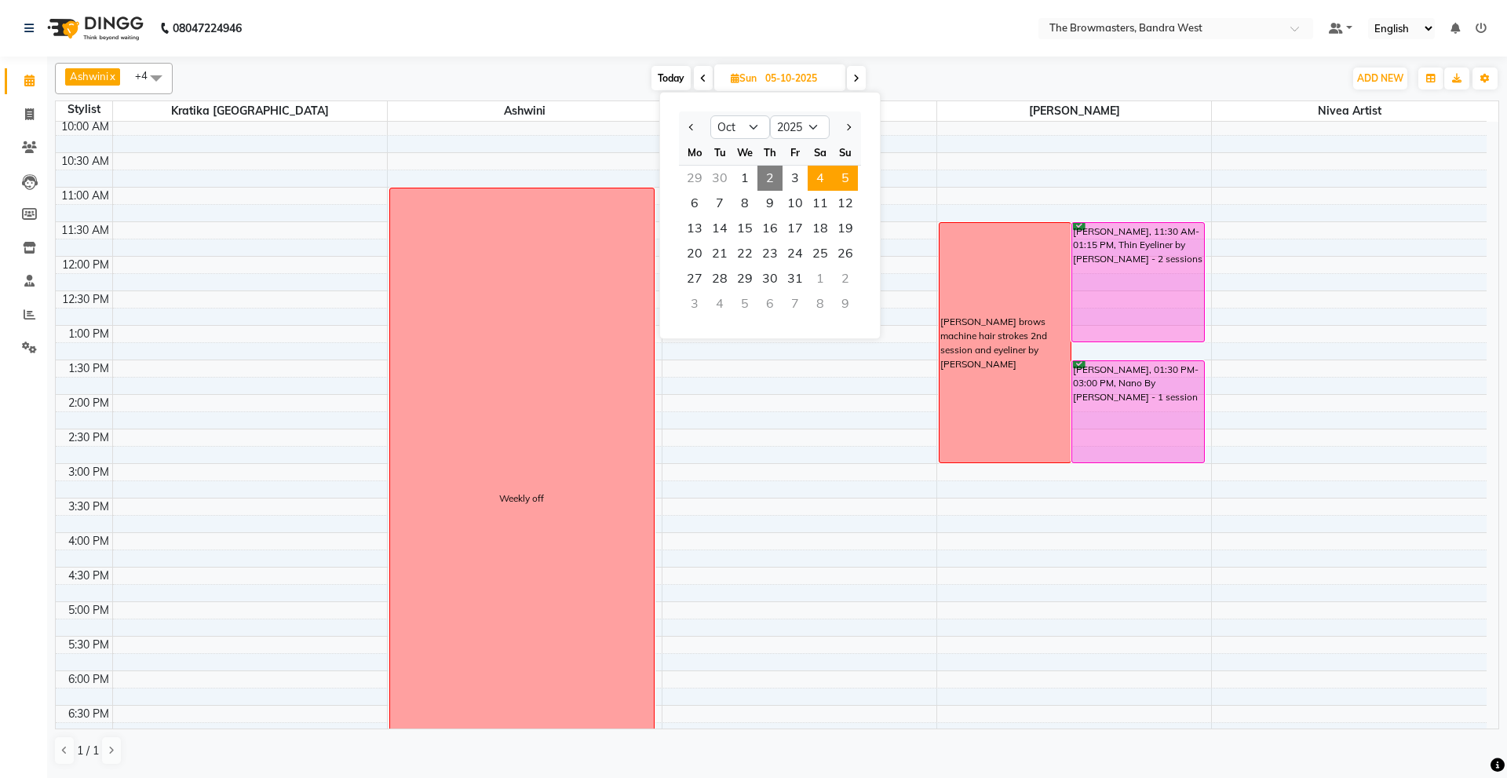
click at [830, 180] on span "4" at bounding box center [820, 178] width 25 height 25
type input "04-10-2025"
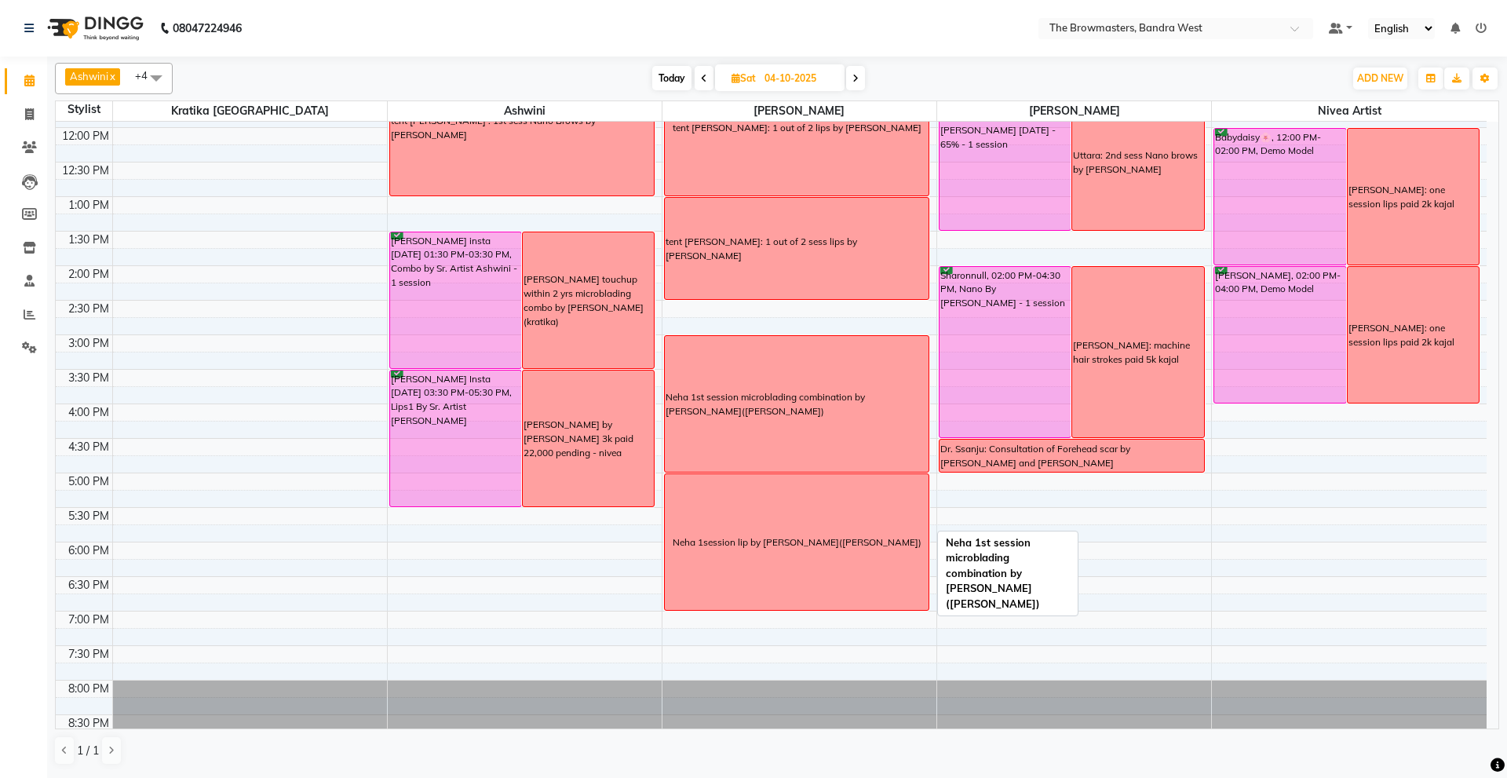
scroll to position [271, 0]
click at [785, 80] on input "04-10-2025" at bounding box center [799, 79] width 78 height 24
select select "10"
select select "2025"
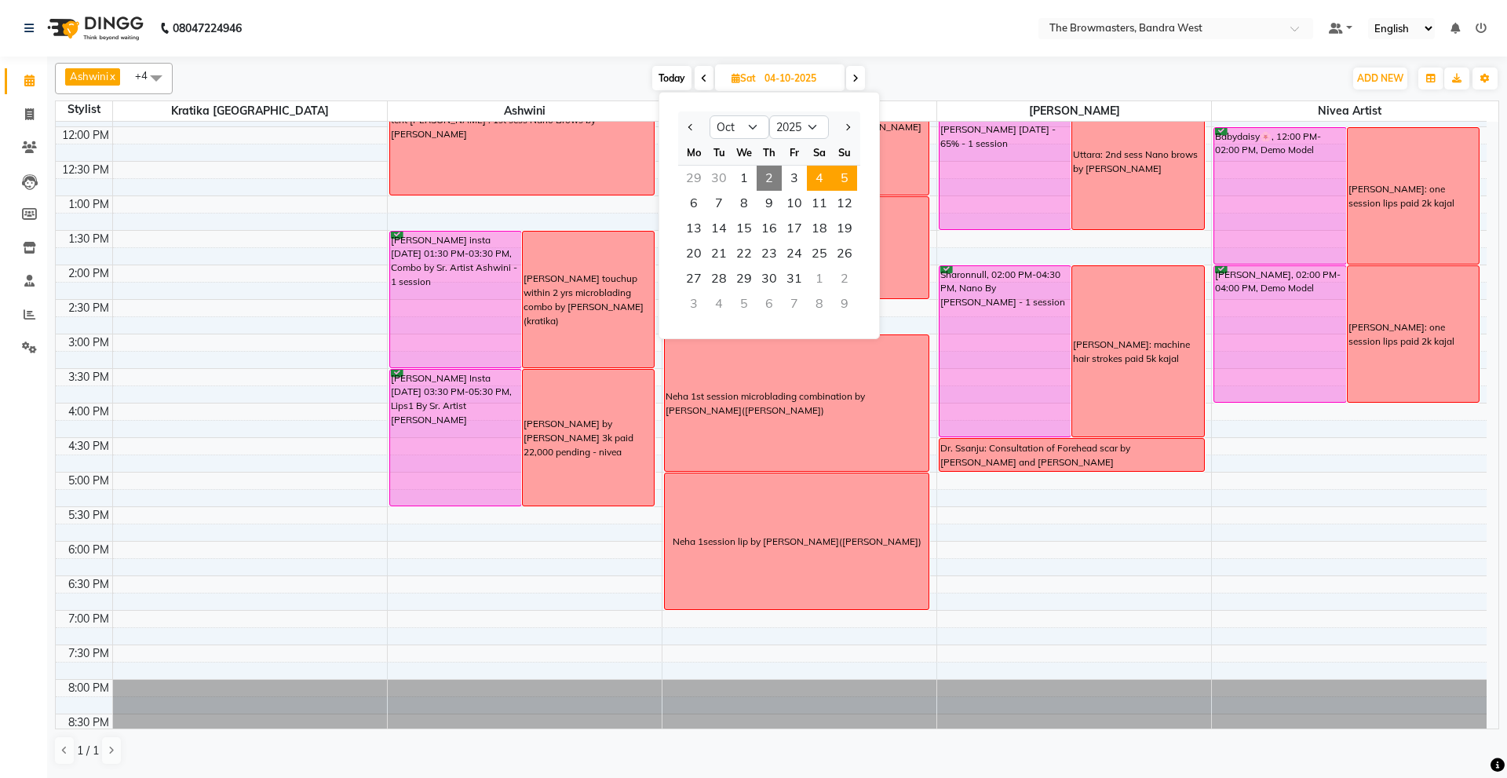
click at [838, 184] on span "5" at bounding box center [844, 178] width 25 height 25
type input "05-10-2025"
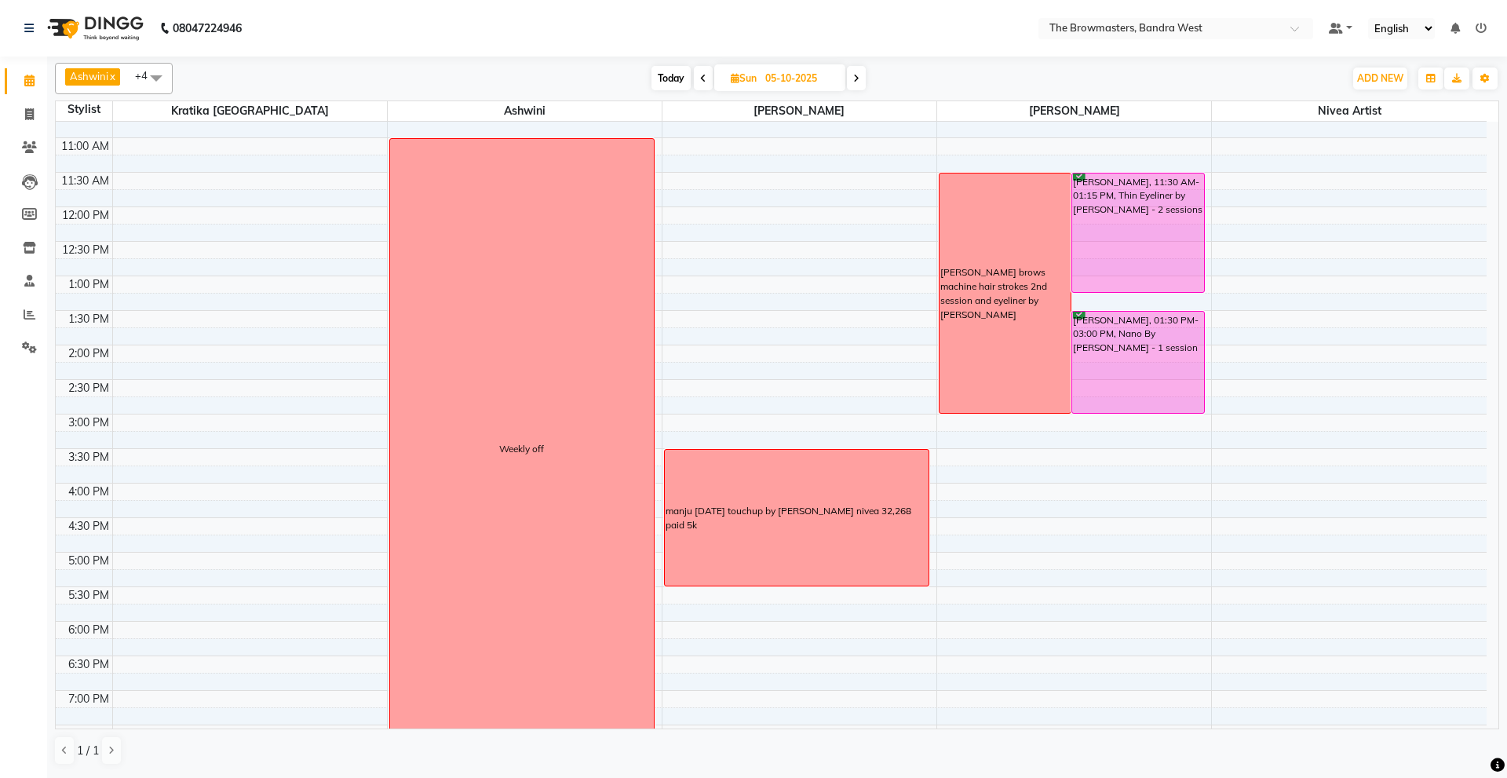
scroll to position [188, 0]
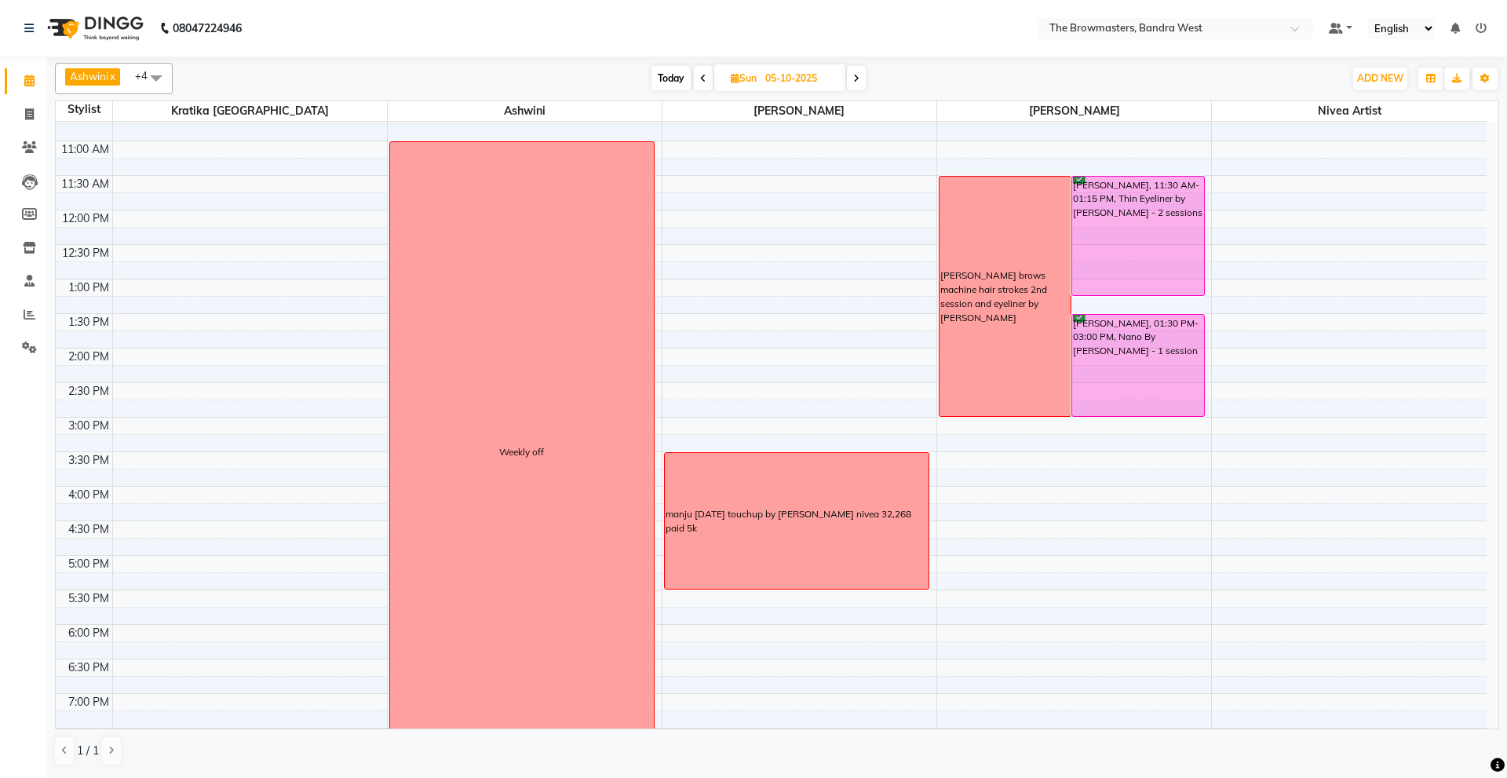
click at [791, 68] on input "05-10-2025" at bounding box center [800, 79] width 78 height 24
select select "10"
select select "2025"
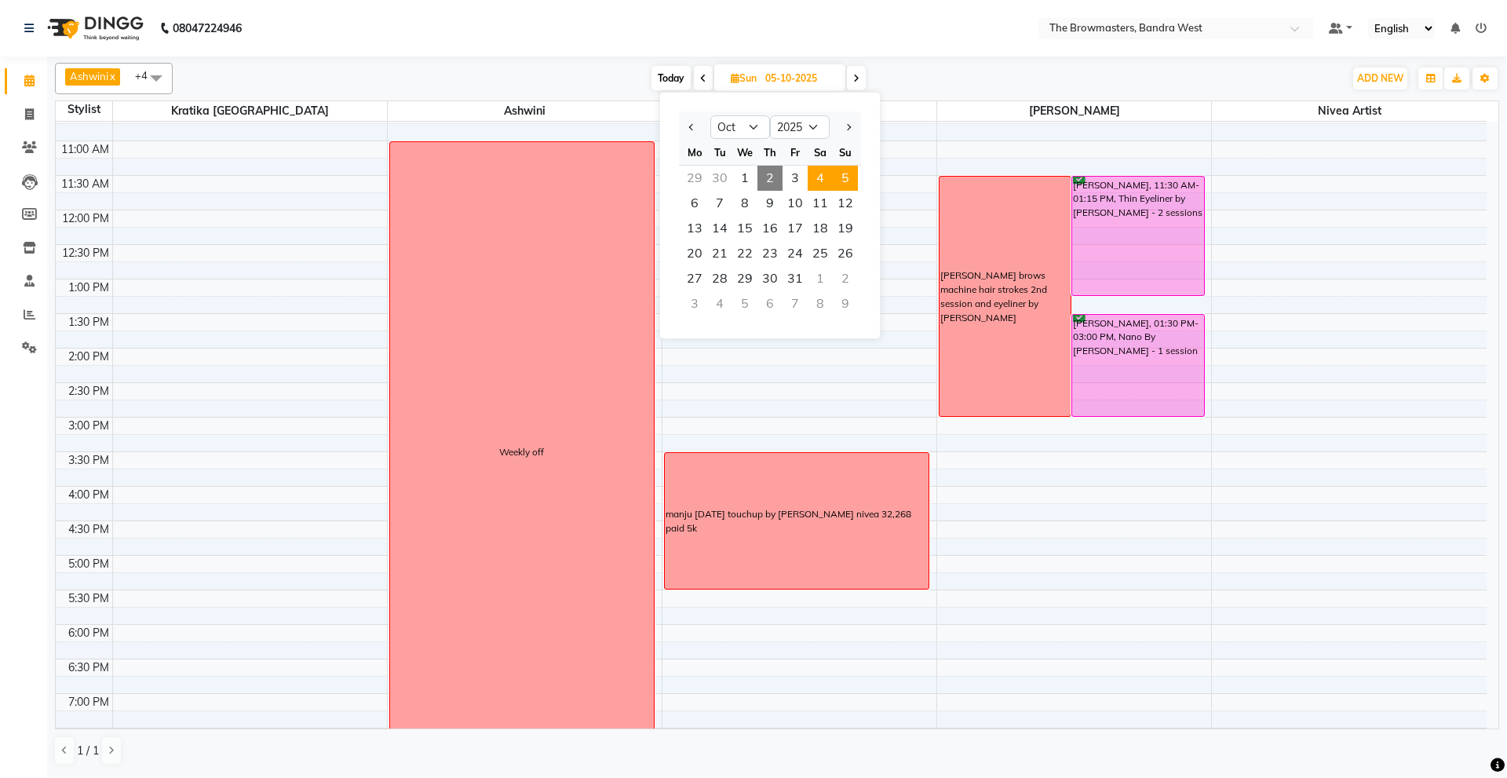
click at [818, 180] on span "4" at bounding box center [820, 178] width 25 height 25
type input "04-10-2025"
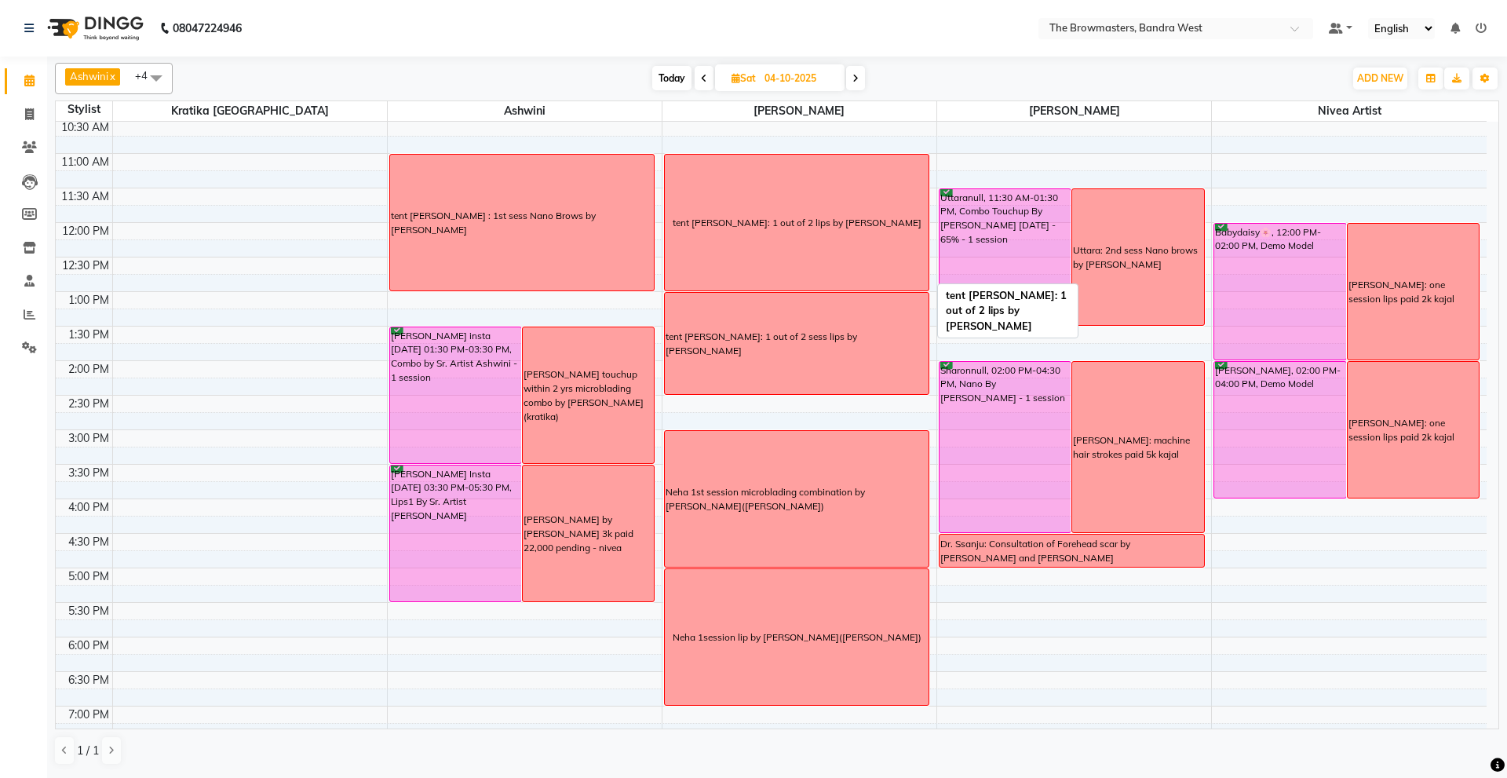
scroll to position [176, 0]
click at [782, 75] on input "04-10-2025" at bounding box center [799, 79] width 78 height 24
select select "10"
select select "2025"
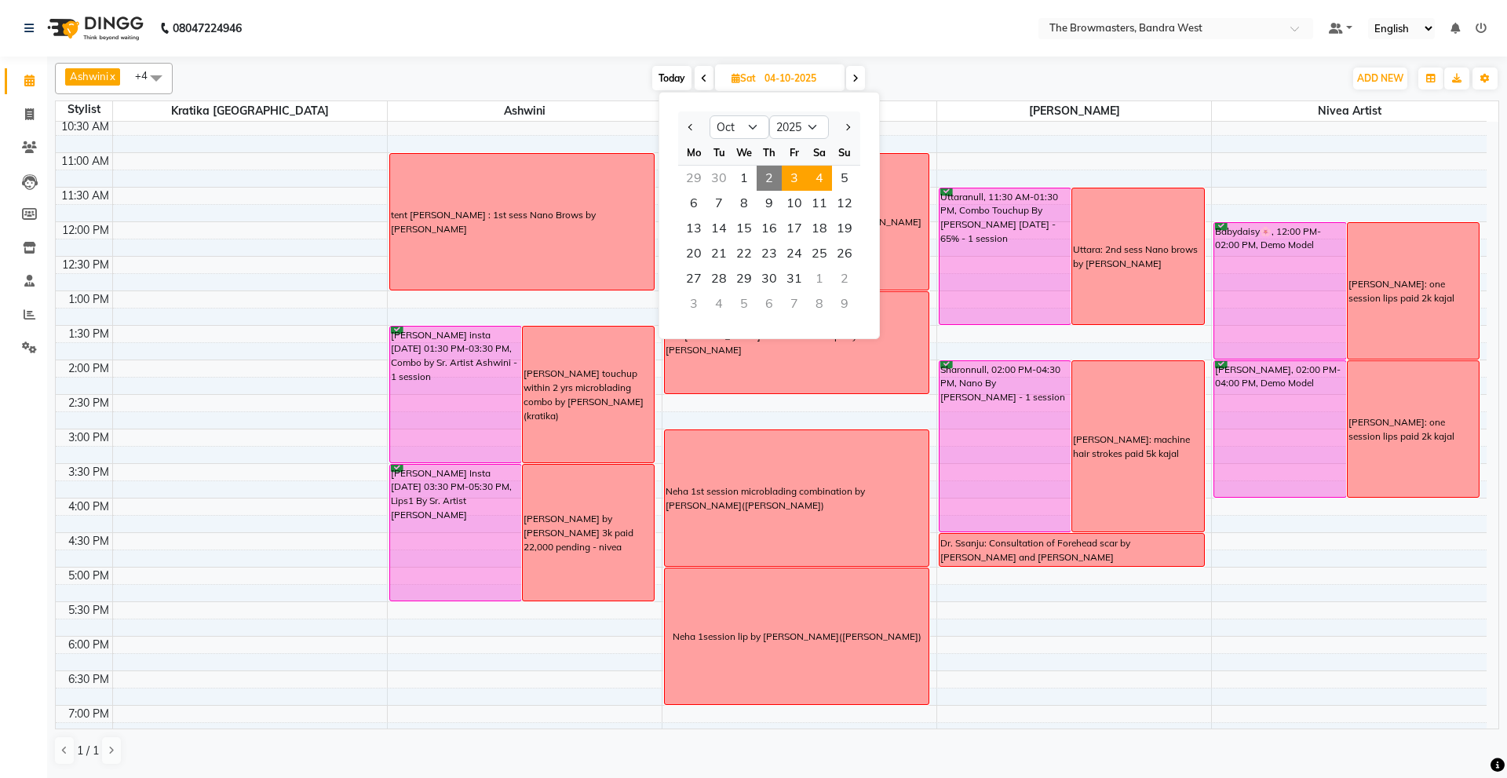
click at [793, 169] on span "3" at bounding box center [794, 178] width 25 height 25
type input "03-10-2025"
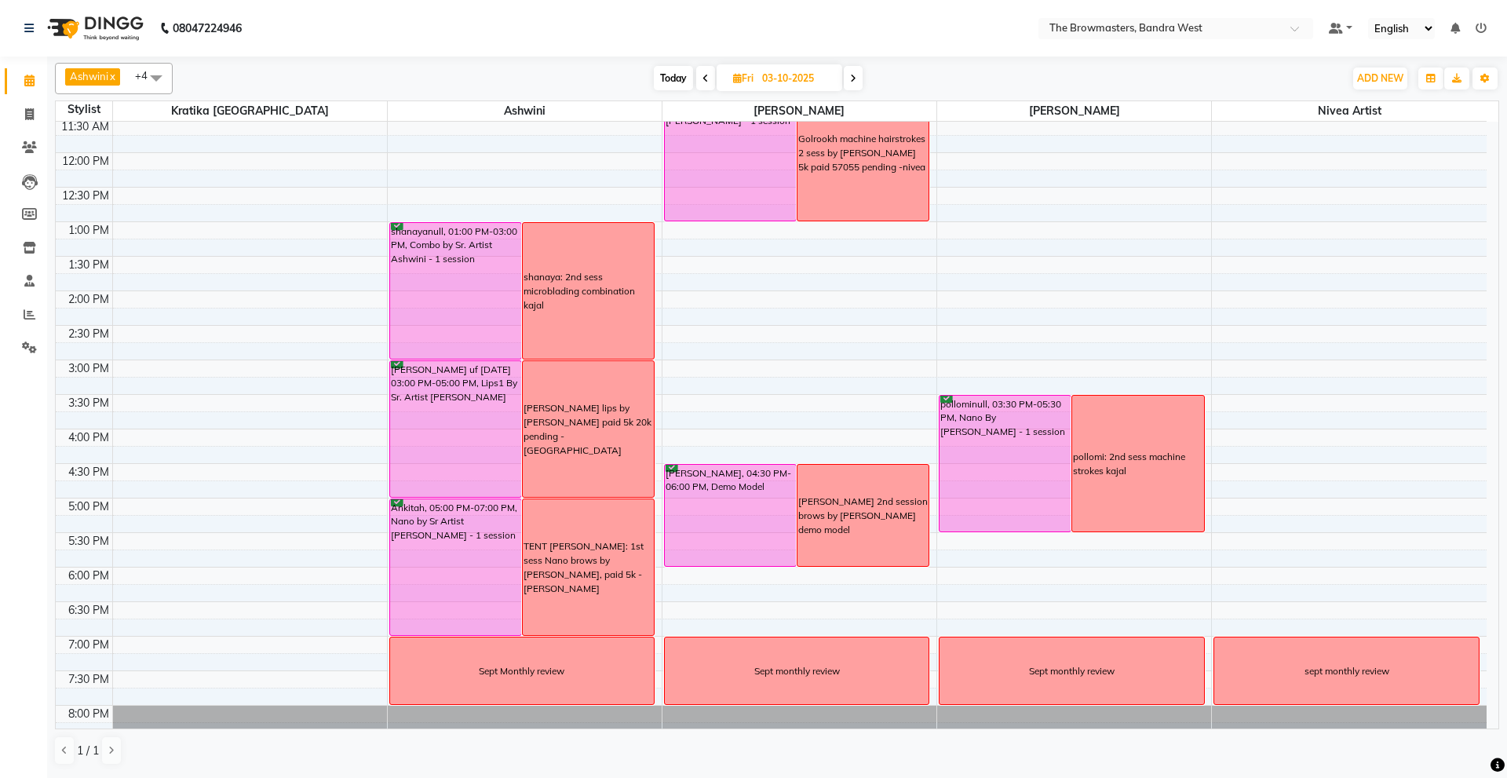
scroll to position [242, 0]
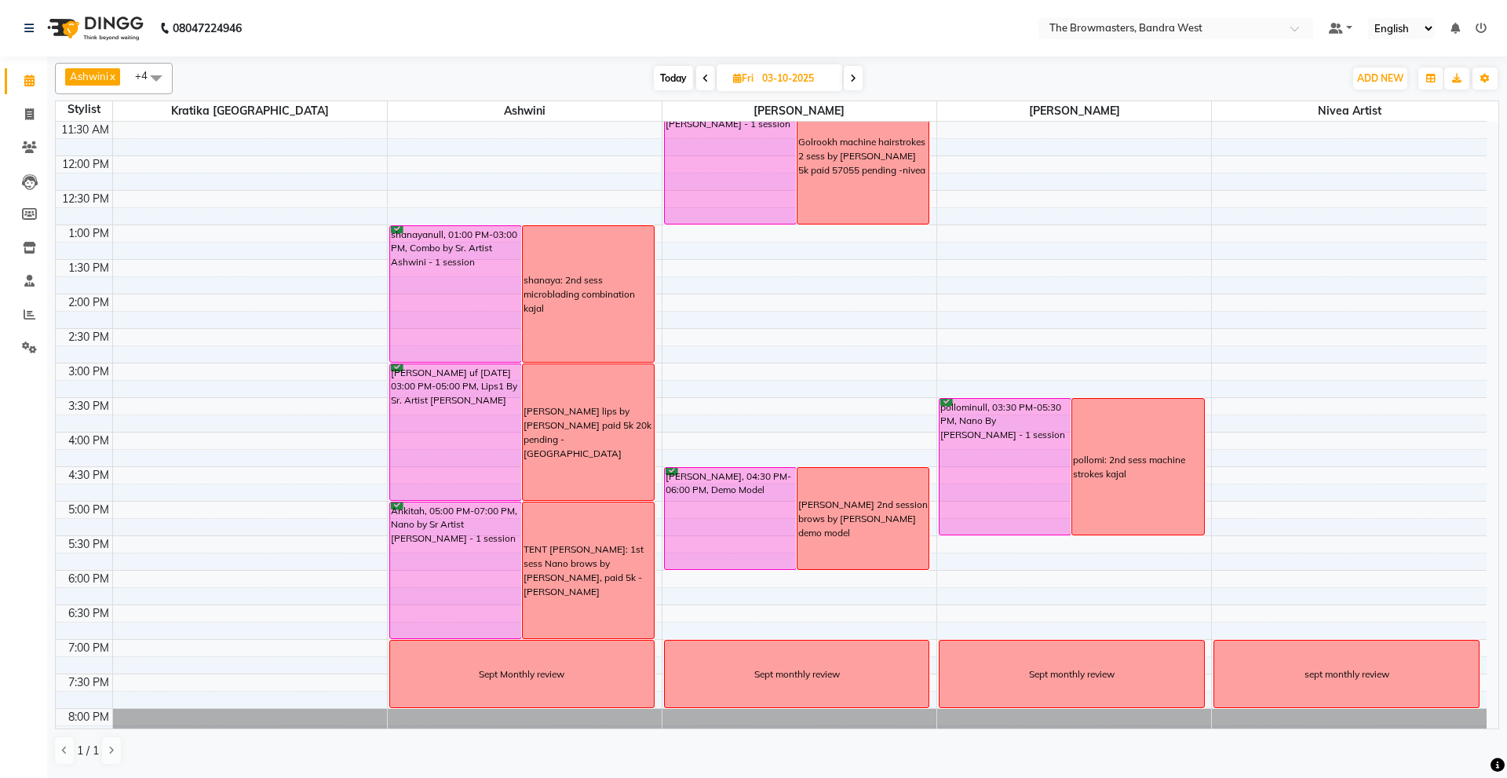
click at [800, 71] on input "03-10-2025" at bounding box center [796, 79] width 78 height 24
select select "10"
select select "2025"
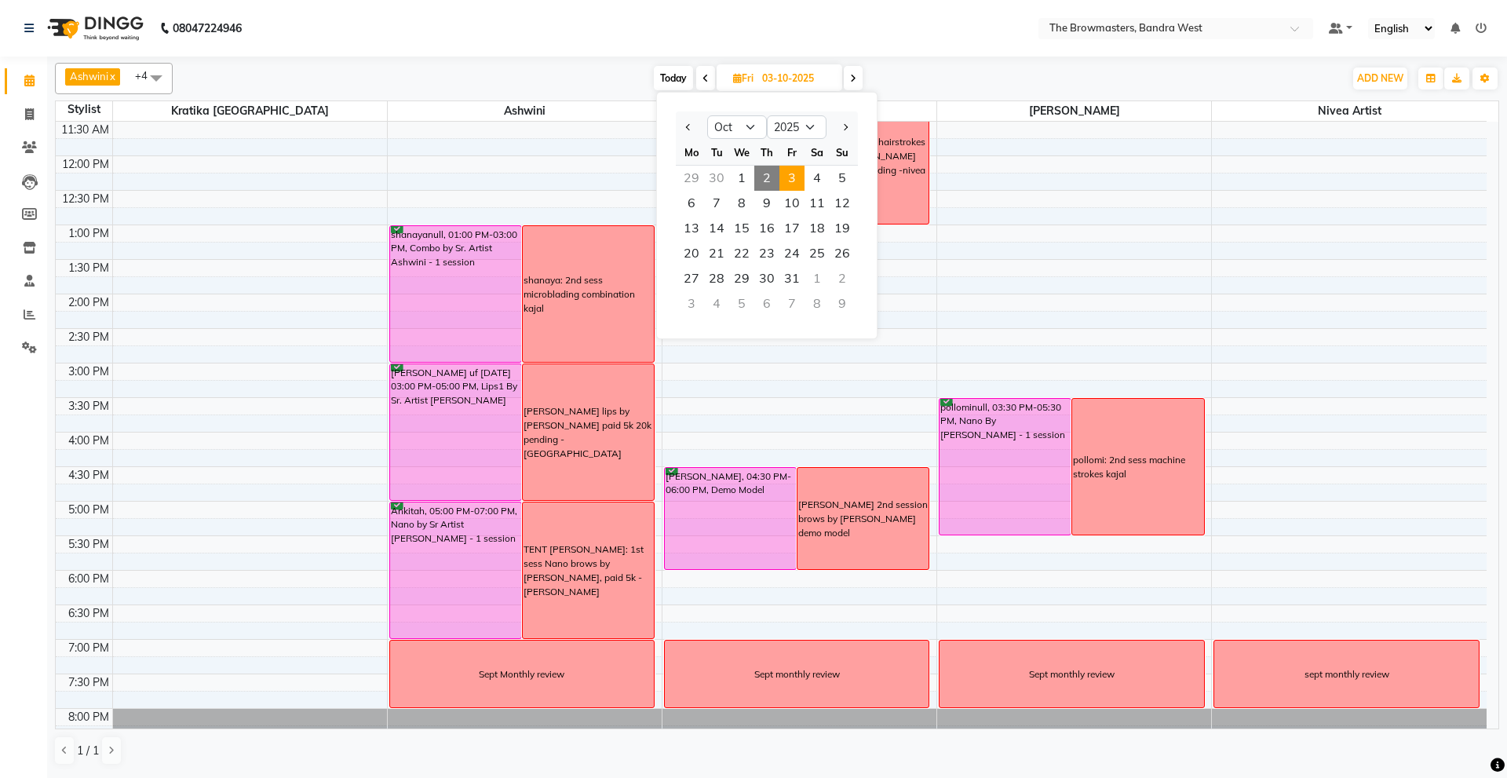
click at [762, 172] on span "2" at bounding box center [766, 178] width 25 height 25
type input "02-10-2025"
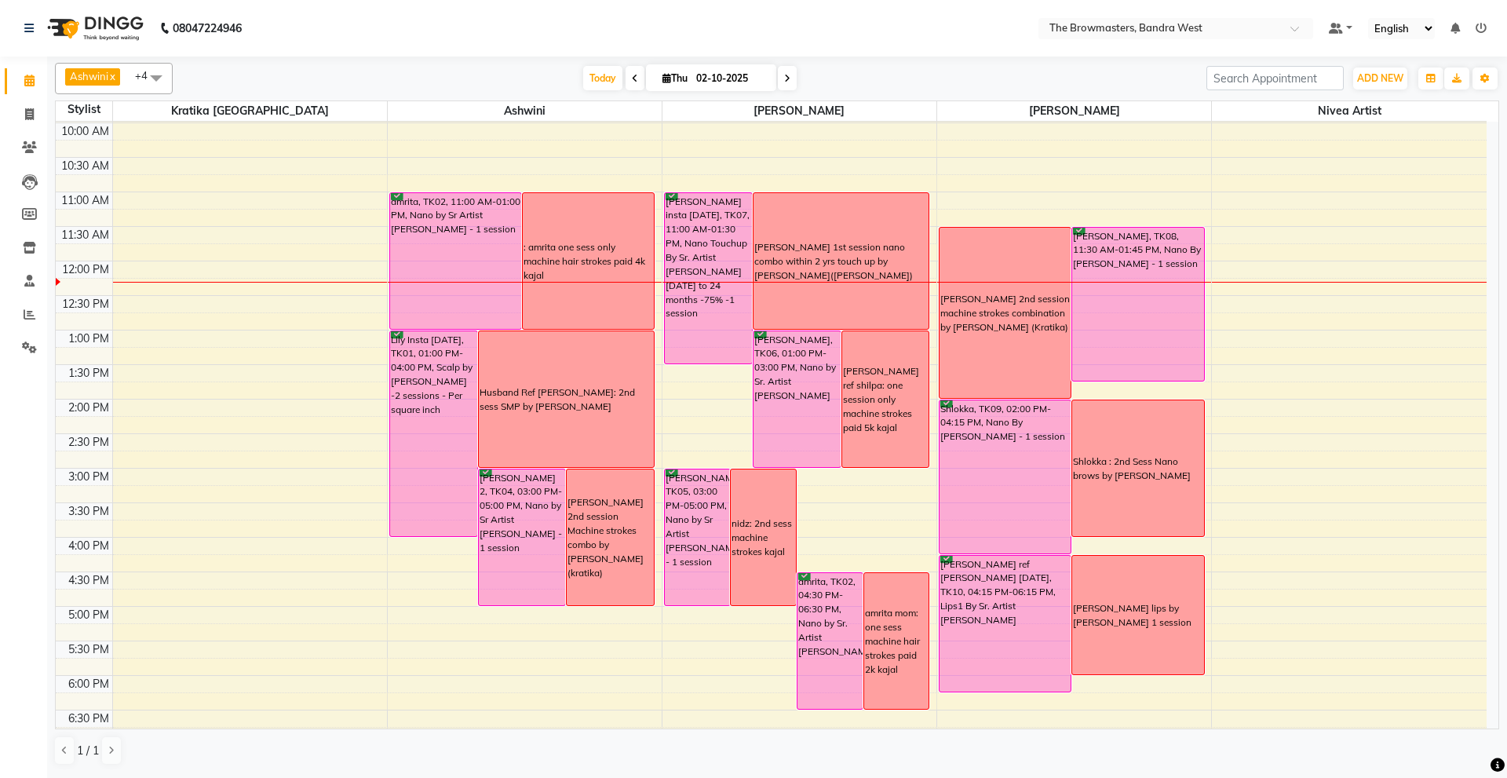
scroll to position [136, 0]
click at [736, 83] on input "02-10-2025" at bounding box center [731, 79] width 78 height 24
select select "10"
select select "2025"
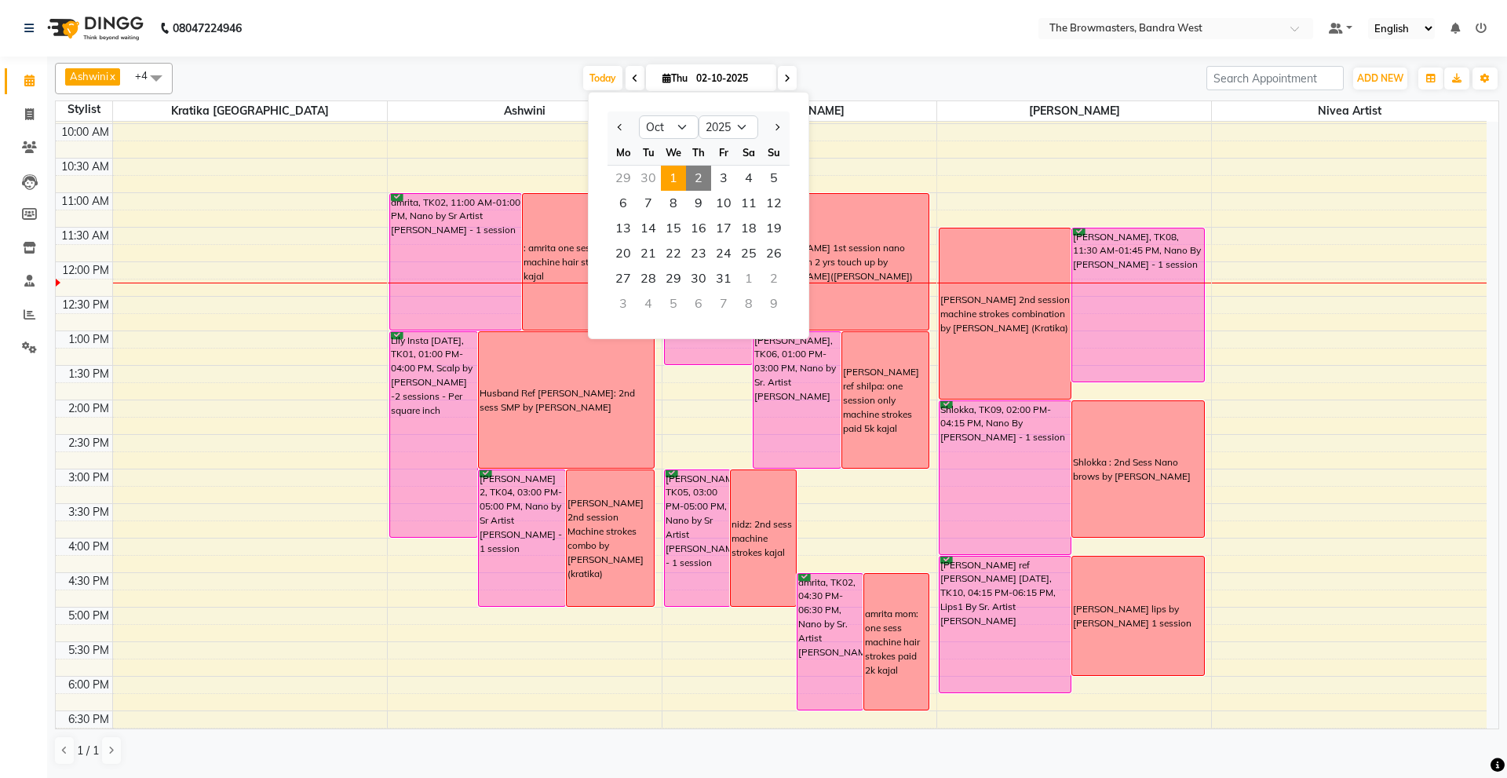
click at [679, 181] on span "1" at bounding box center [673, 178] width 25 height 25
type input "01-10-2025"
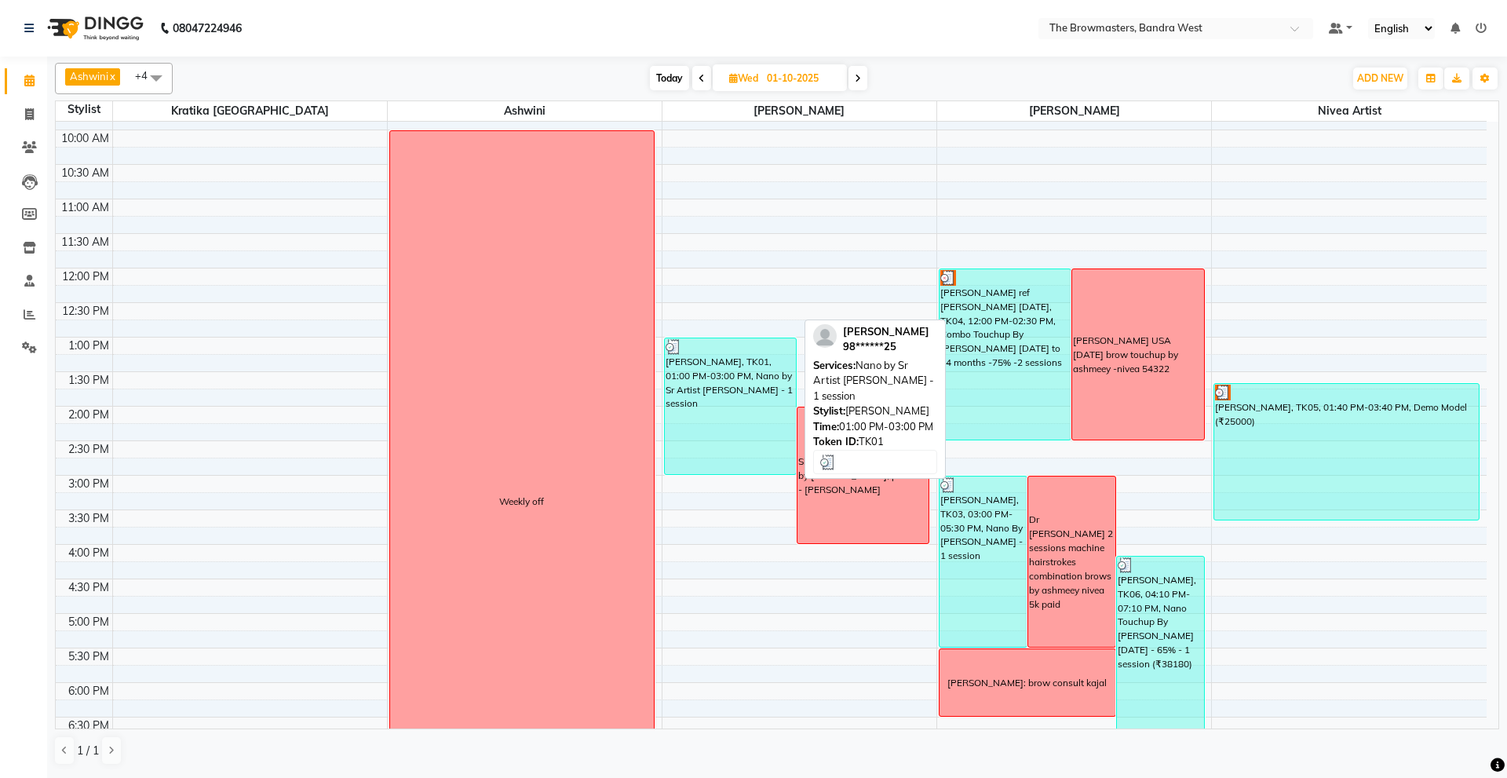
scroll to position [126, 0]
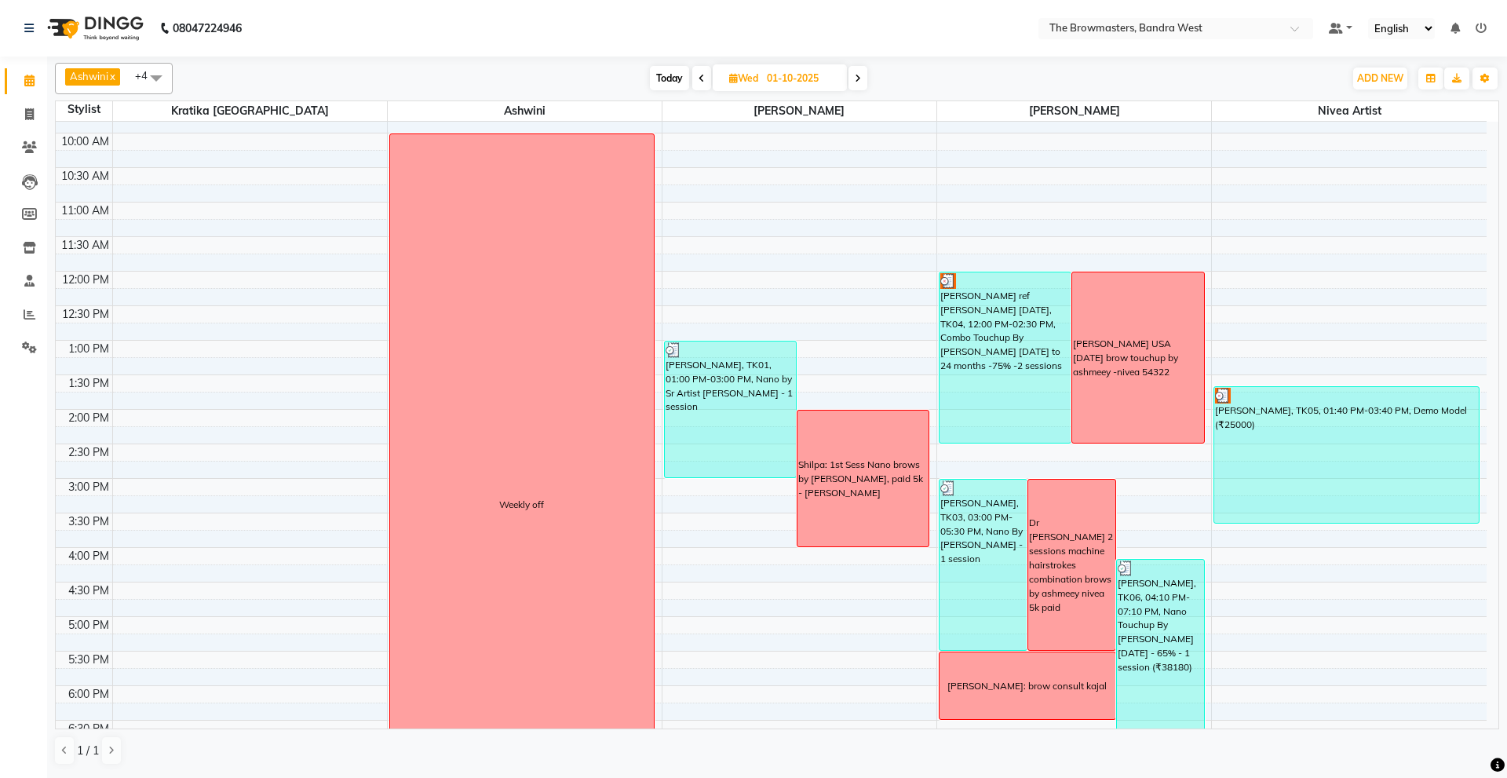
click at [785, 75] on input "01-10-2025" at bounding box center [801, 79] width 78 height 24
select select "10"
select select "2025"
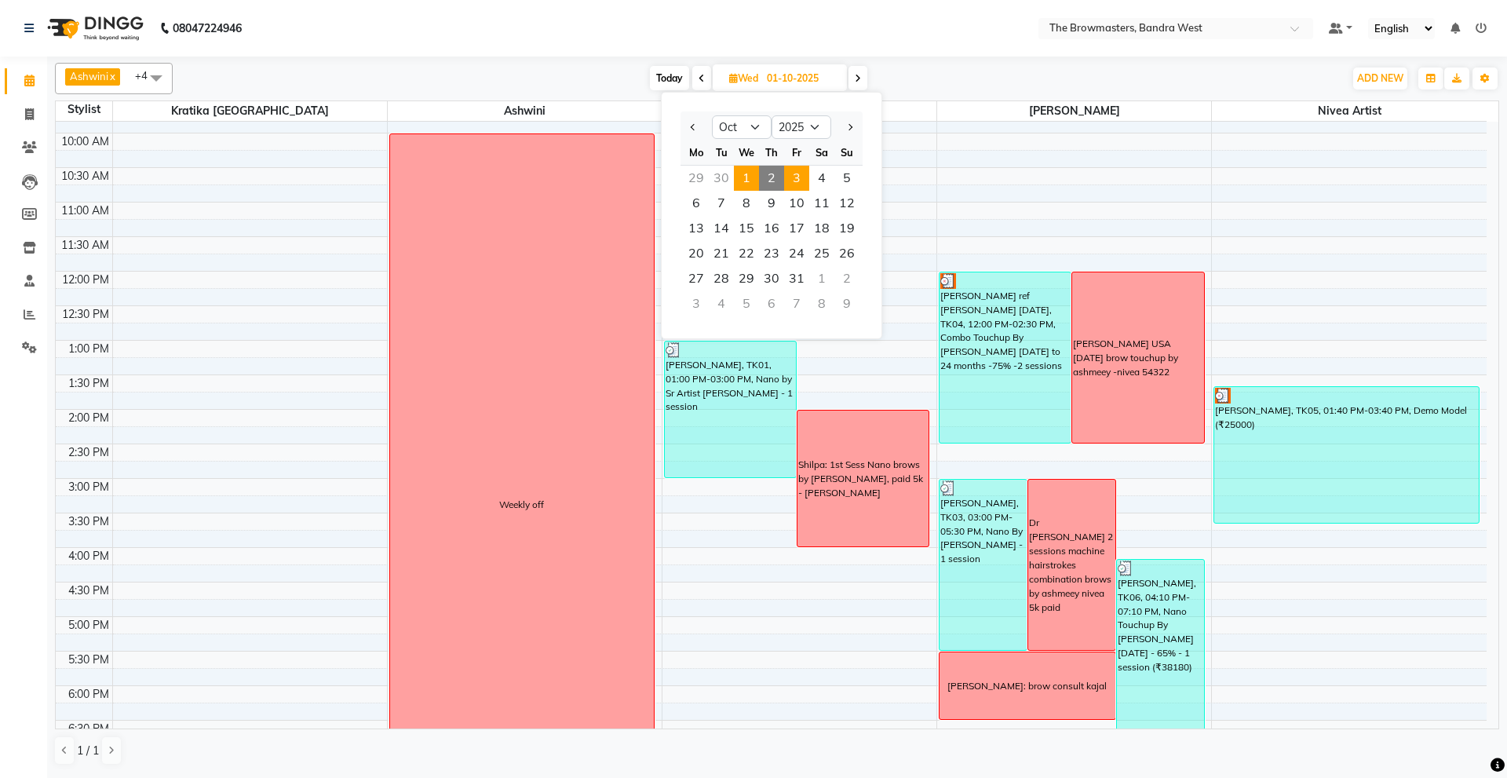
click at [799, 177] on span "3" at bounding box center [796, 178] width 25 height 25
type input "03-10-2025"
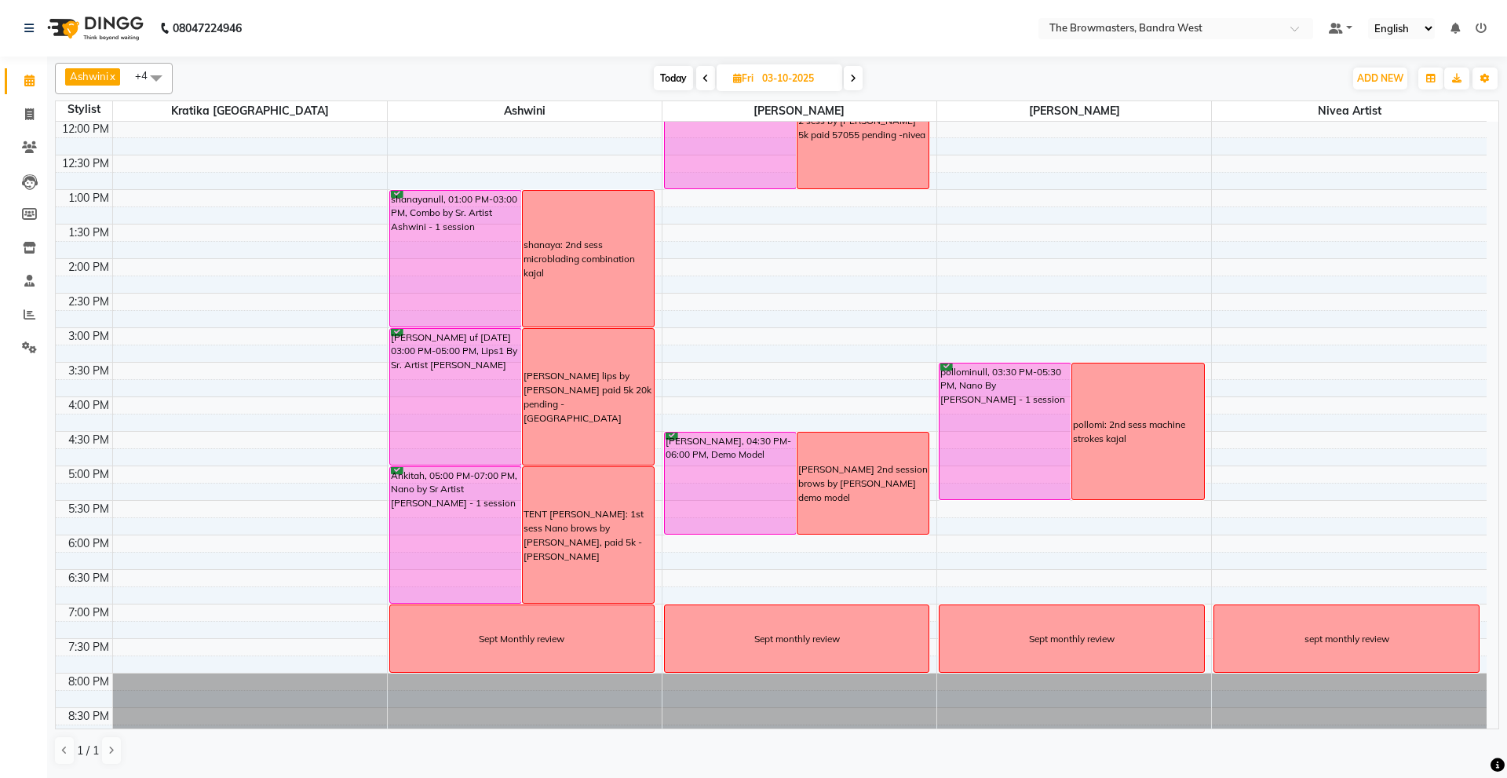
click at [800, 79] on input "03-10-2025" at bounding box center [796, 79] width 78 height 24
select select "10"
select select "2025"
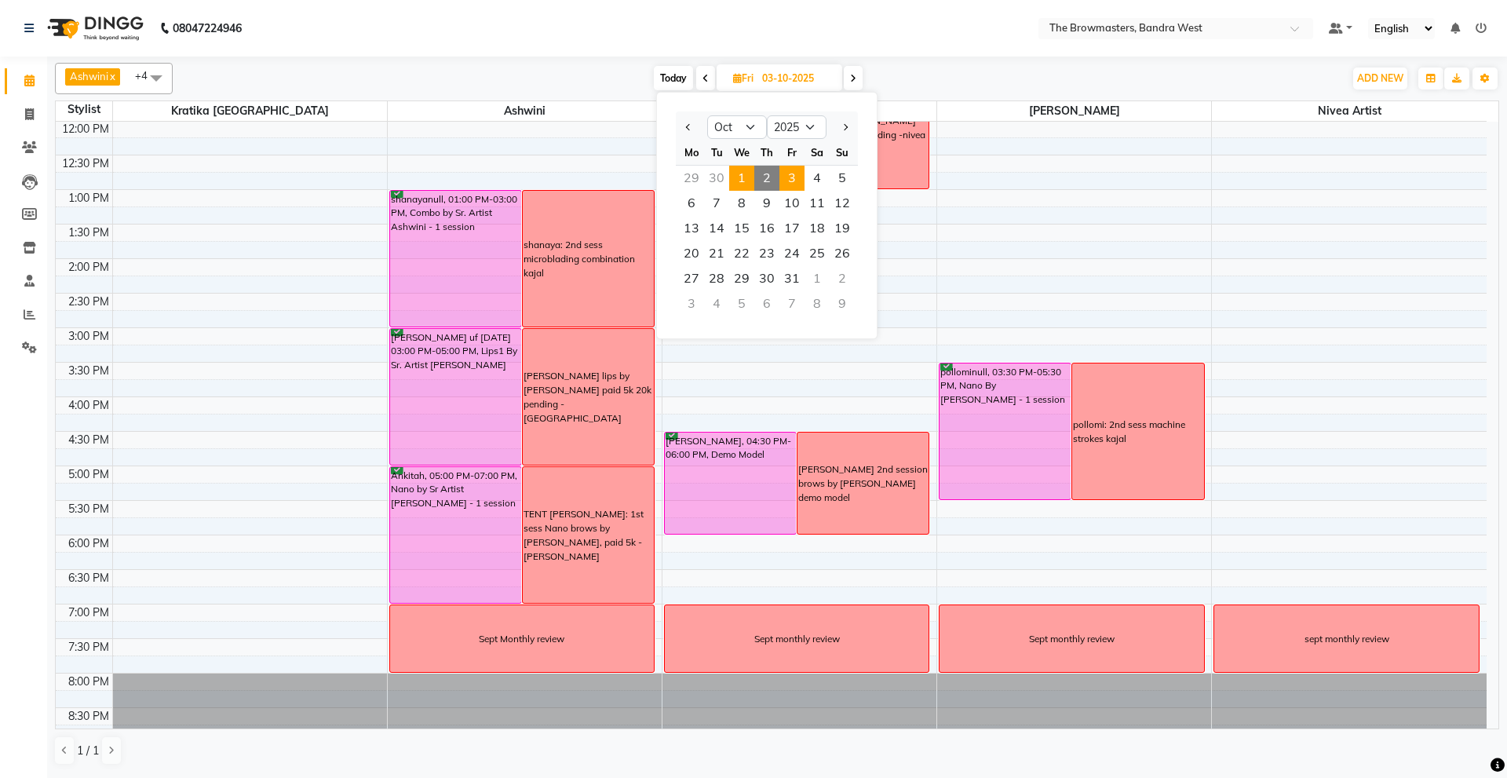
click at [739, 168] on span "1" at bounding box center [741, 178] width 25 height 25
type input "01-10-2025"
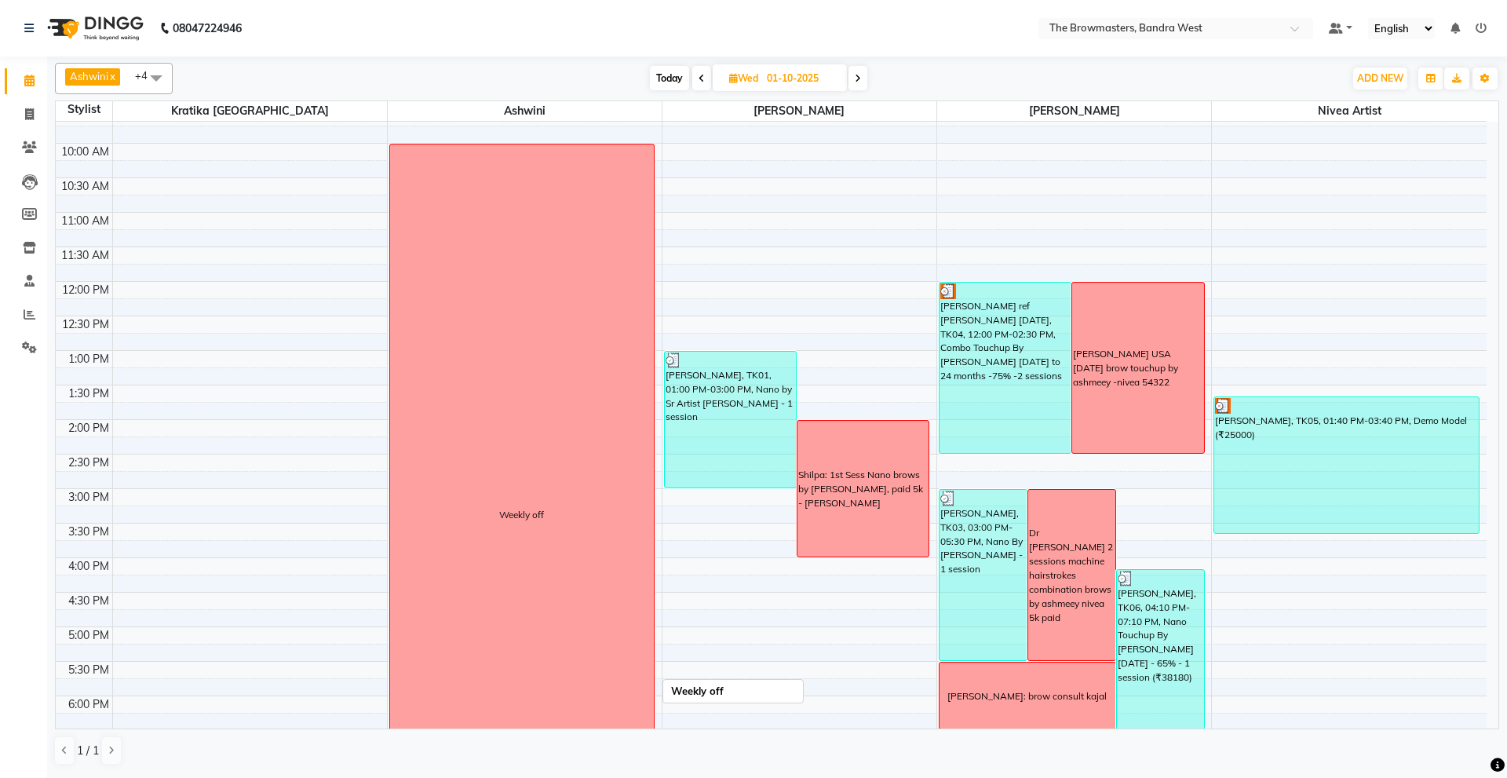
scroll to position [122, 0]
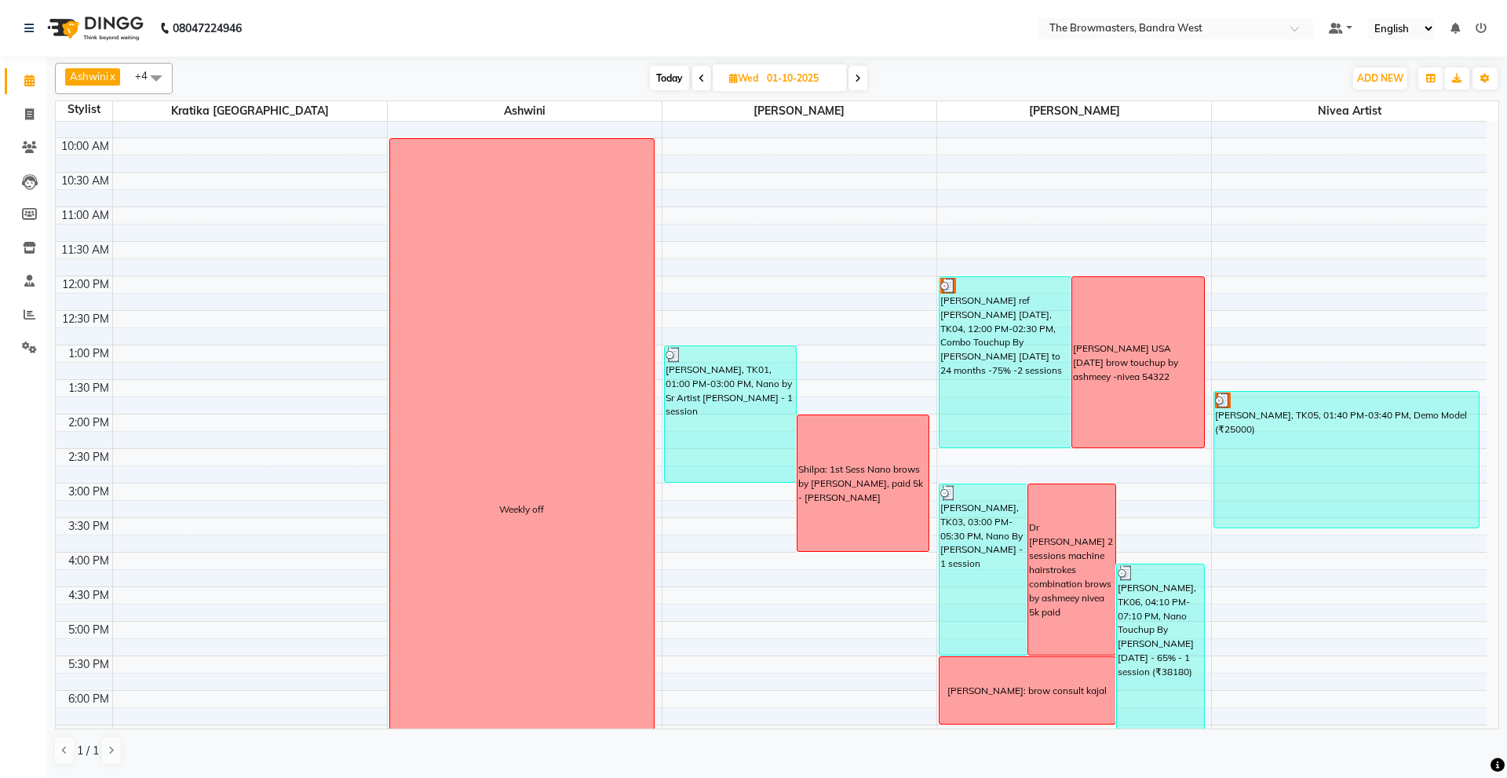
click at [797, 76] on input "01-10-2025" at bounding box center [801, 79] width 78 height 24
select select "10"
select select "2025"
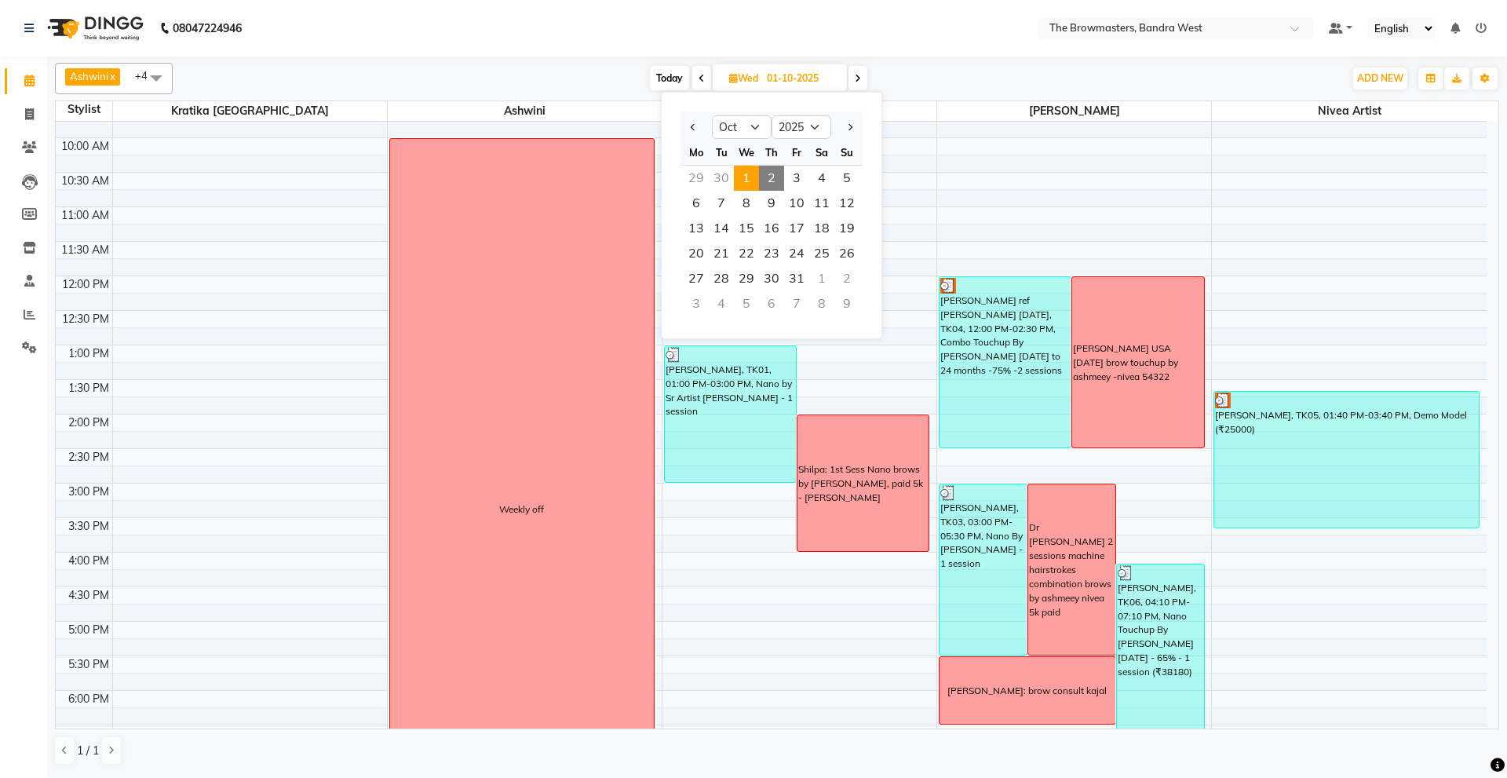
click at [771, 165] on div "Mo Tu We Th Fr Sa Su" at bounding box center [772, 153] width 182 height 26
